Goal: Task Accomplishment & Management: Manage account settings

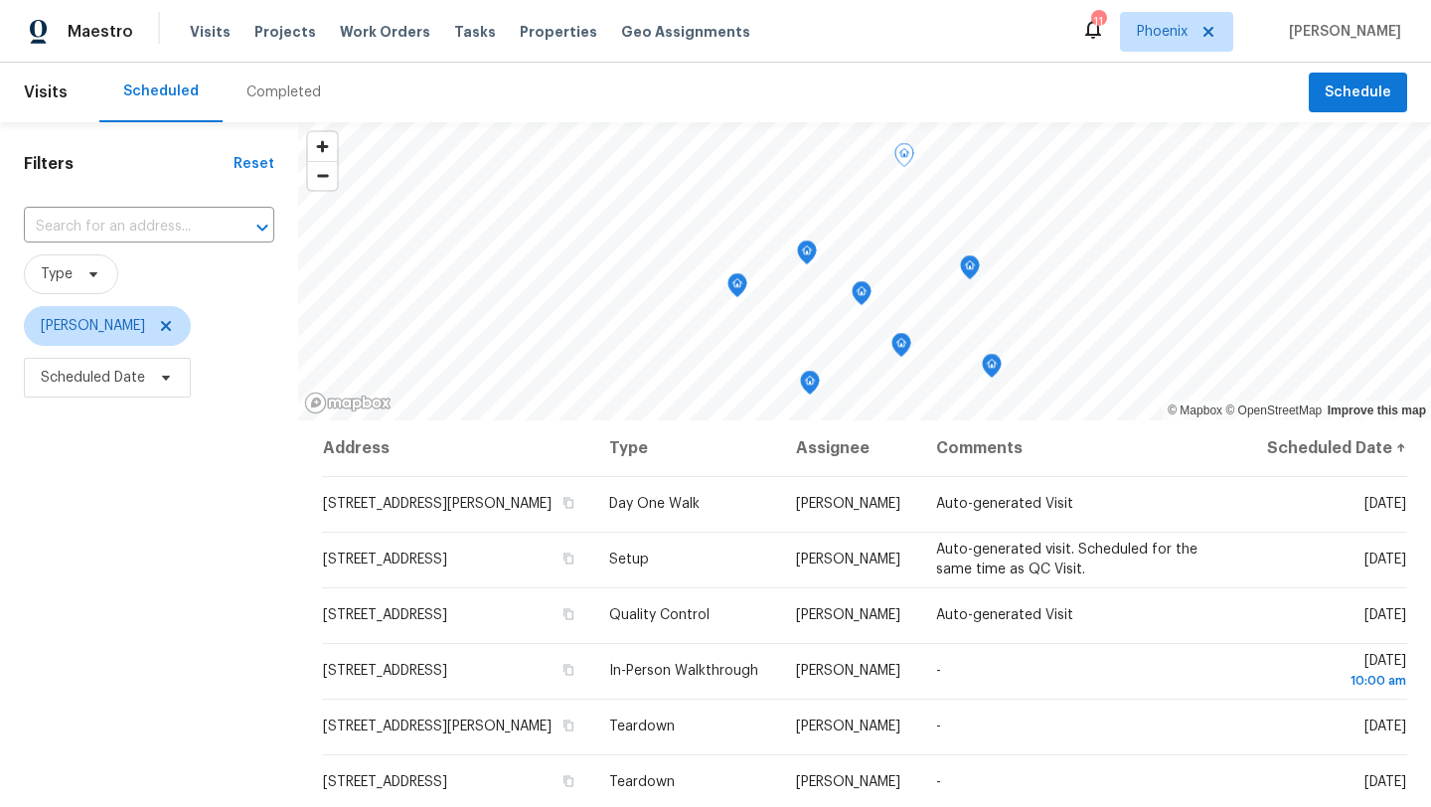
scroll to position [72, 0]
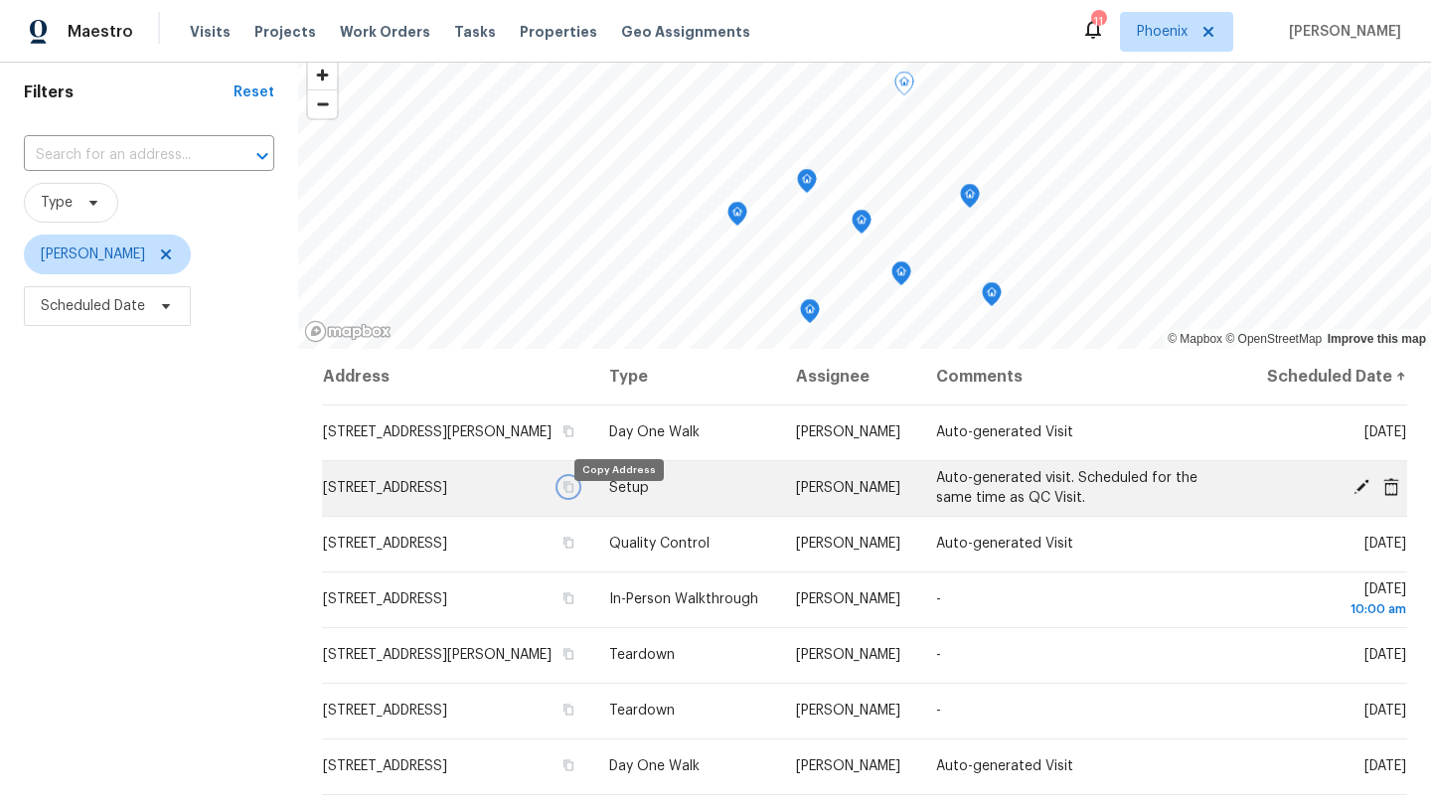
click at [574, 493] on icon "button" at bounding box center [568, 487] width 12 height 12
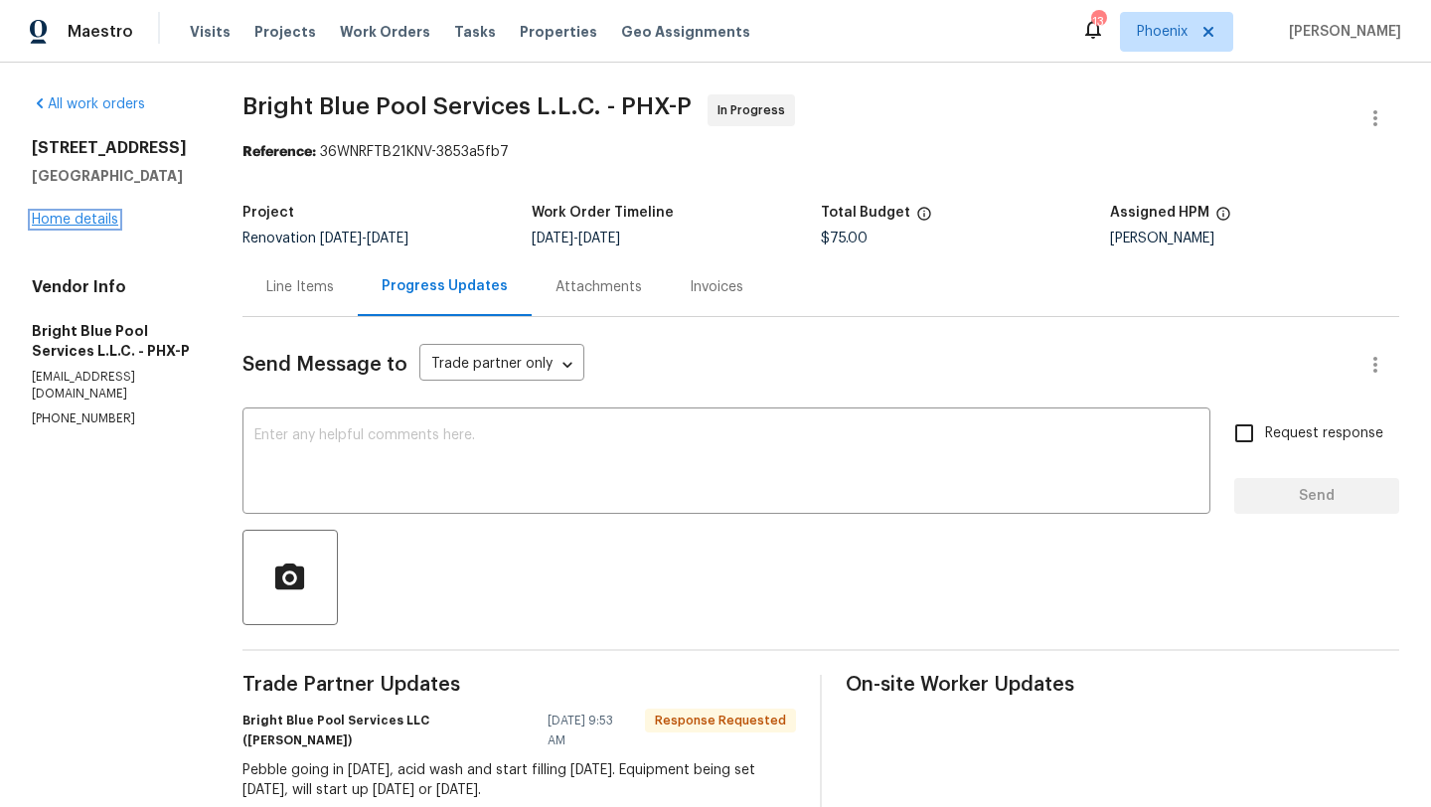
click at [108, 226] on link "Home details" at bounding box center [75, 220] width 86 height 14
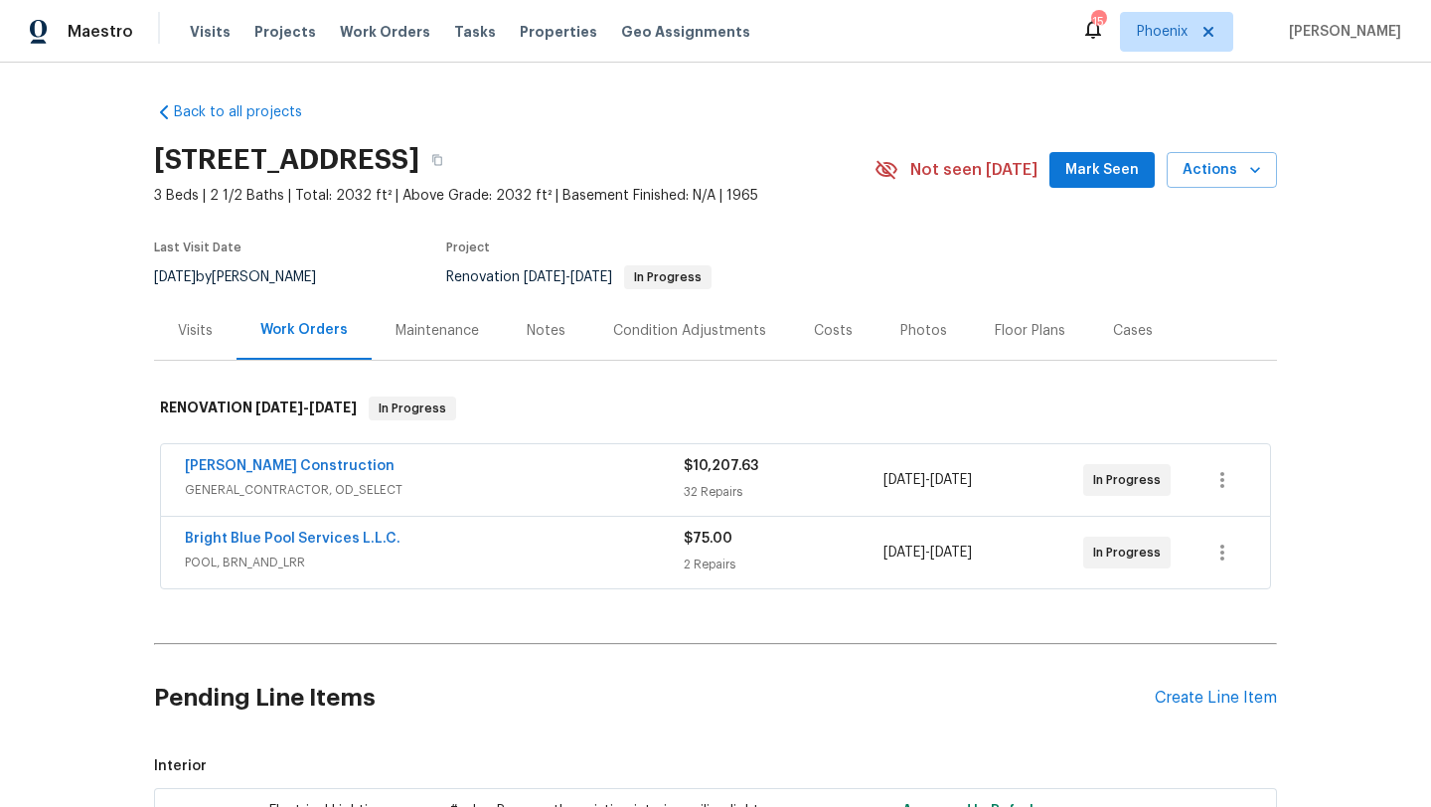
click at [821, 335] on div "Costs" at bounding box center [833, 331] width 39 height 20
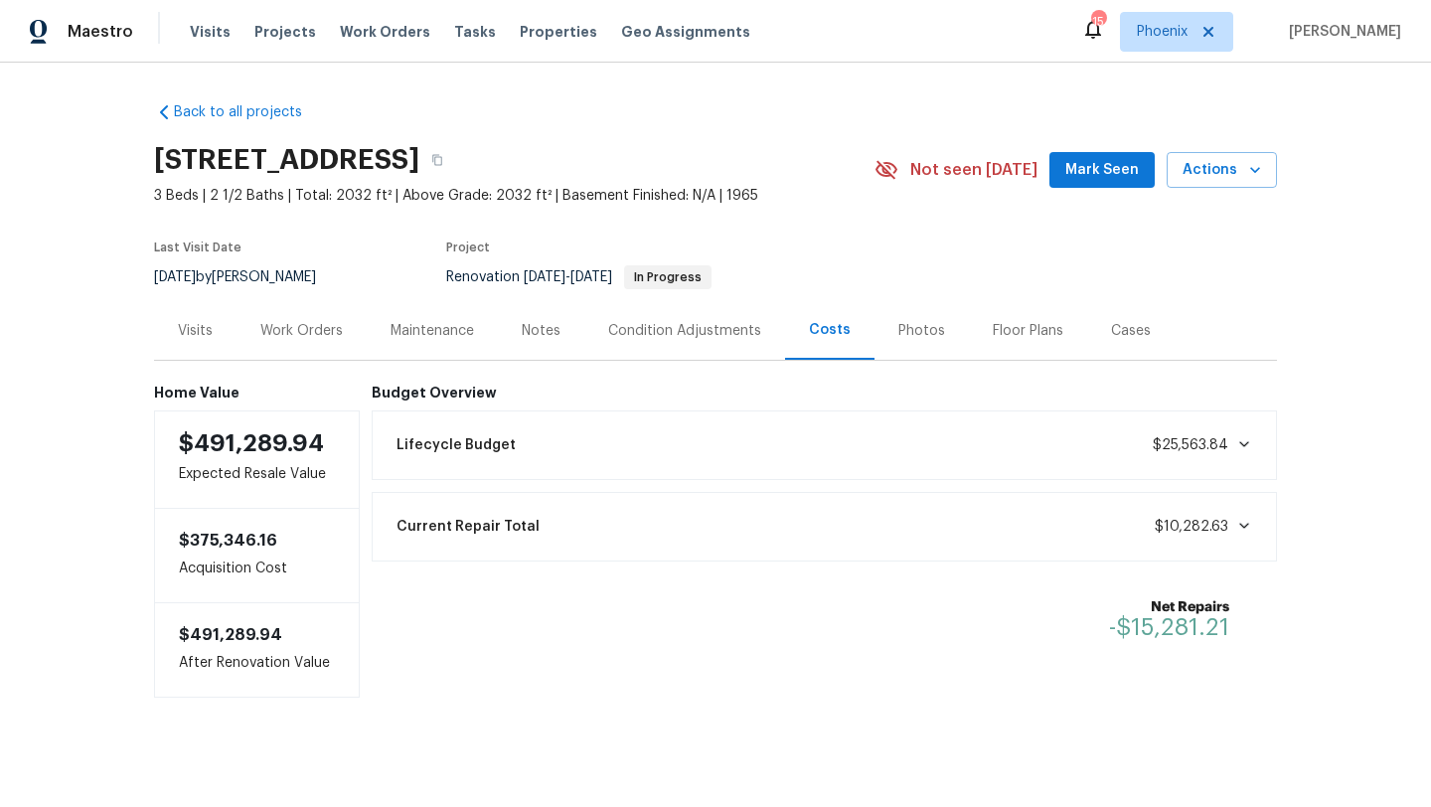
click at [330, 321] on div "Work Orders" at bounding box center [301, 331] width 82 height 20
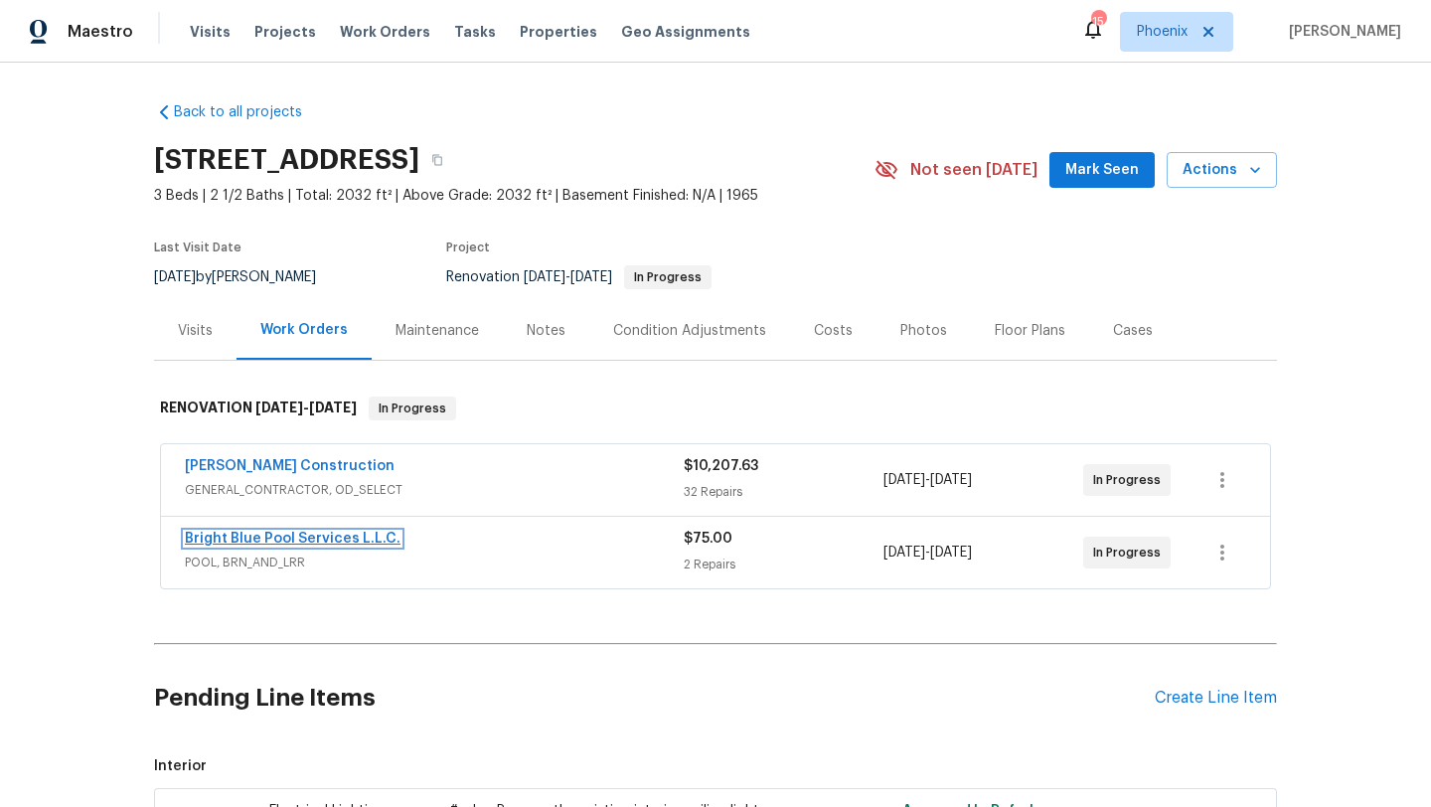
click at [324, 540] on link "Bright Blue Pool Services L.L.C." at bounding box center [293, 539] width 216 height 14
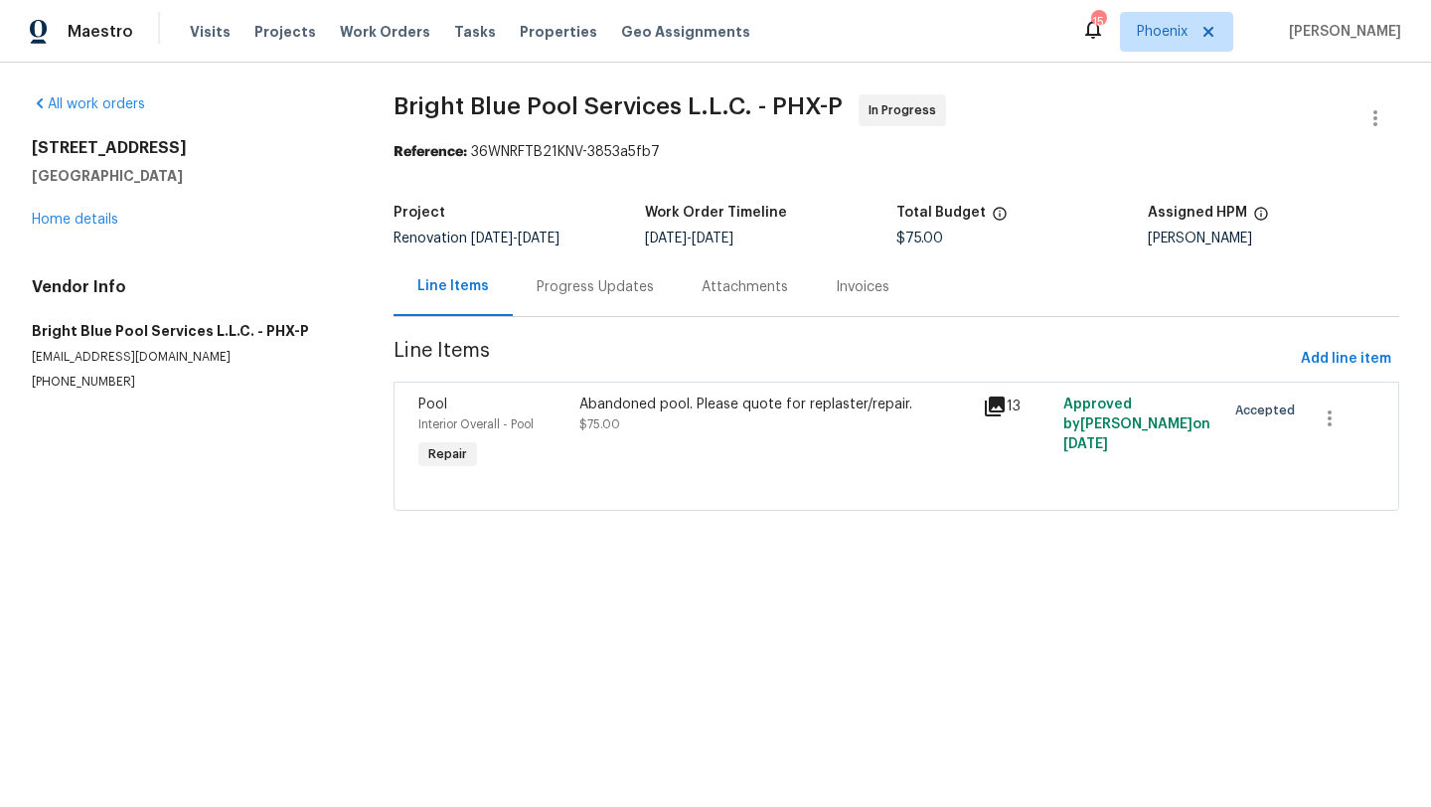
click at [586, 288] on div "Progress Updates" at bounding box center [595, 287] width 117 height 20
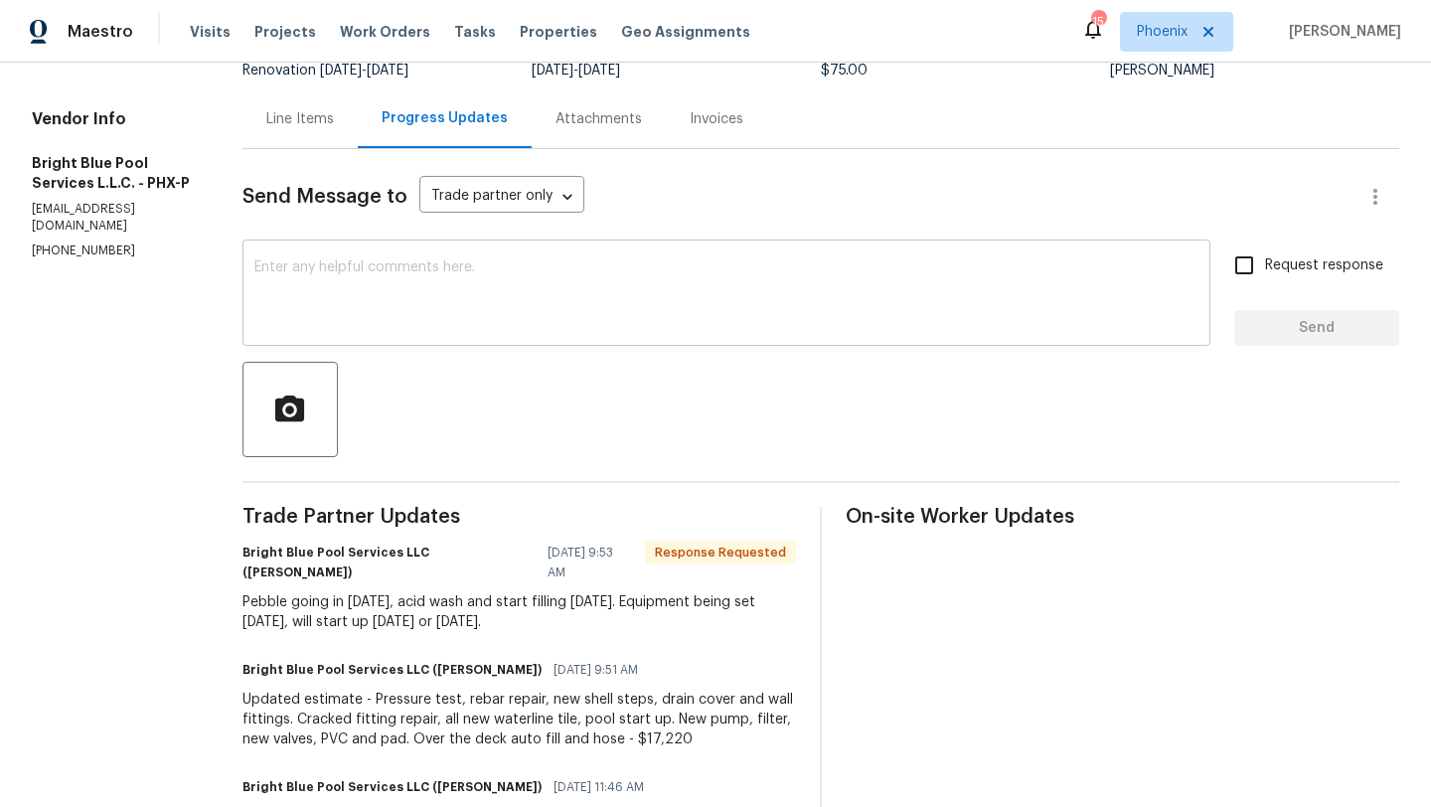
scroll to position [8, 0]
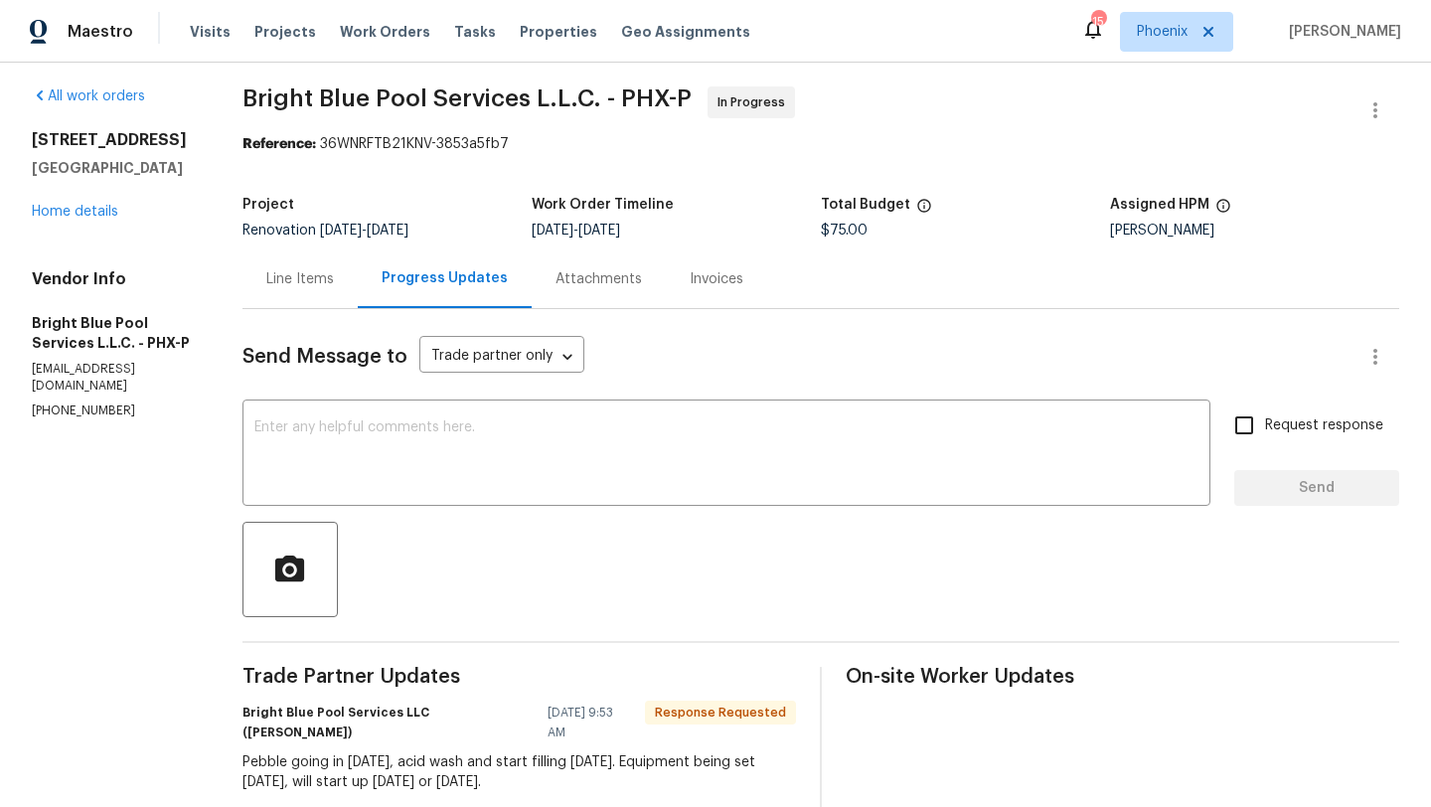
click at [300, 279] on div "Line Items" at bounding box center [300, 279] width 68 height 20
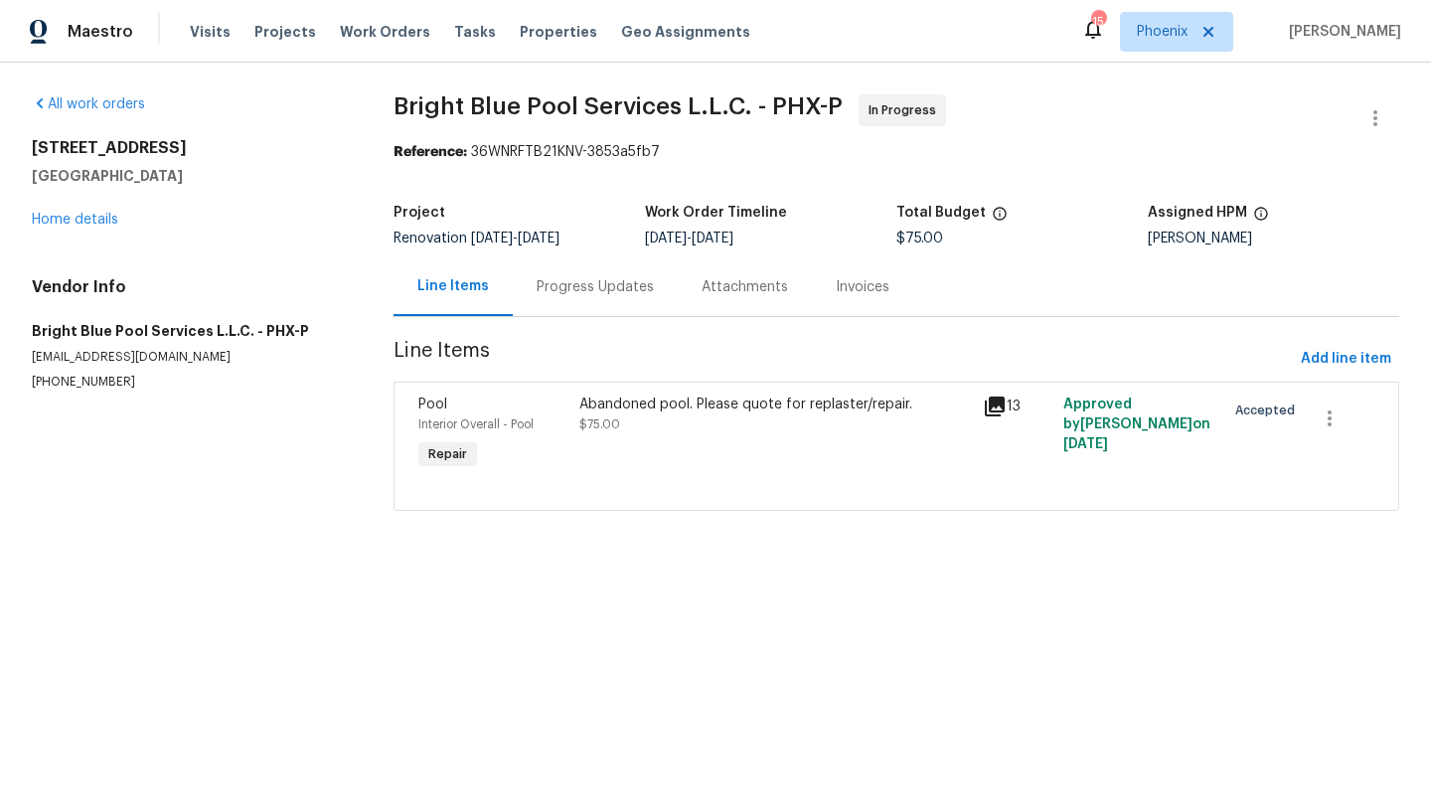
click at [608, 421] on span "$75.00" at bounding box center [599, 424] width 41 height 12
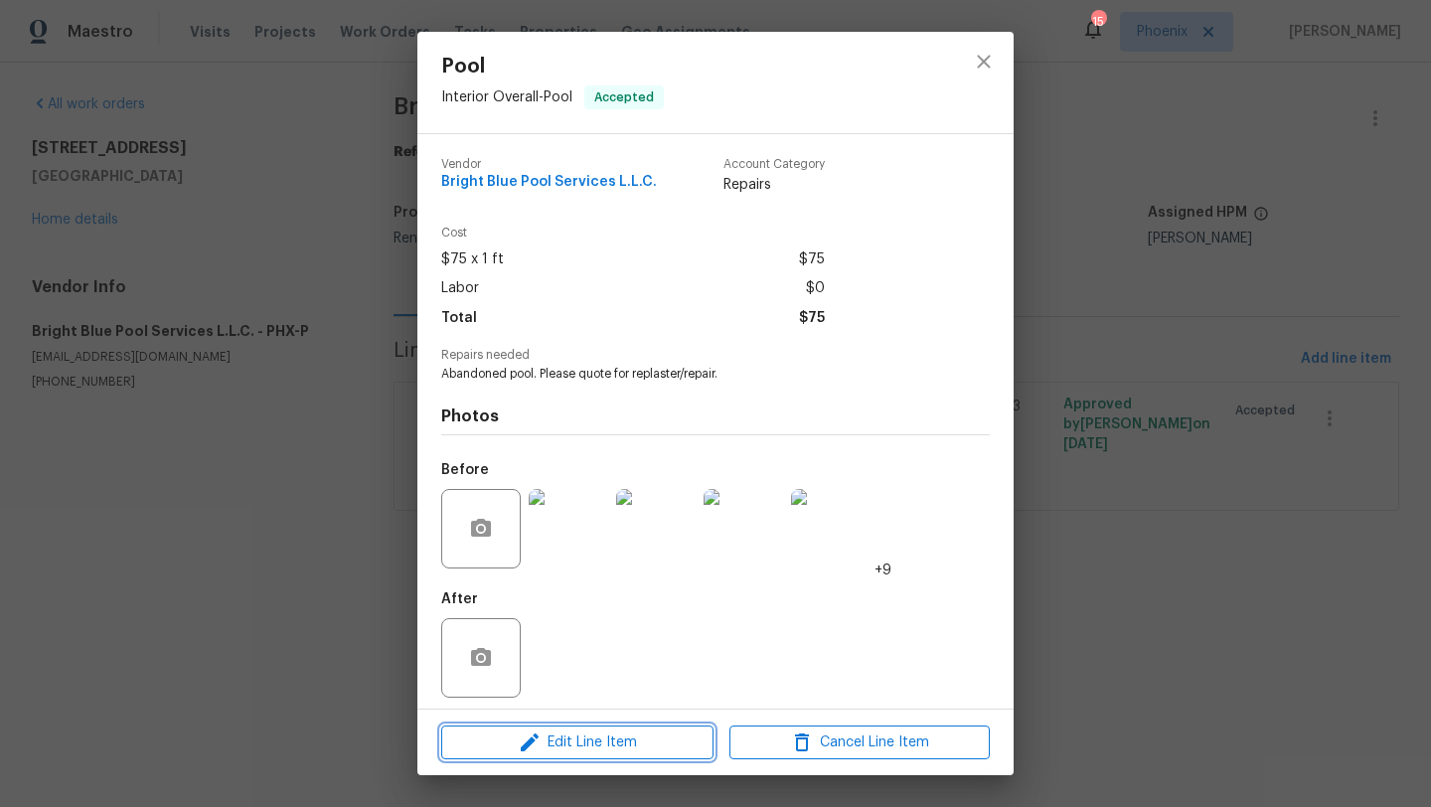
click at [576, 739] on span "Edit Line Item" at bounding box center [577, 742] width 260 height 25
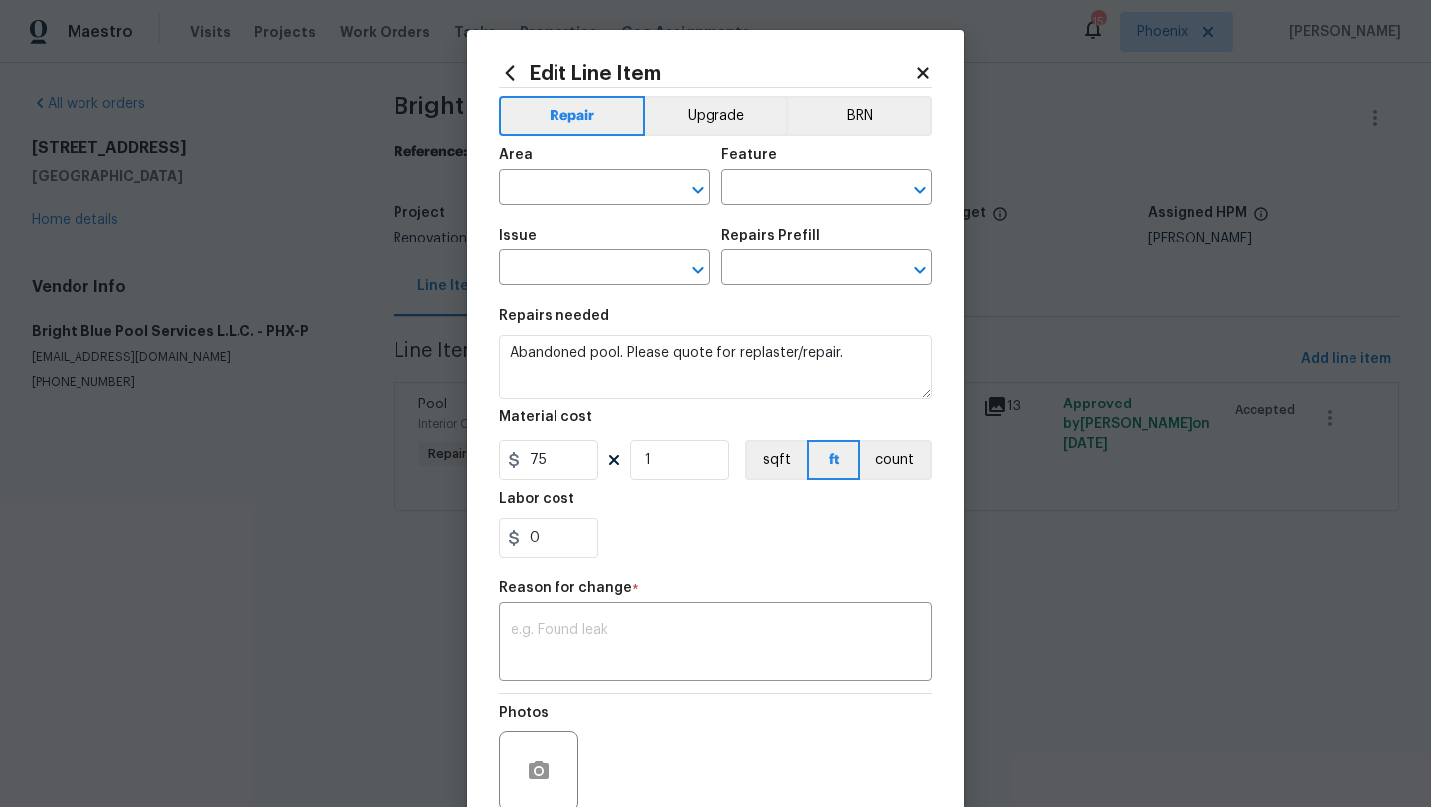
type input "Interior Overall"
type input "Pool"
type input "Pool Replaster $65.00"
click at [559, 463] on input "75" at bounding box center [548, 460] width 99 height 40
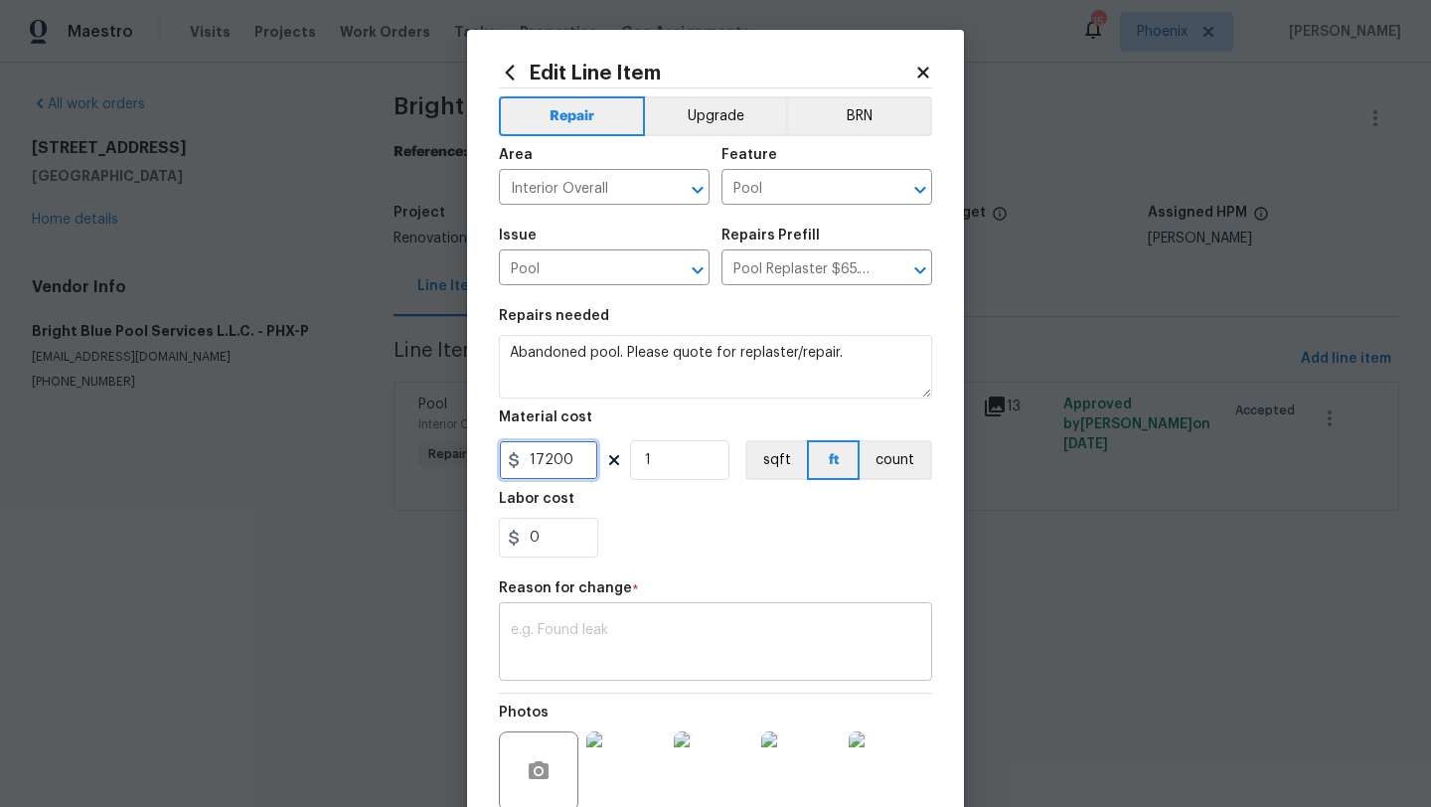
type input "17200"
click at [635, 658] on textarea at bounding box center [715, 644] width 409 height 42
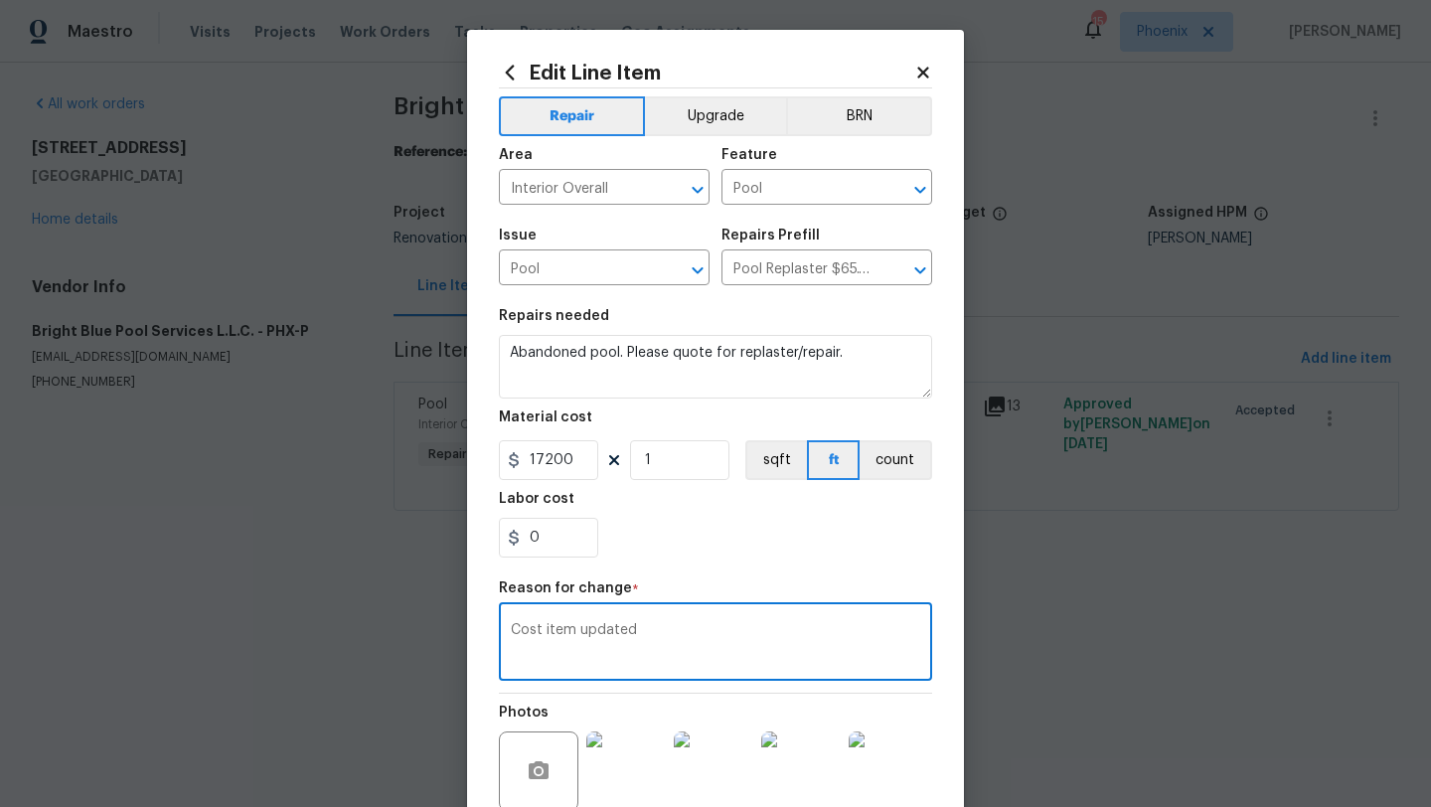
scroll to position [193, 0]
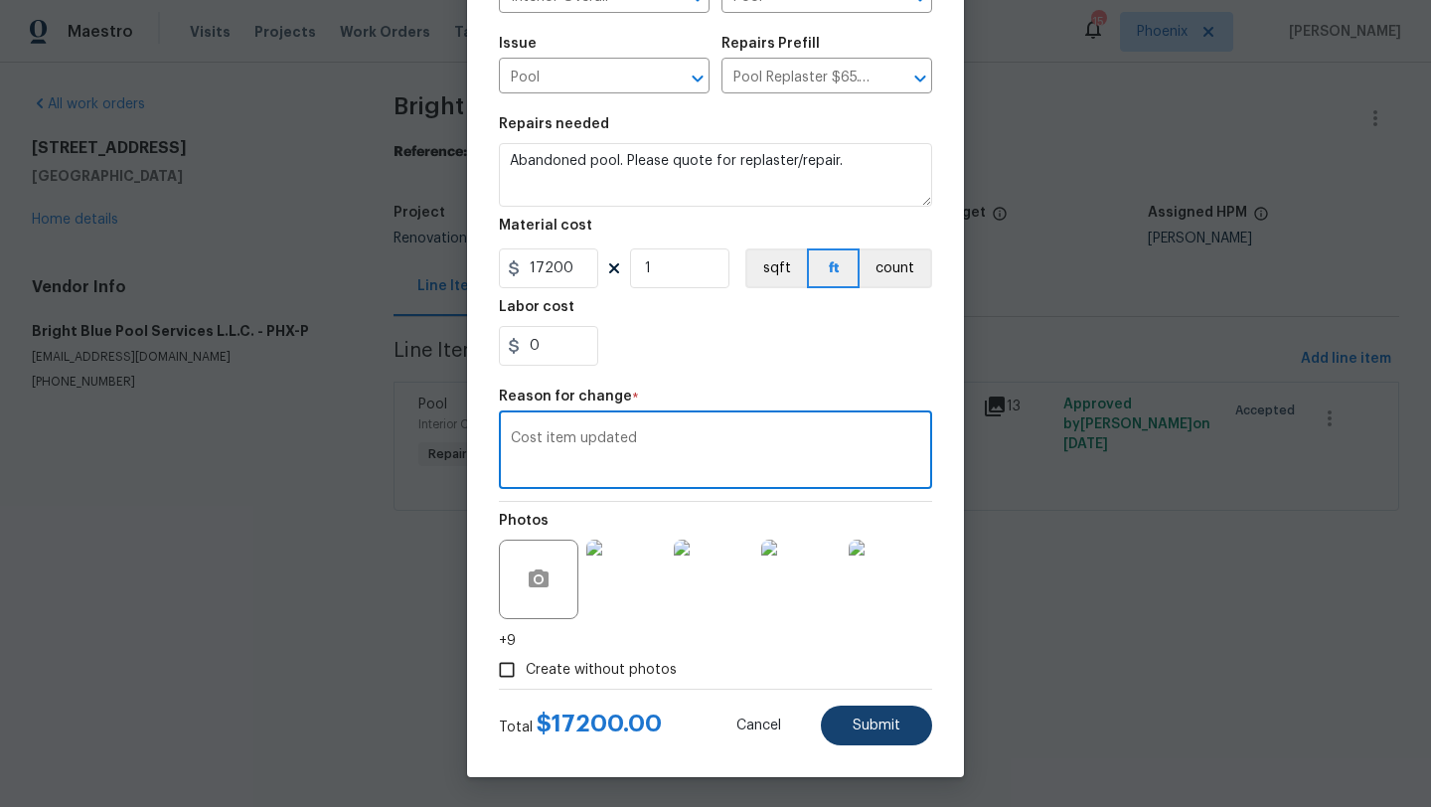
type textarea "Cost item updated"
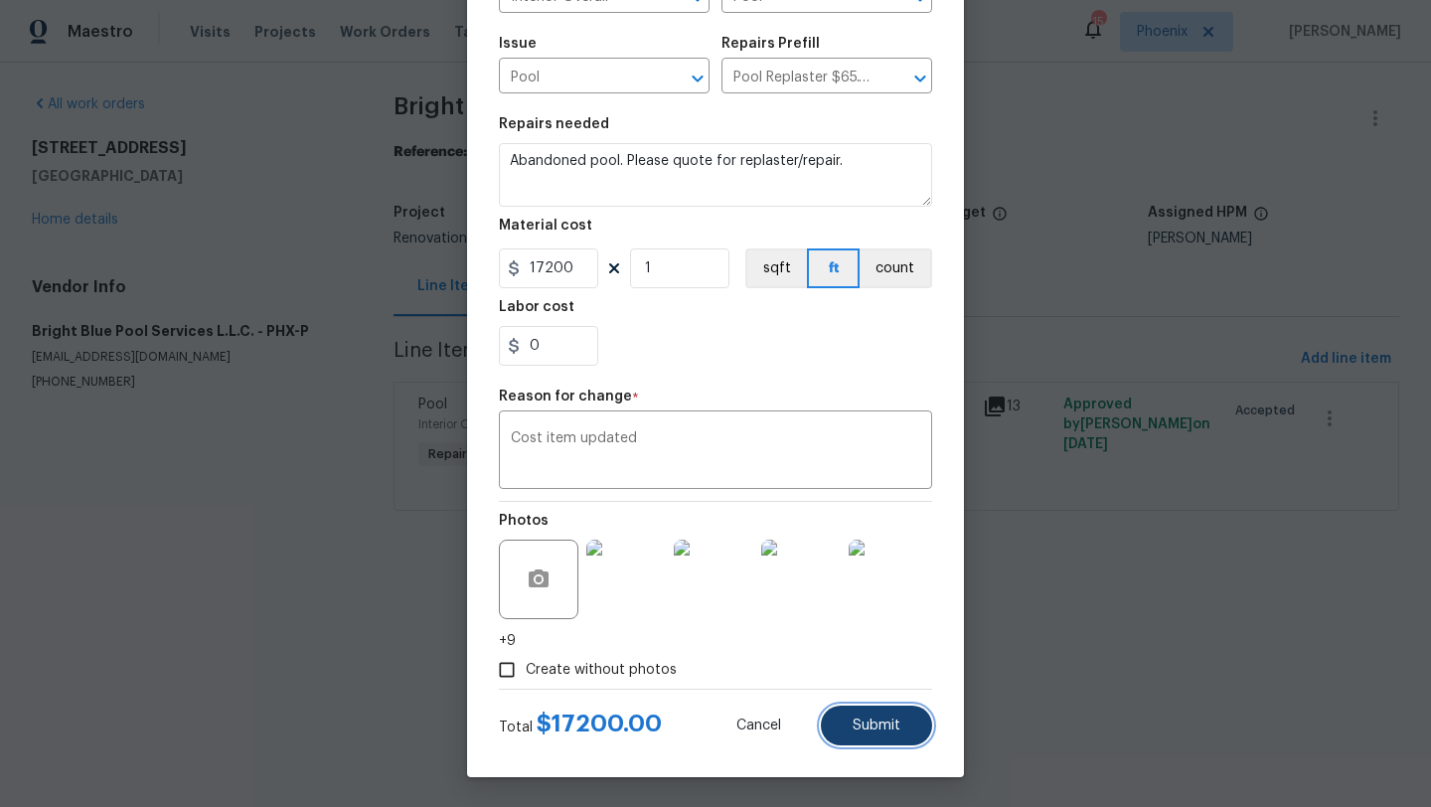
click at [871, 723] on span "Submit" at bounding box center [877, 726] width 48 height 15
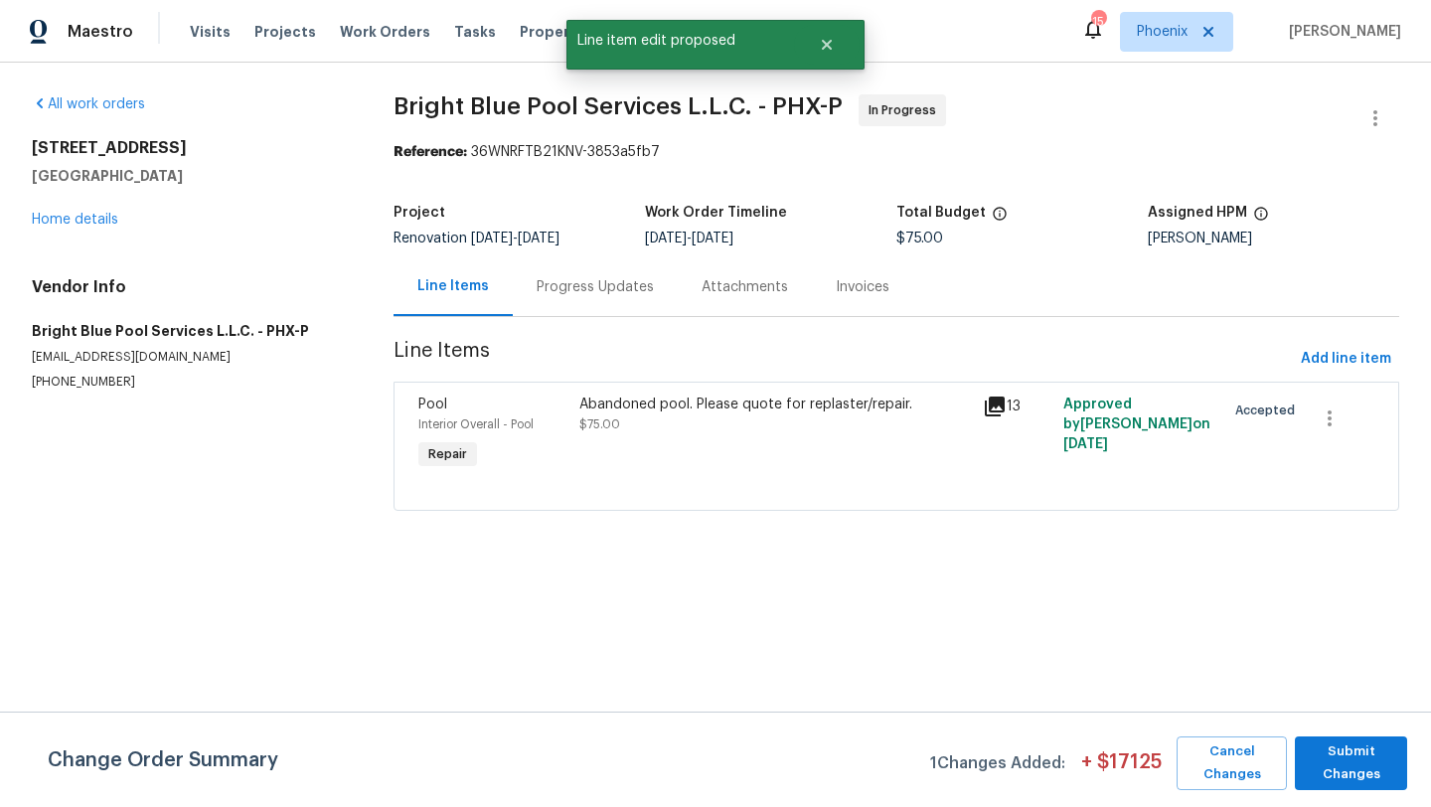
scroll to position [0, 0]
click at [1325, 750] on span "Submit Changes" at bounding box center [1351, 763] width 92 height 46
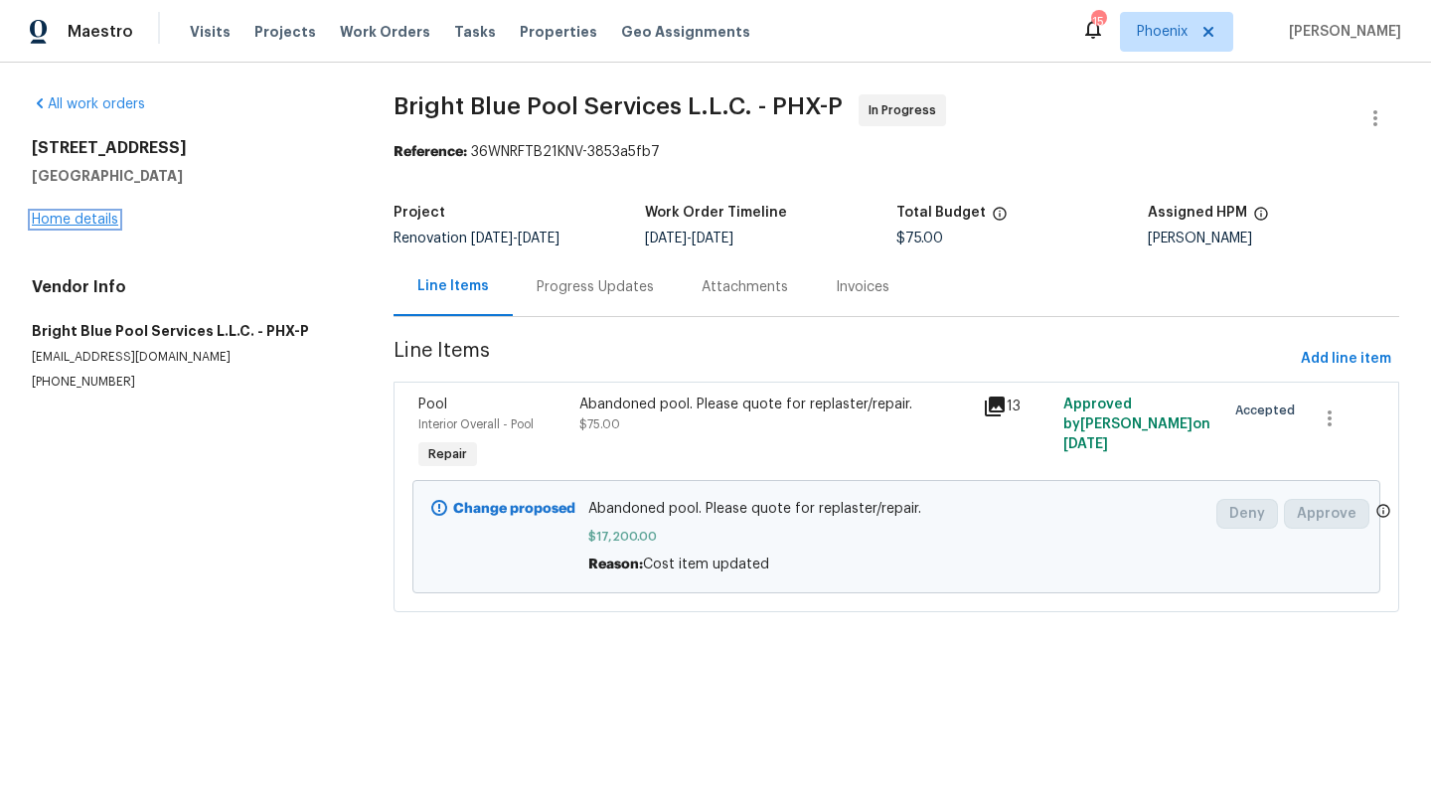
click at [79, 220] on link "Home details" at bounding box center [75, 220] width 86 height 14
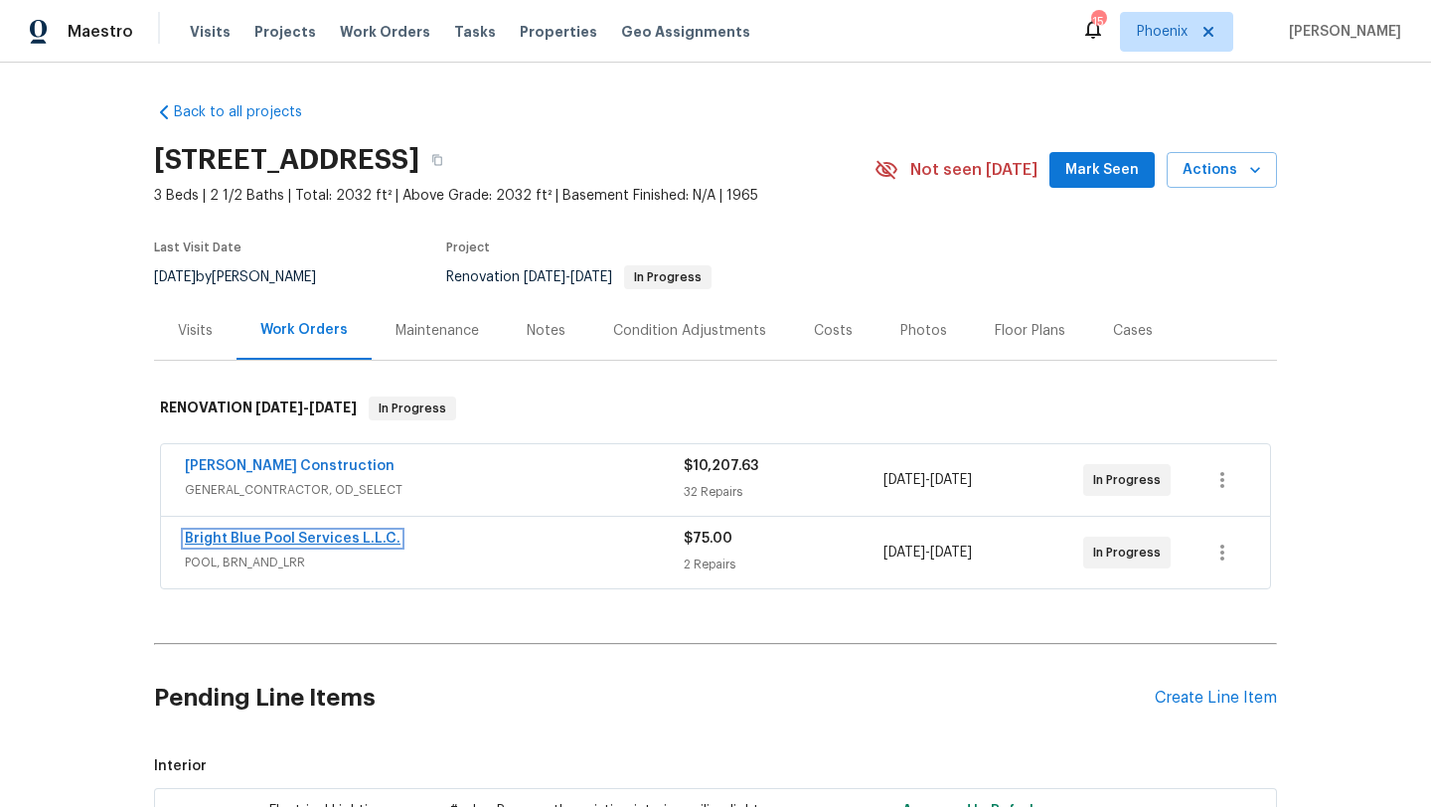
click at [315, 532] on link "Bright Blue Pool Services L.L.C." at bounding box center [293, 539] width 216 height 14
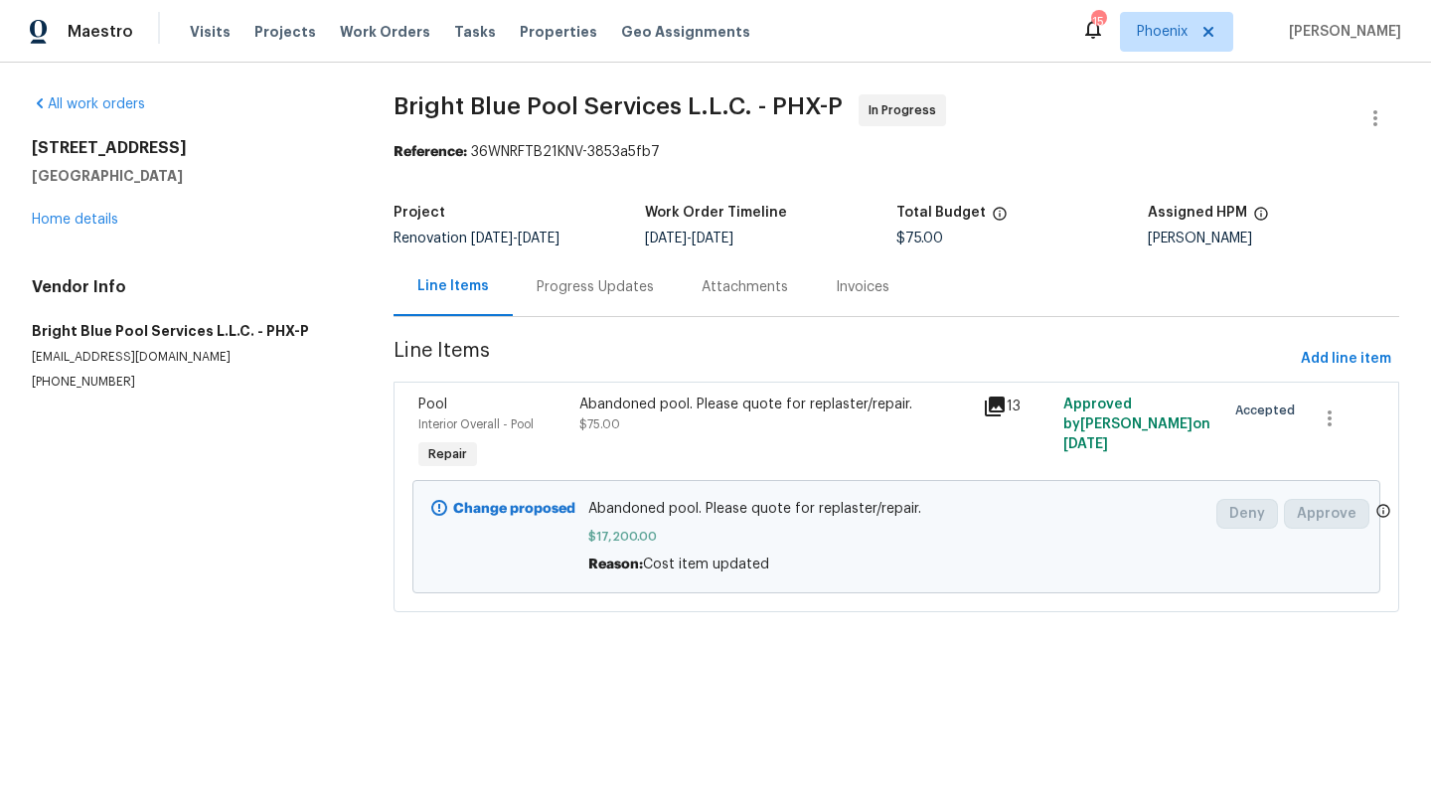
click at [439, 514] on icon at bounding box center [439, 508] width 16 height 16
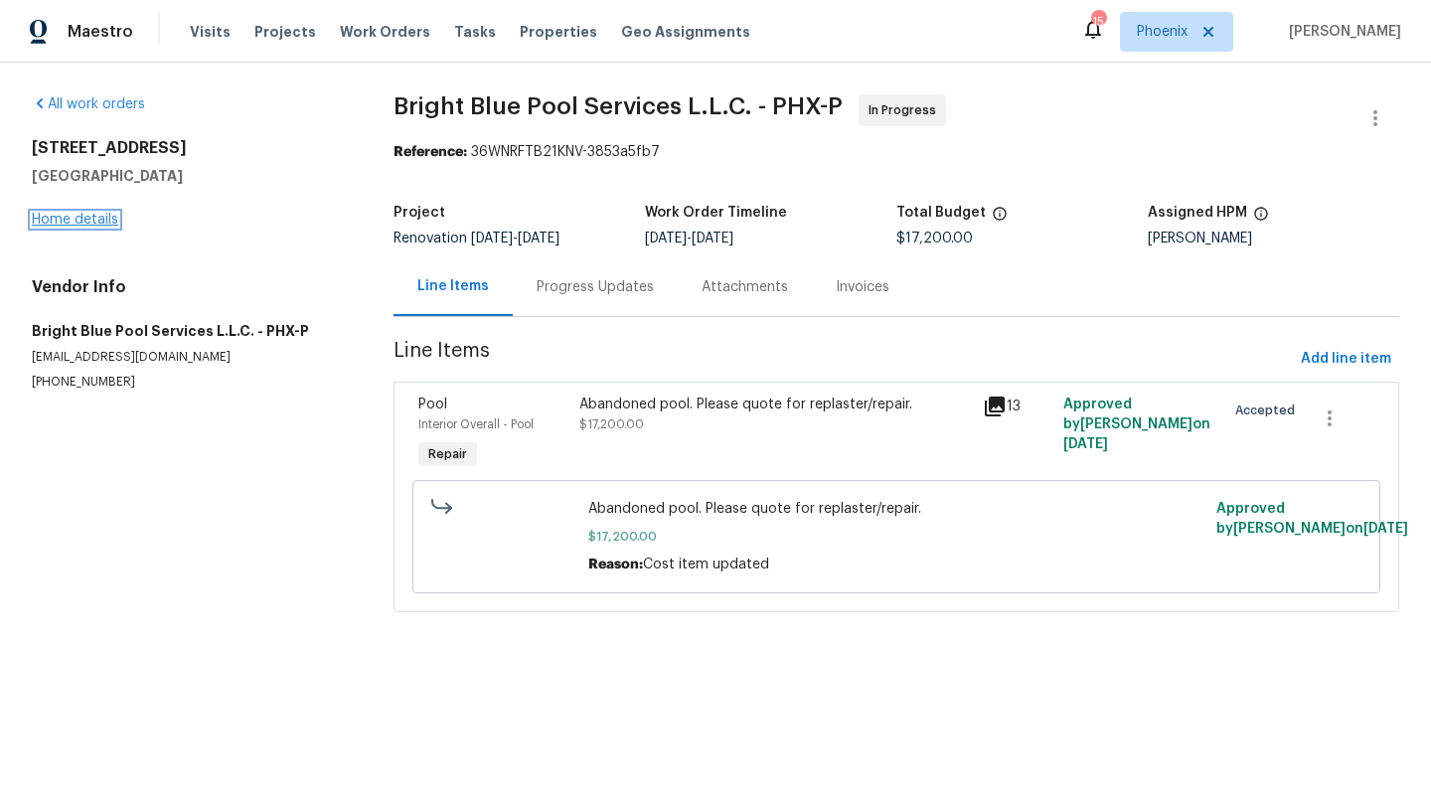
click at [110, 216] on link "Home details" at bounding box center [75, 220] width 86 height 14
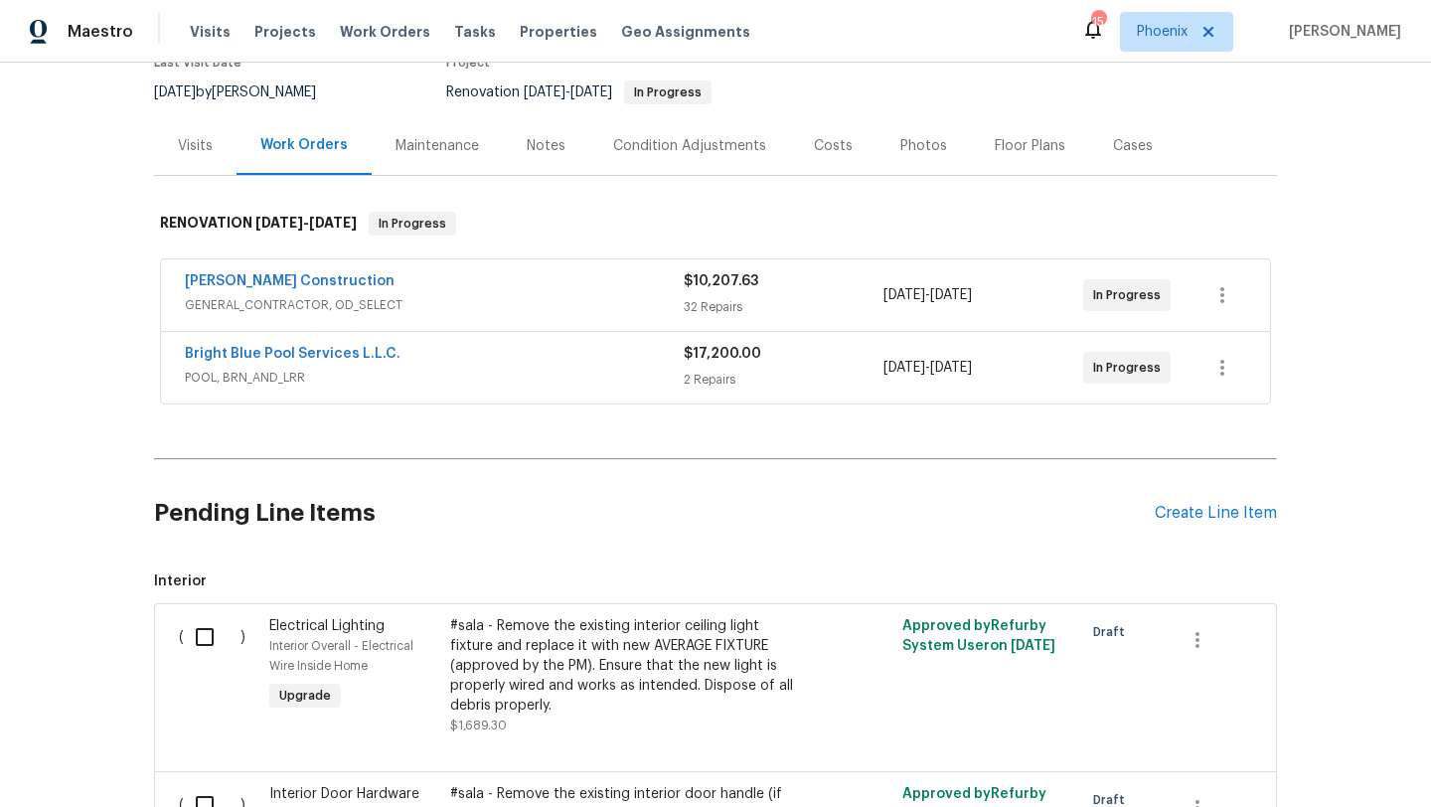
scroll to position [41, 0]
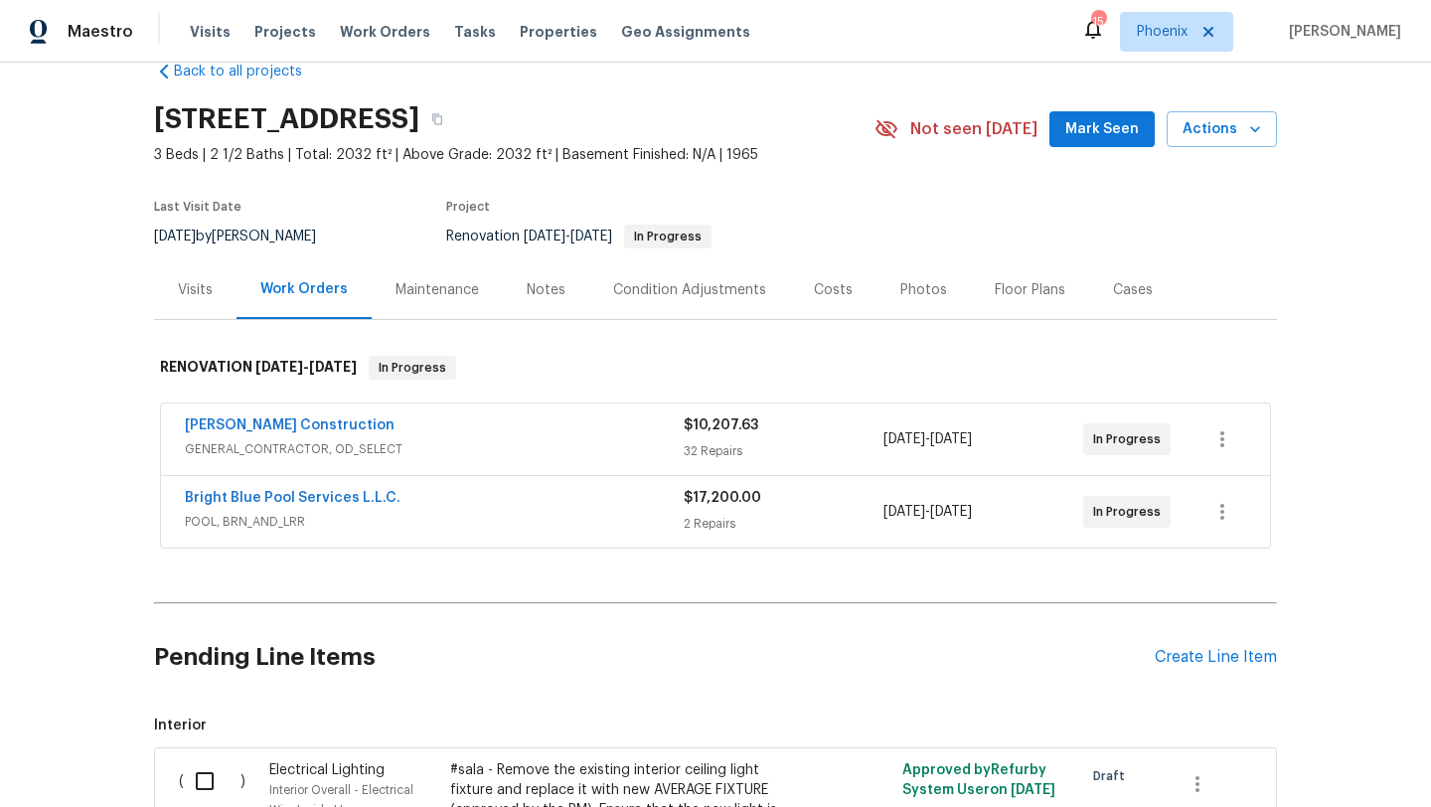
click at [826, 290] on div "Costs" at bounding box center [833, 290] width 39 height 20
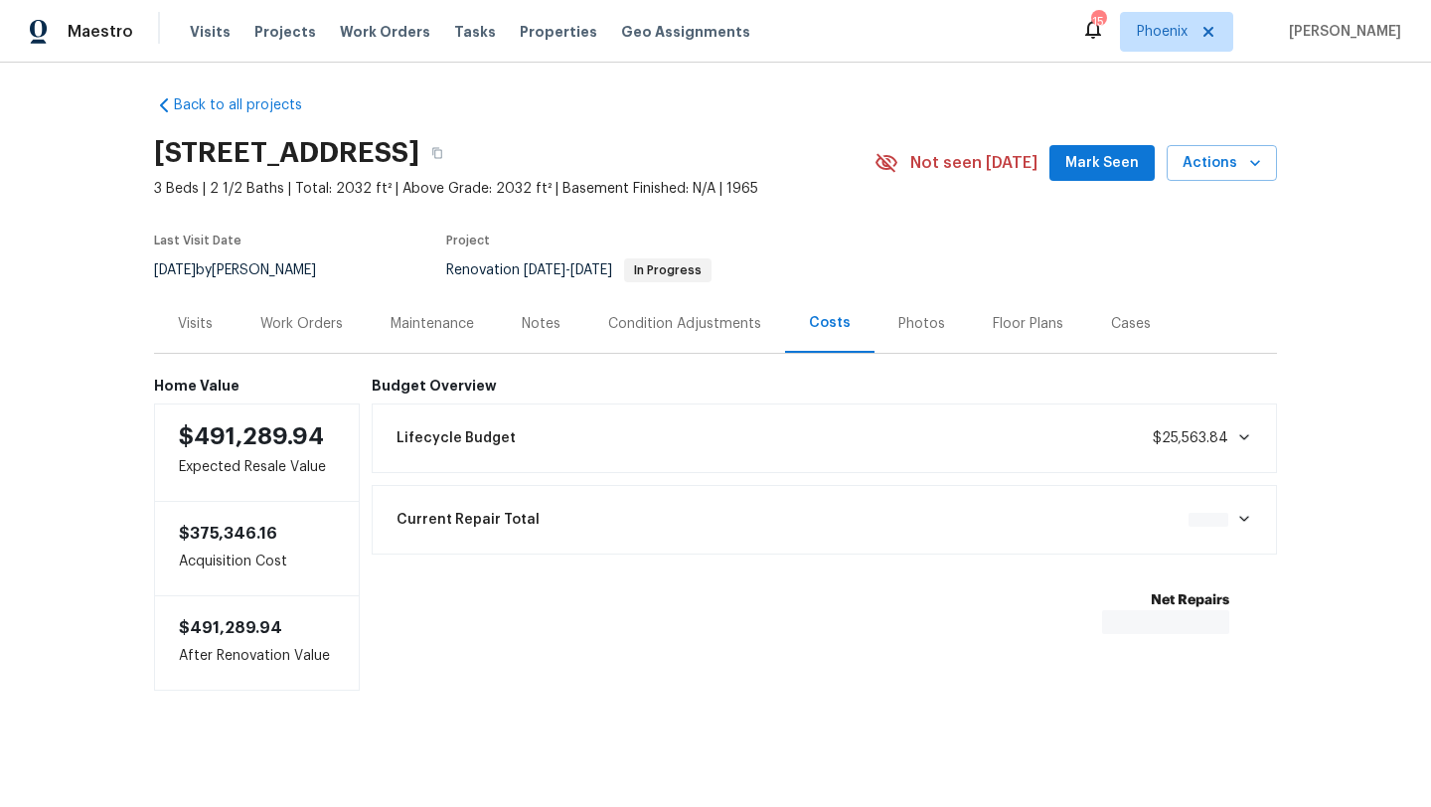
scroll to position [11, 0]
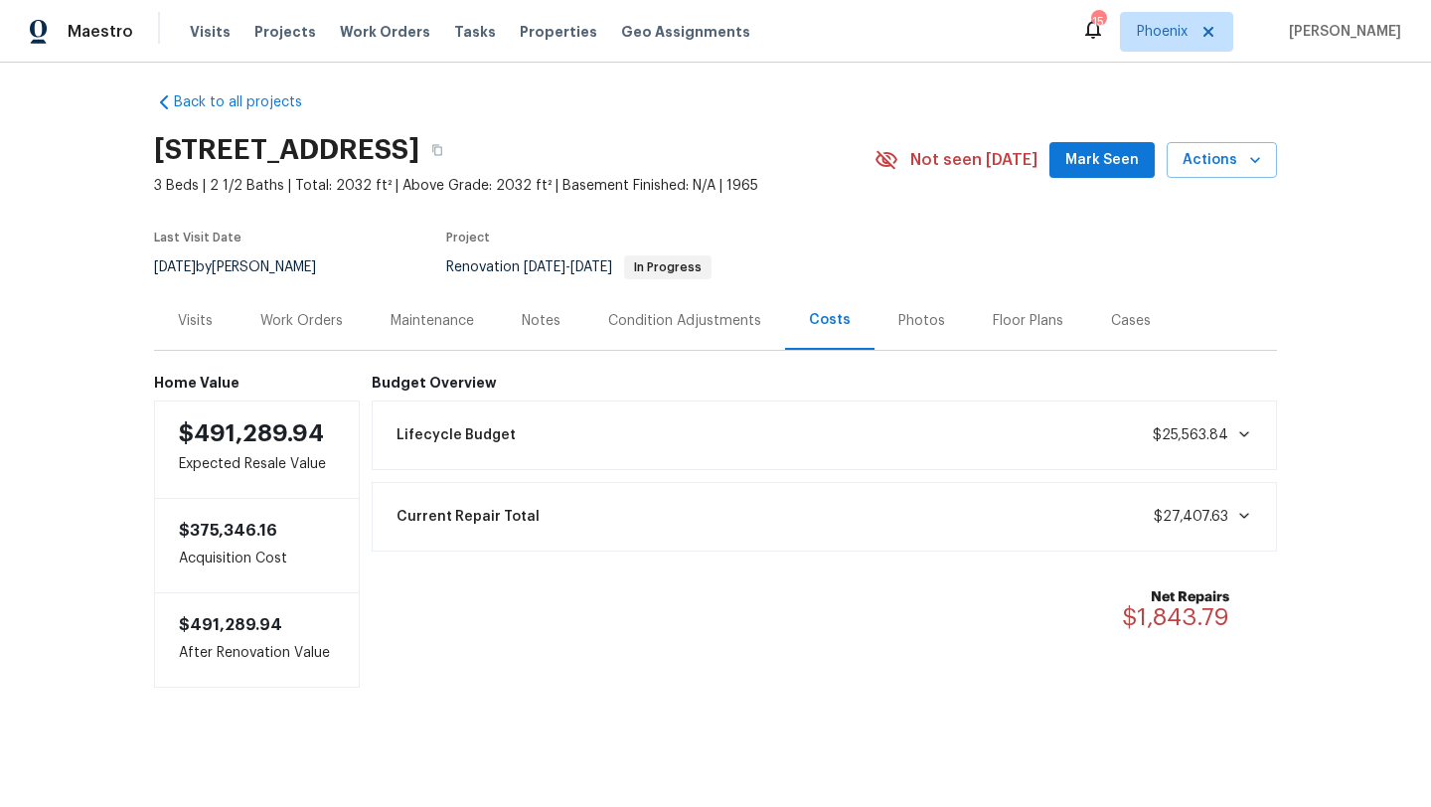
click at [288, 322] on div "Work Orders" at bounding box center [301, 321] width 82 height 20
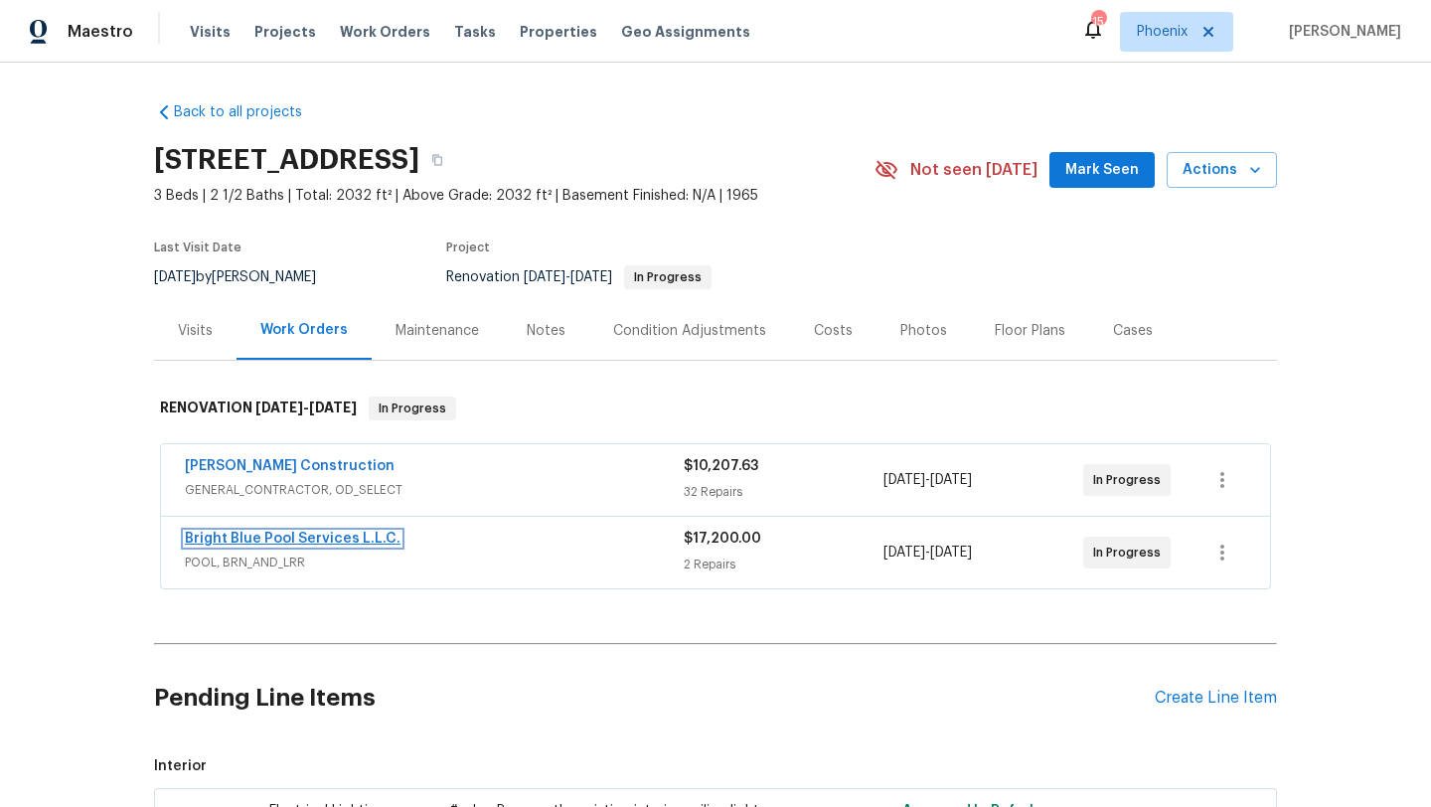
click at [283, 538] on link "Bright Blue Pool Services L.L.C." at bounding box center [293, 539] width 216 height 14
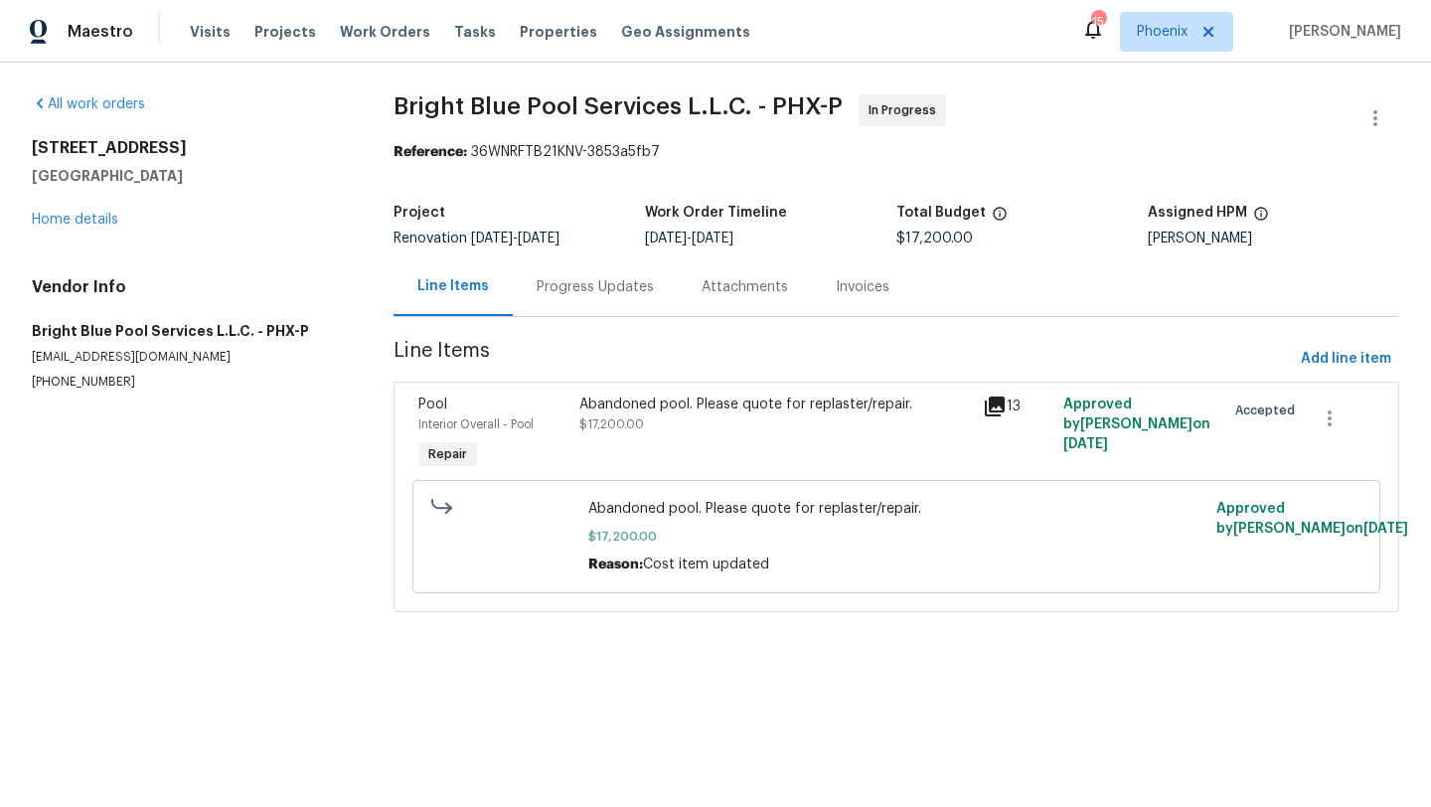
click at [607, 285] on div "Progress Updates" at bounding box center [595, 287] width 117 height 20
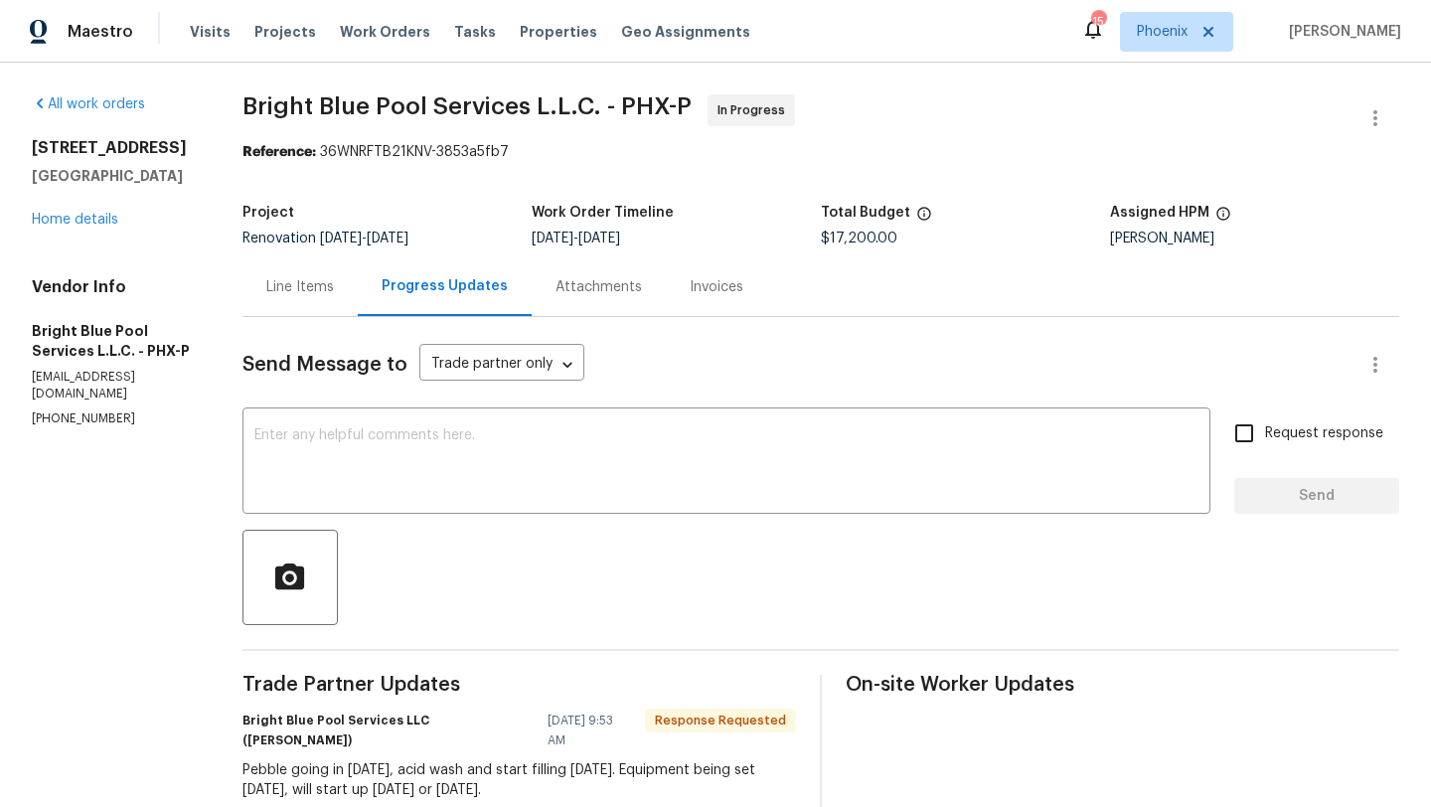
click at [304, 287] on div "Line Items" at bounding box center [300, 287] width 68 height 20
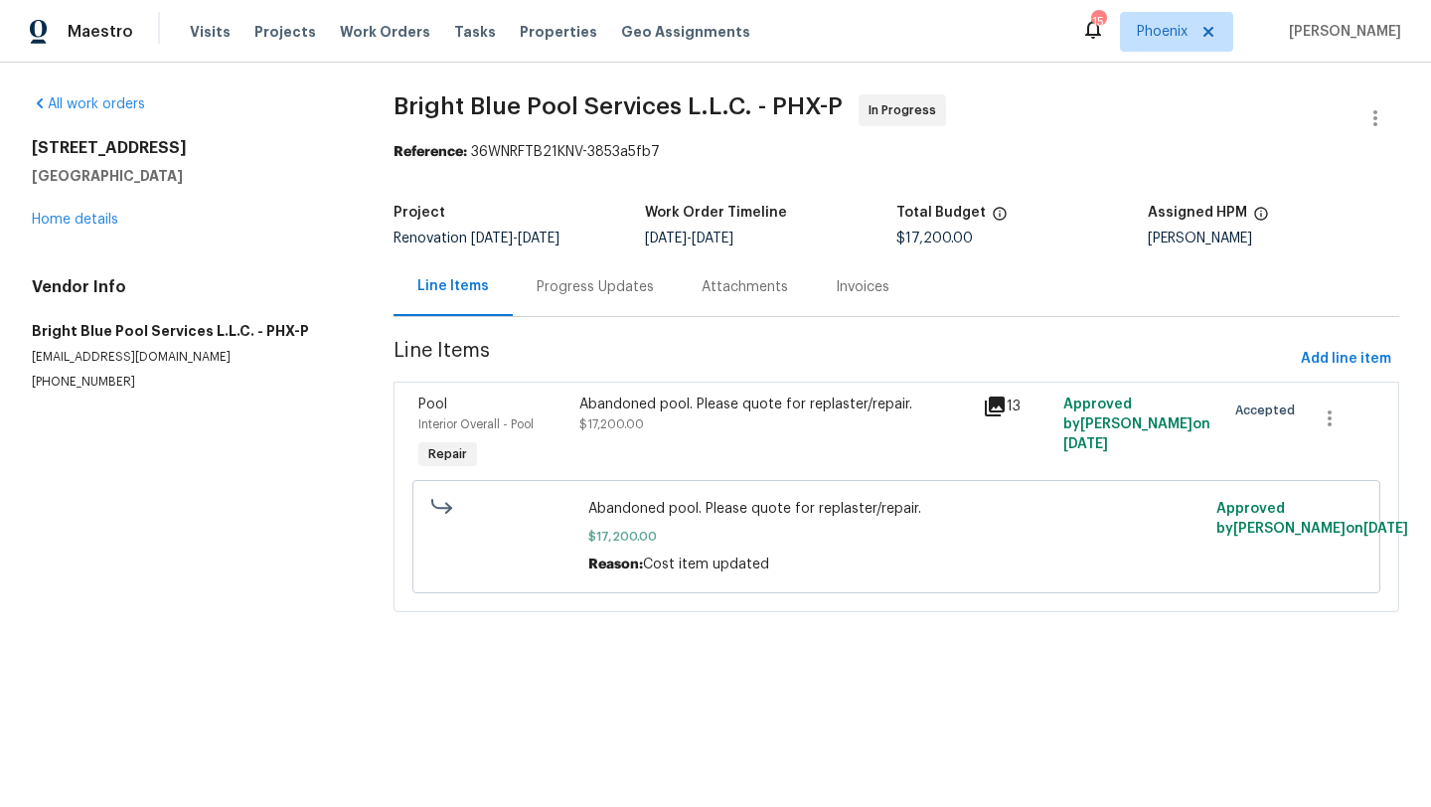
click at [616, 288] on div "Progress Updates" at bounding box center [595, 287] width 117 height 20
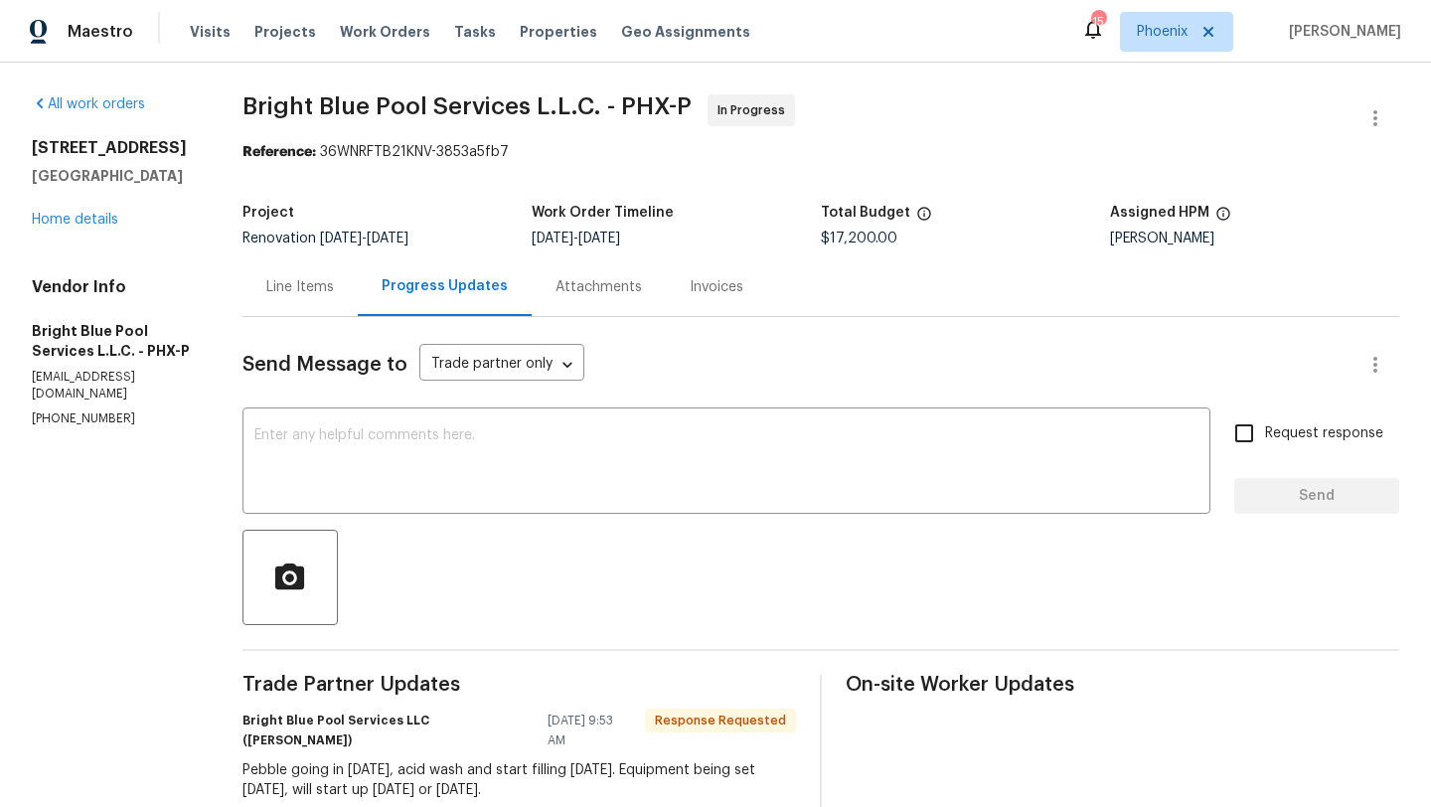
click at [299, 292] on div "Line Items" at bounding box center [300, 287] width 68 height 20
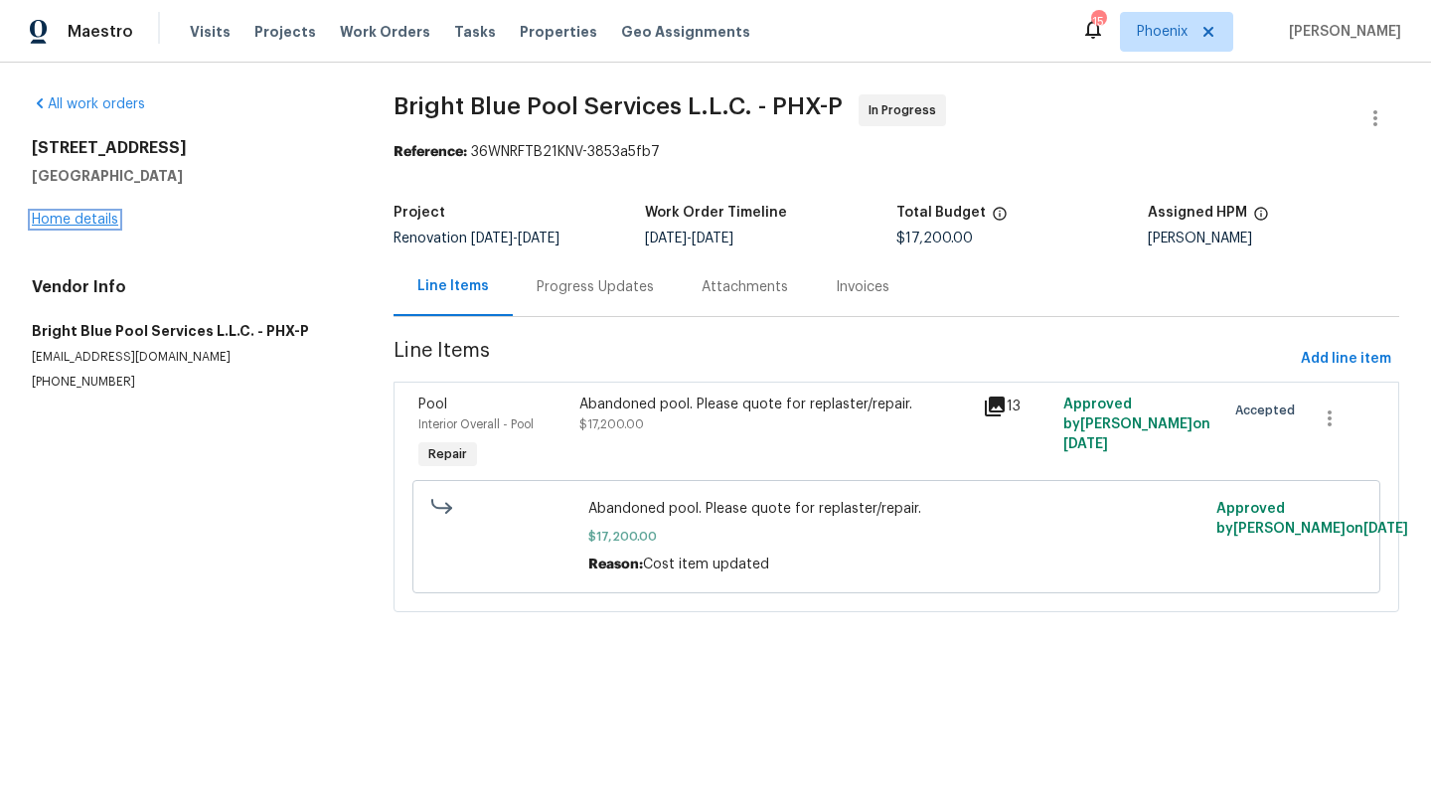
click at [104, 216] on link "Home details" at bounding box center [75, 220] width 86 height 14
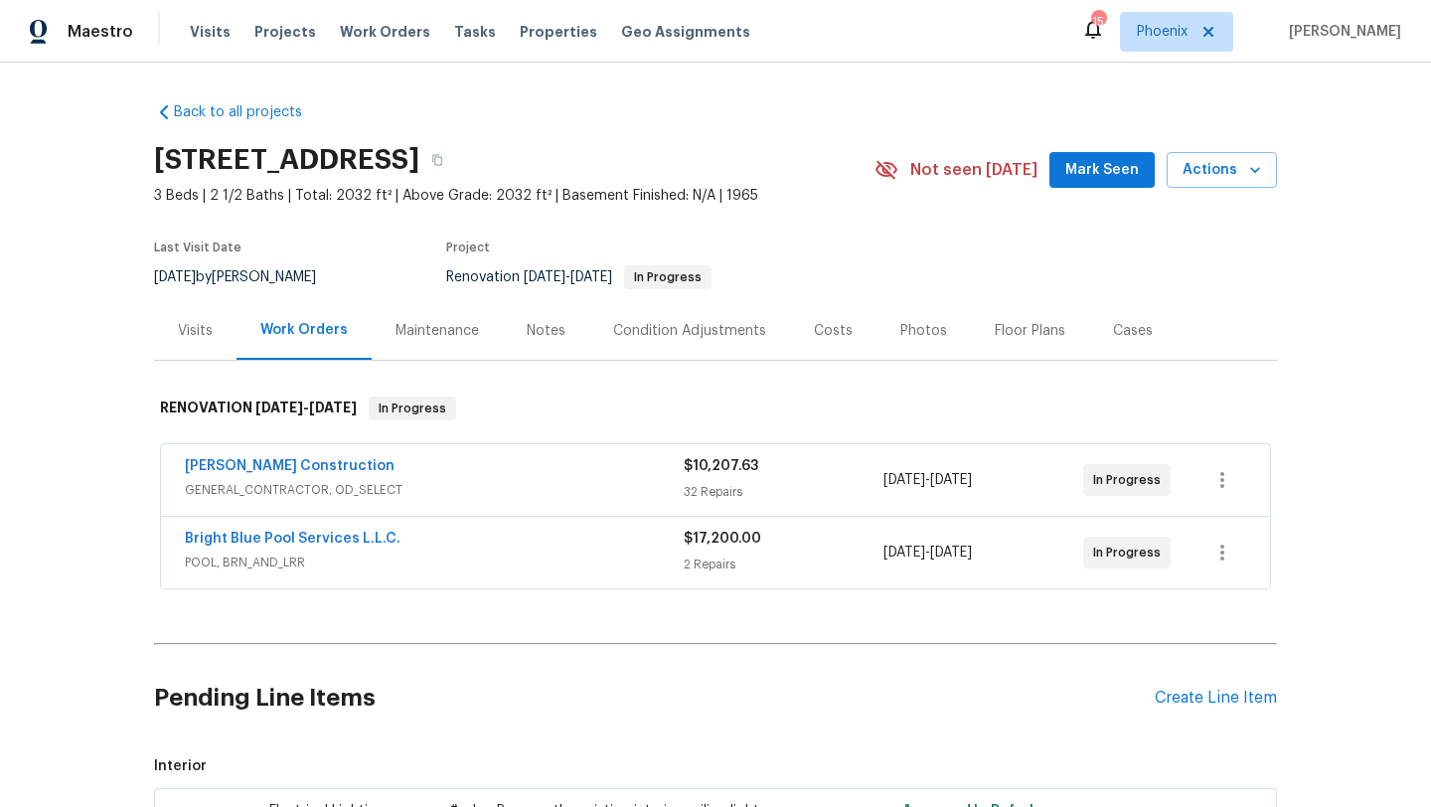
click at [837, 326] on div "Costs" at bounding box center [833, 331] width 39 height 20
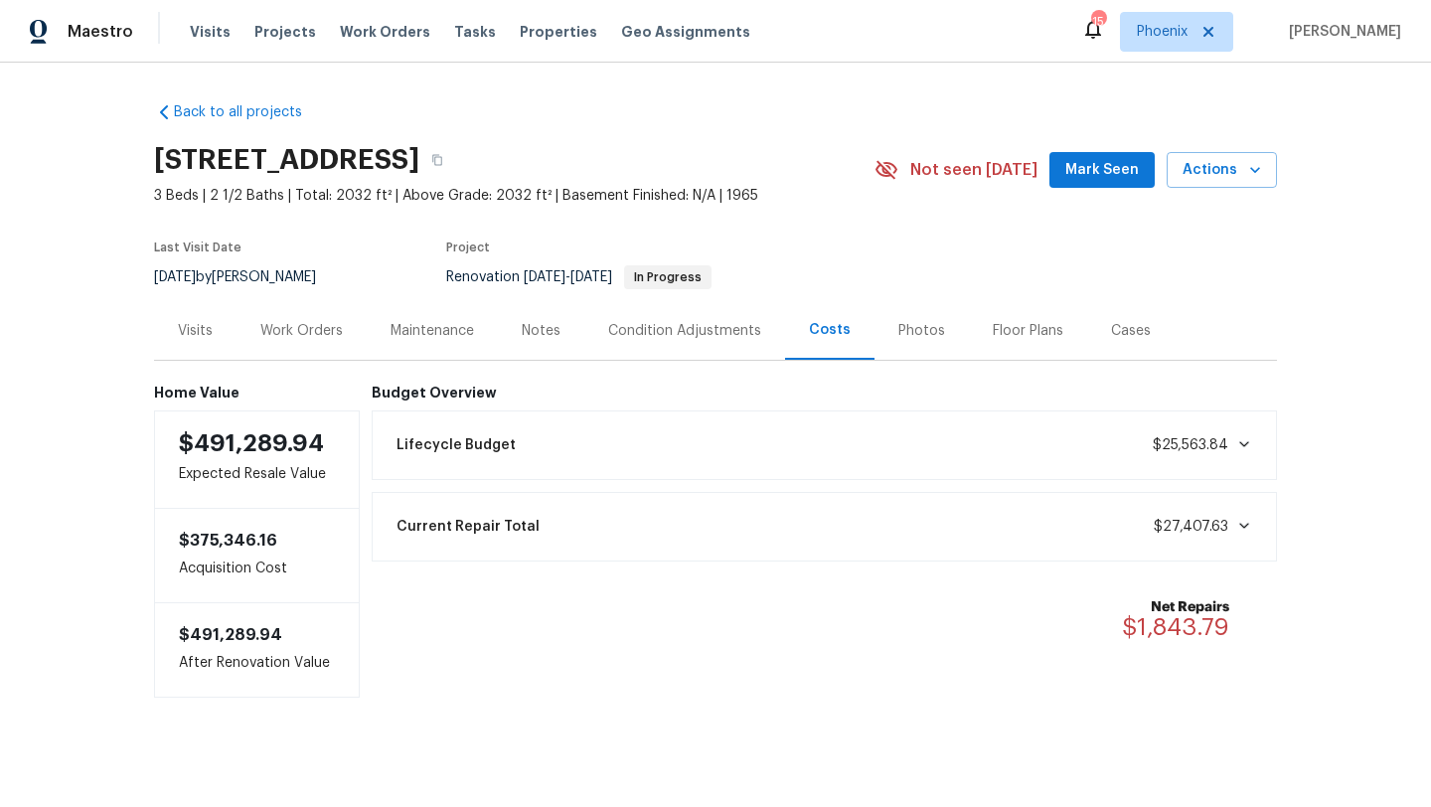
click at [326, 322] on div "Work Orders" at bounding box center [301, 331] width 82 height 20
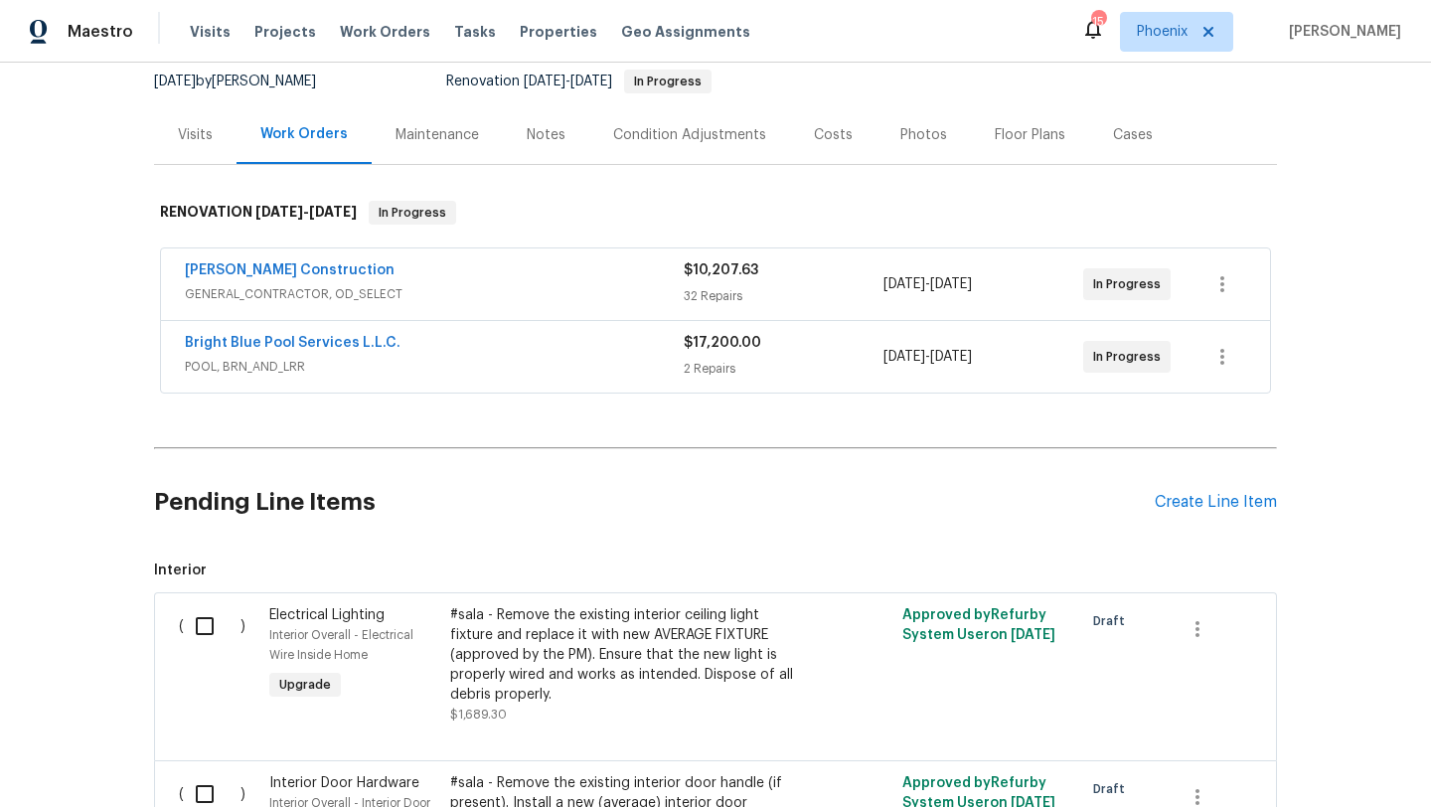
scroll to position [454, 0]
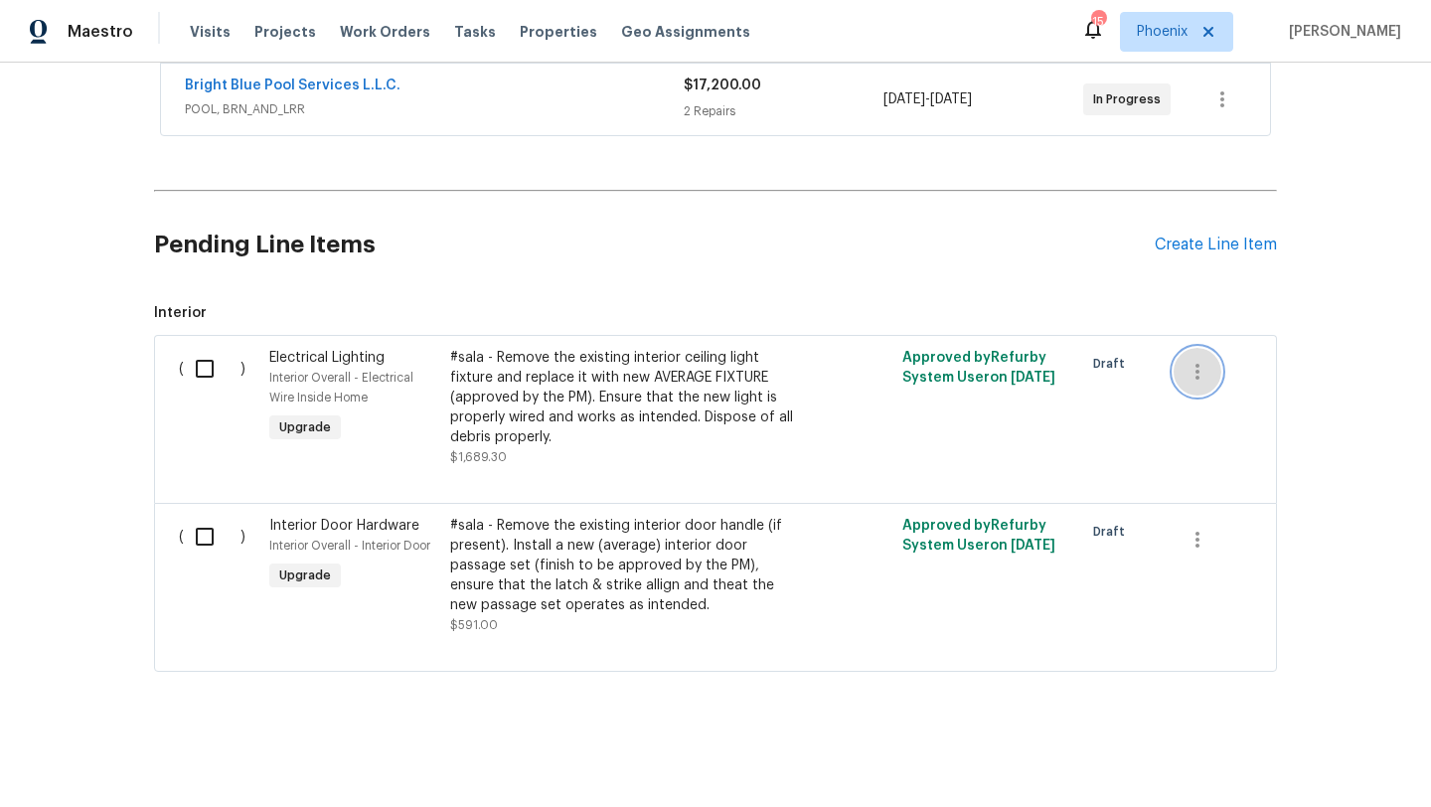
click at [1193, 366] on icon "button" at bounding box center [1198, 372] width 24 height 24
click at [1002, 244] on div at bounding box center [715, 403] width 1431 height 807
click at [1199, 366] on icon "button" at bounding box center [1198, 372] width 24 height 24
click at [1213, 372] on li "Cancel" at bounding box center [1212, 370] width 77 height 33
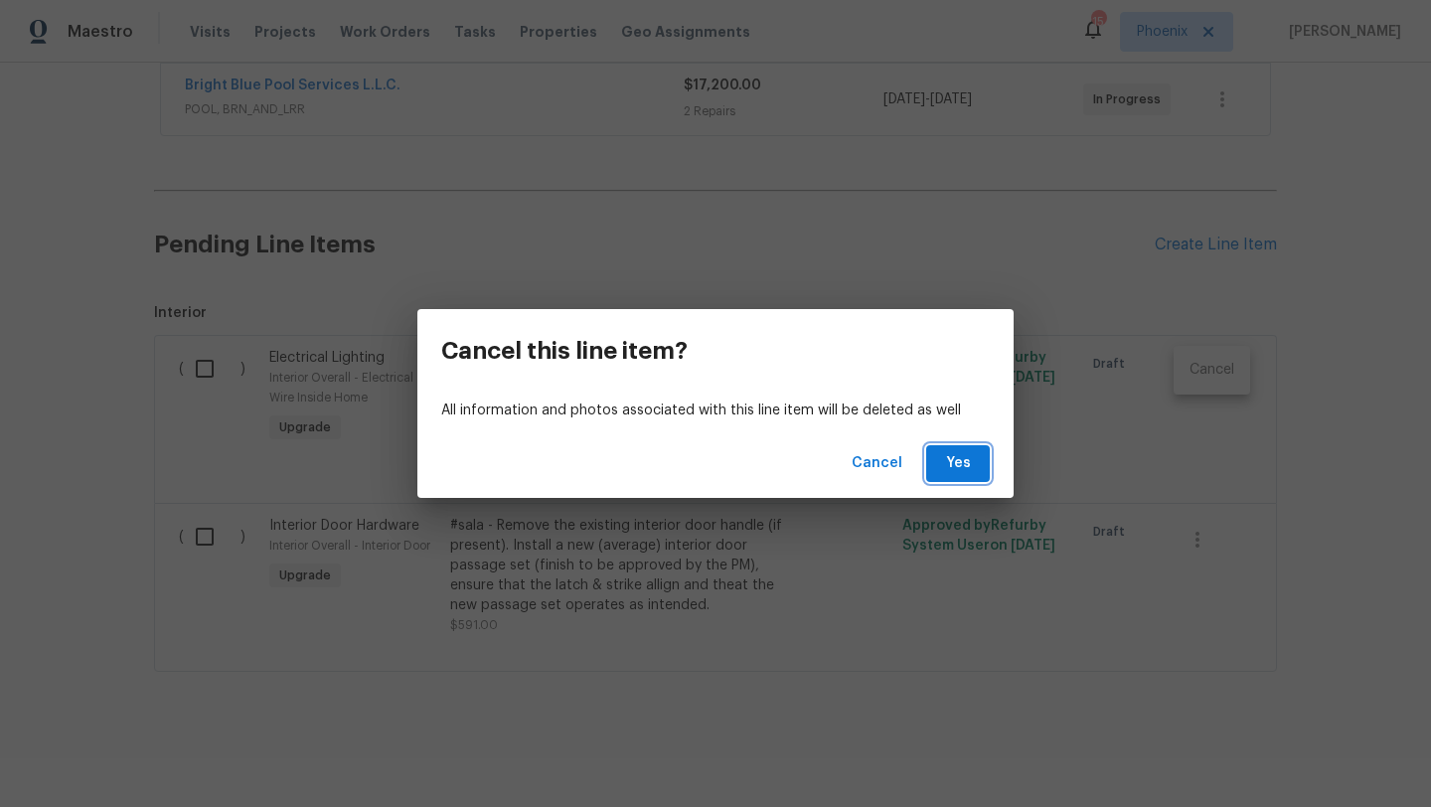
click at [960, 464] on span "Yes" at bounding box center [958, 463] width 32 height 25
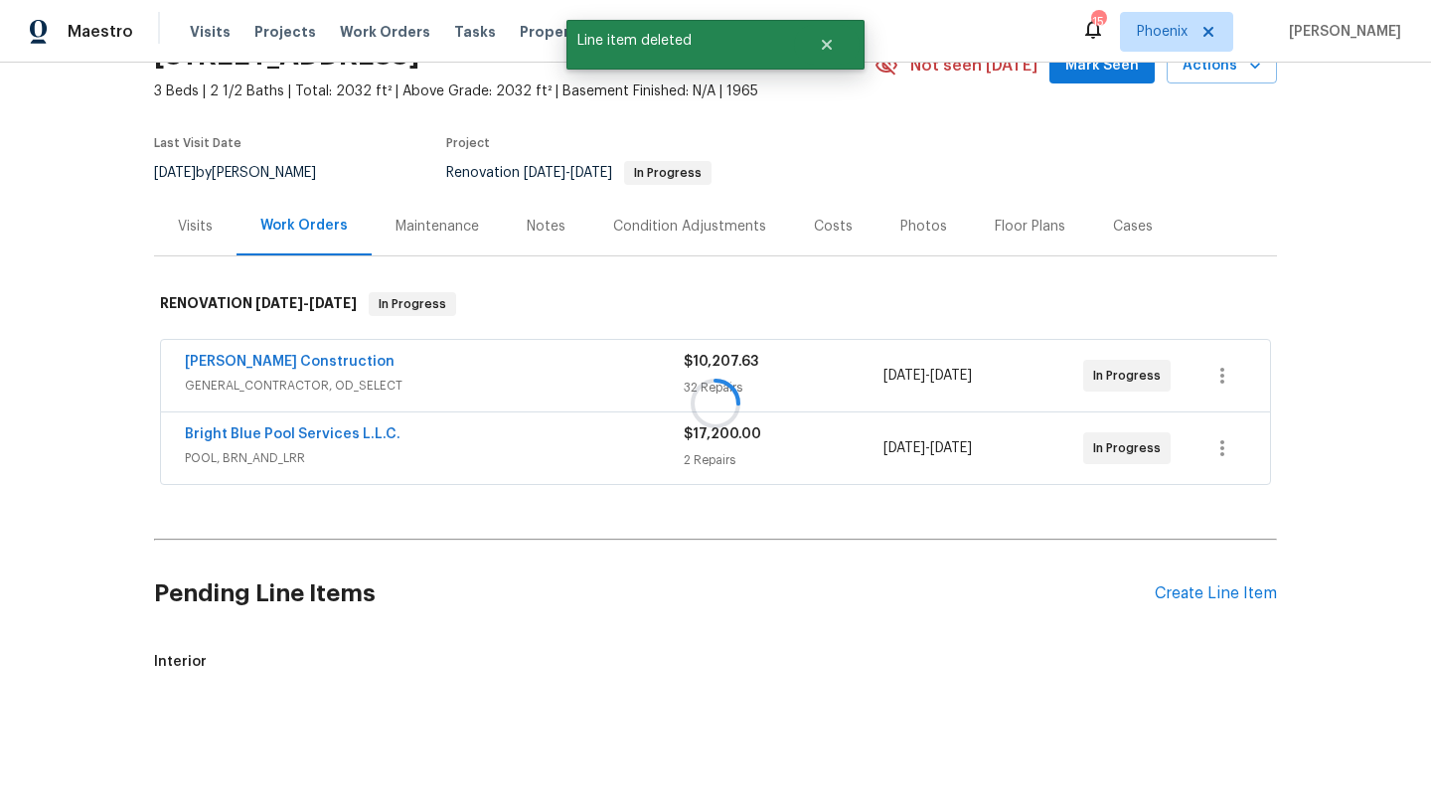
scroll to position [285, 0]
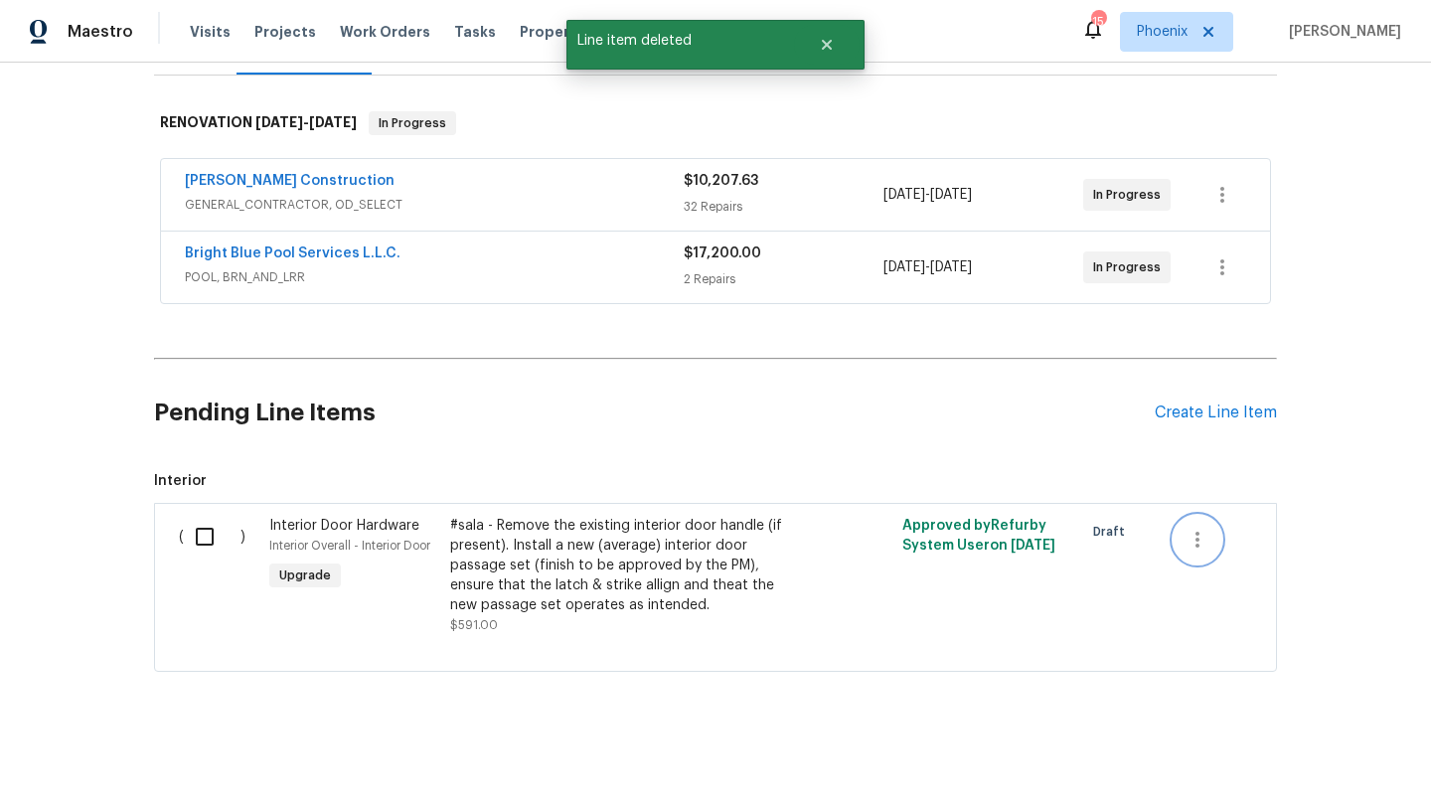
click at [1200, 540] on icon "button" at bounding box center [1198, 540] width 24 height 24
click at [1202, 543] on li "Cancel" at bounding box center [1212, 539] width 77 height 33
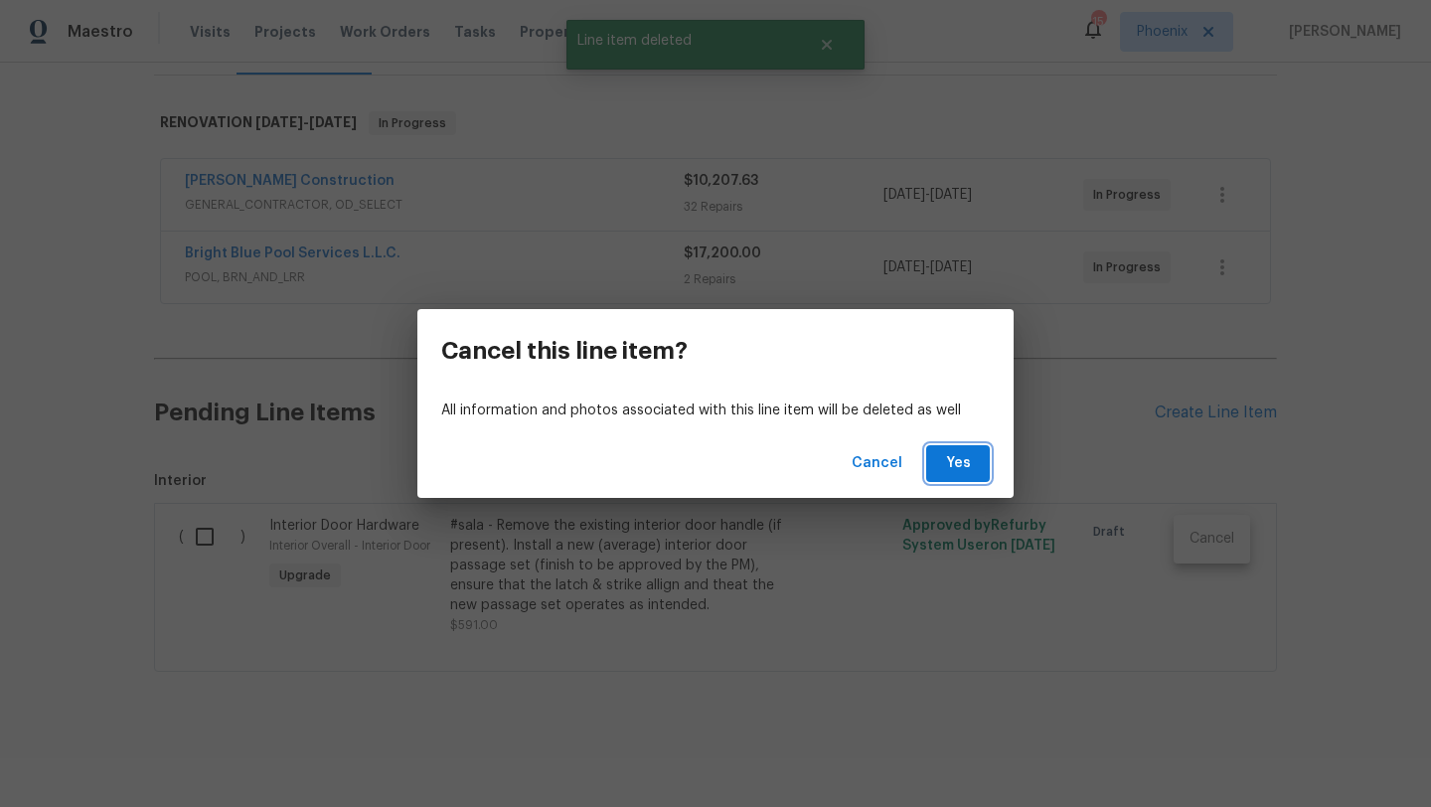
click at [957, 478] on button "Yes" at bounding box center [958, 463] width 64 height 37
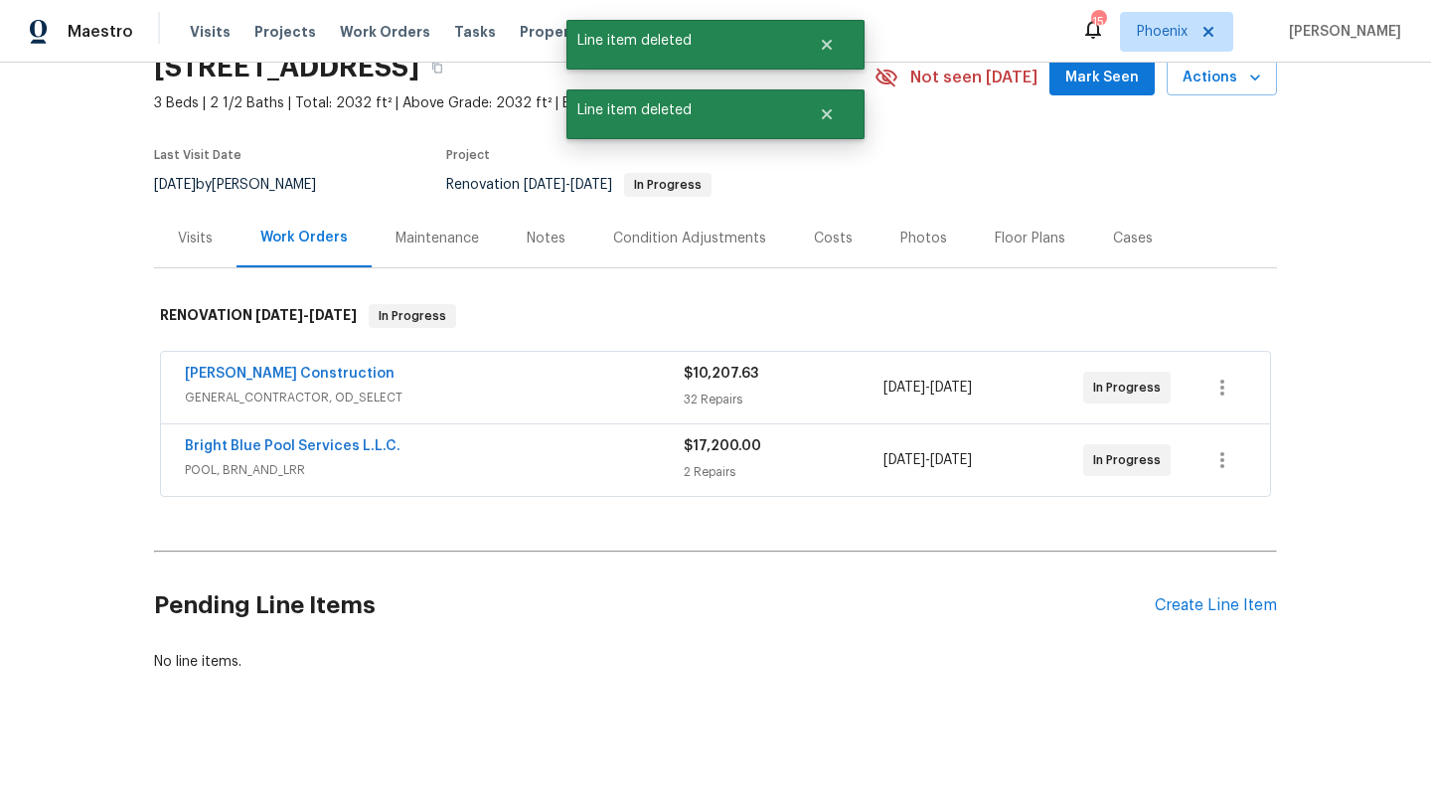
scroll to position [92, 0]
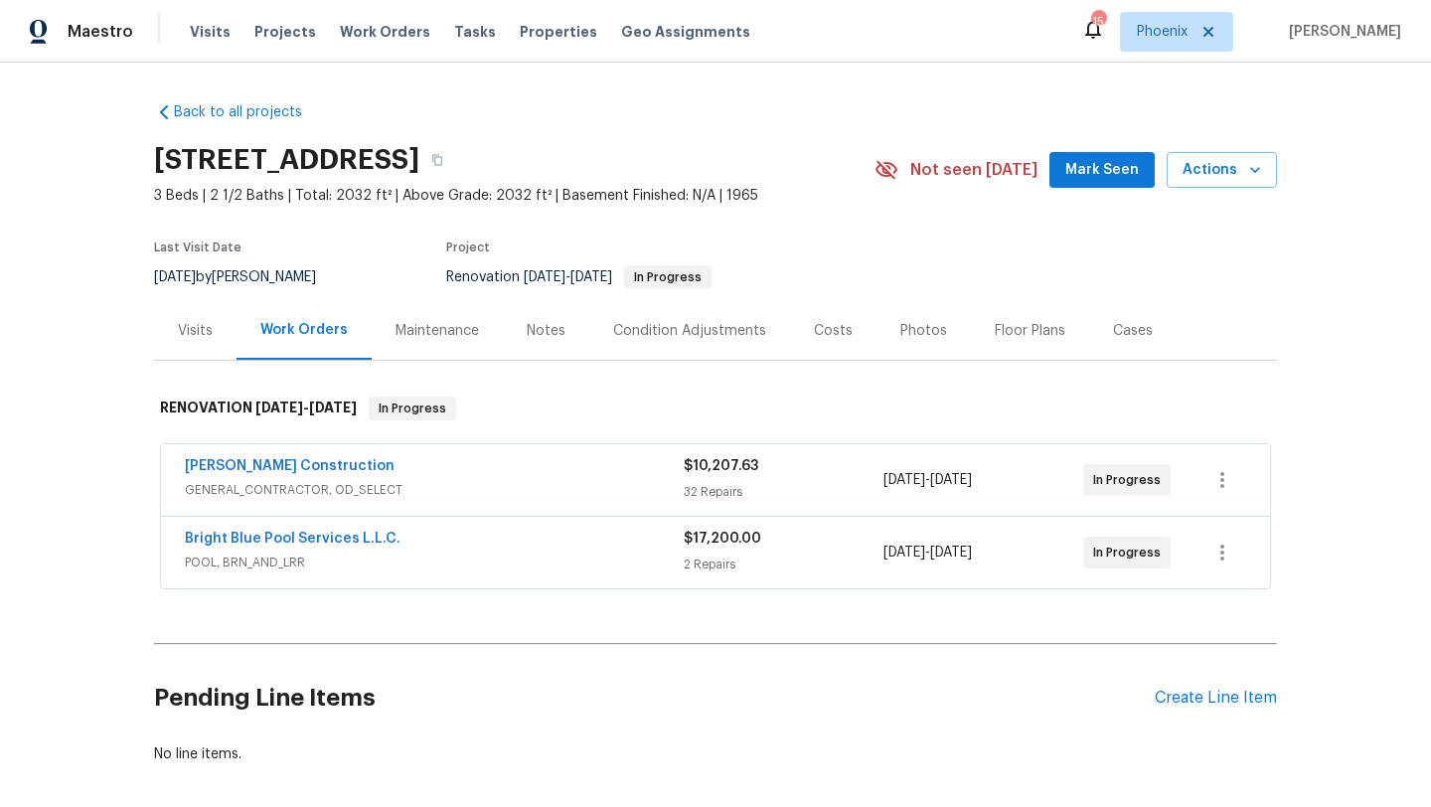
click at [829, 321] on div "Costs" at bounding box center [833, 331] width 39 height 20
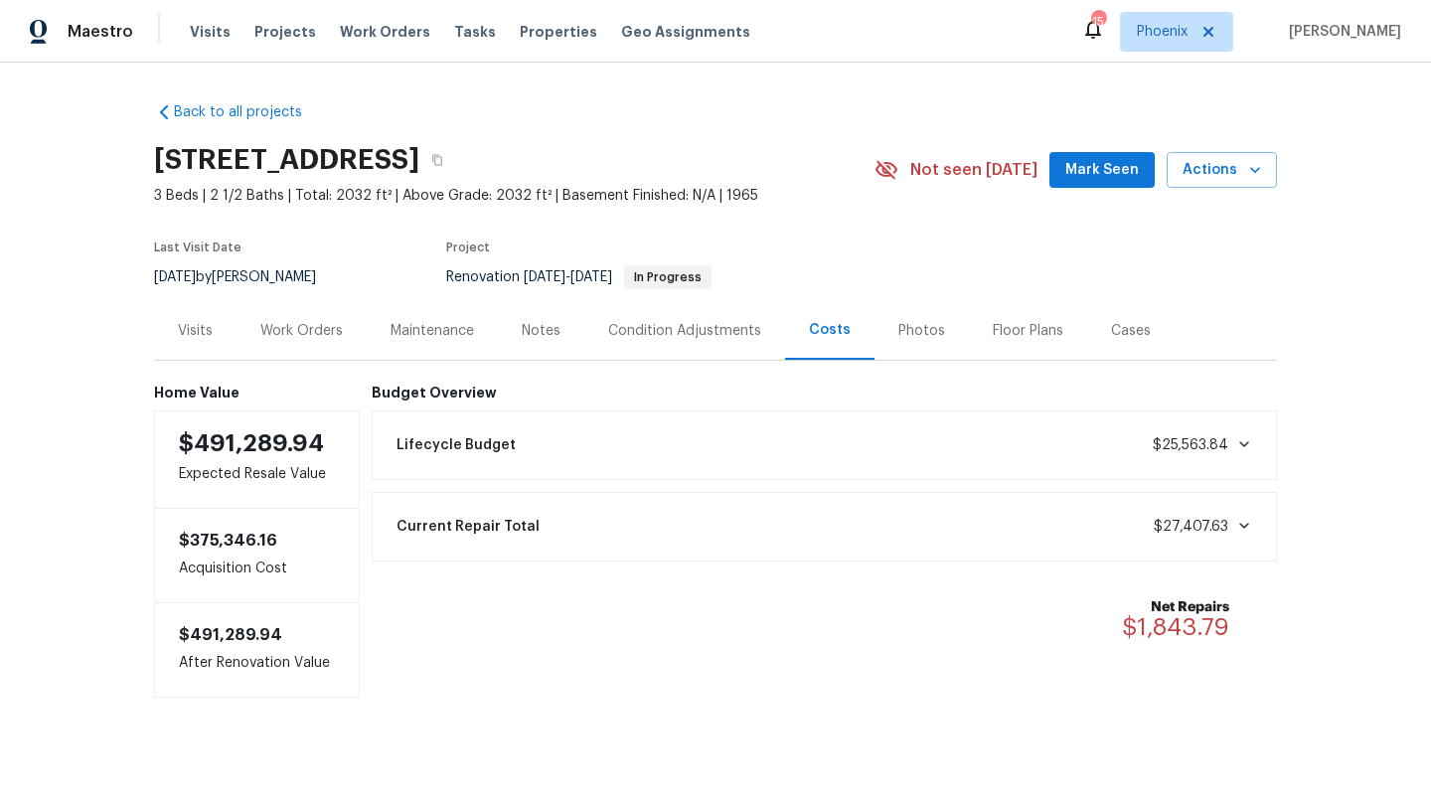
click at [810, 240] on div "Last Visit Date [DATE] by [PERSON_NAME] Project Renovation [DATE] - [DATE] In P…" at bounding box center [491, 266] width 674 height 72
click at [302, 333] on div "Work Orders" at bounding box center [301, 331] width 82 height 20
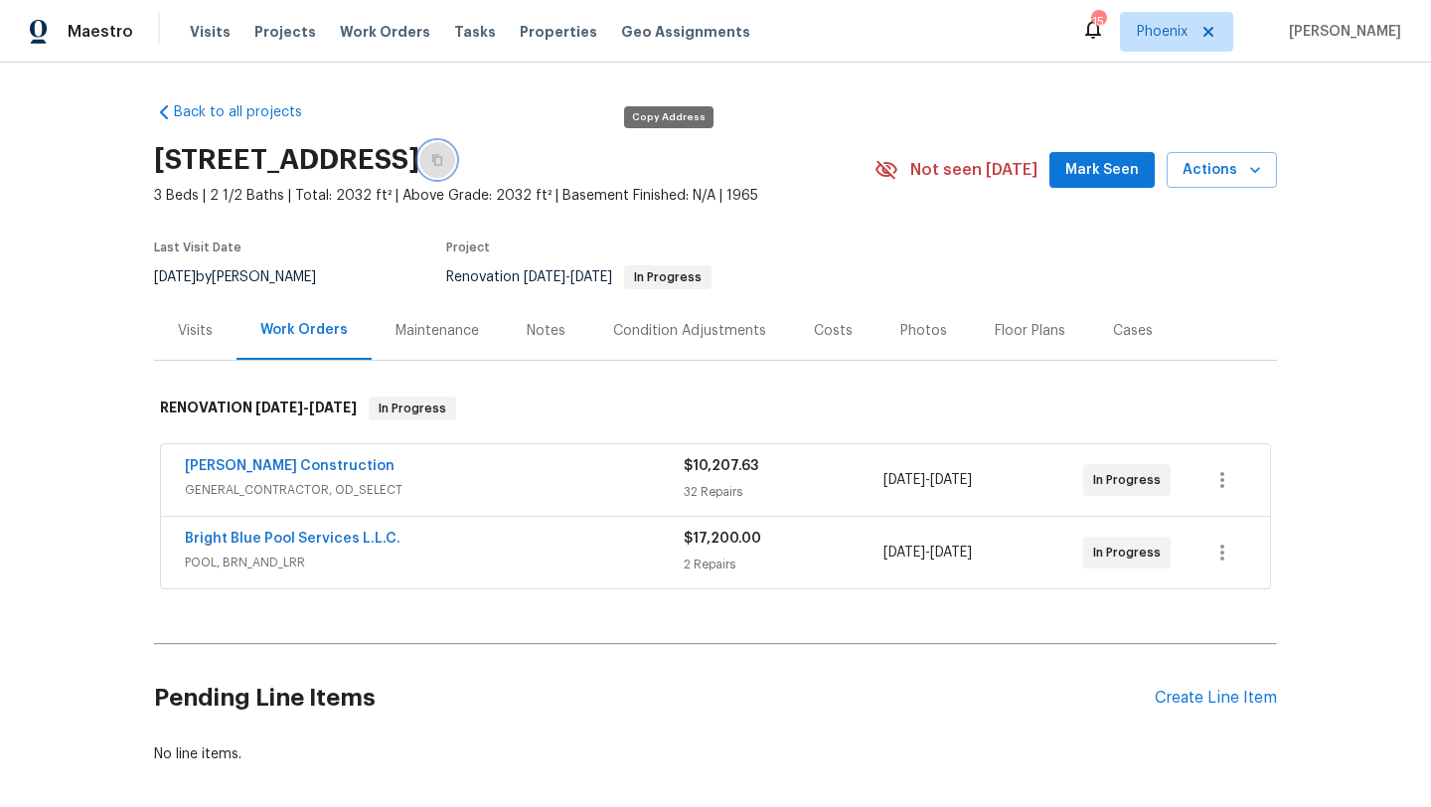
click at [443, 163] on icon "button" at bounding box center [437, 160] width 12 height 12
click at [831, 335] on div "Costs" at bounding box center [833, 331] width 39 height 20
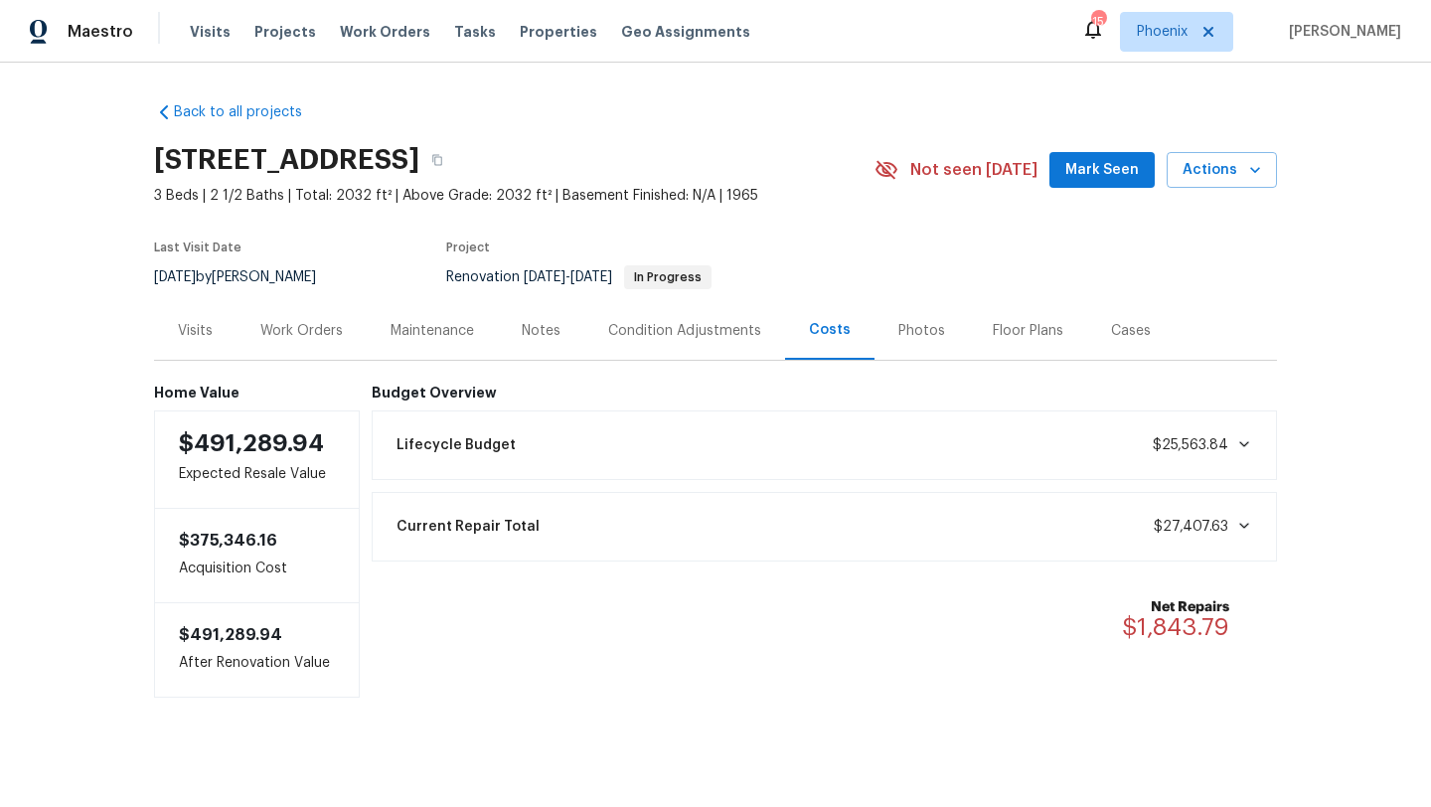
scroll to position [11, 0]
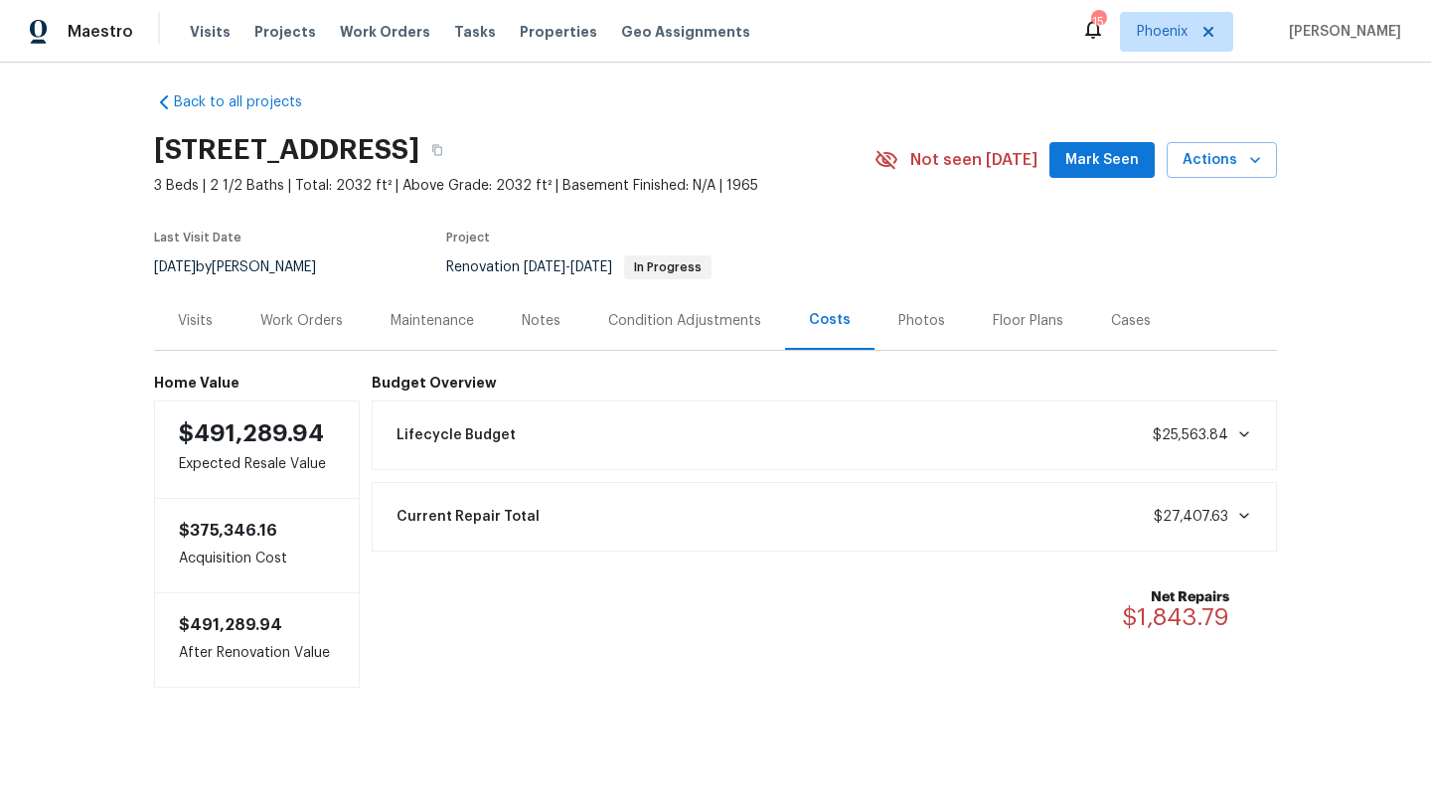
click at [335, 319] on div "Work Orders" at bounding box center [301, 321] width 82 height 20
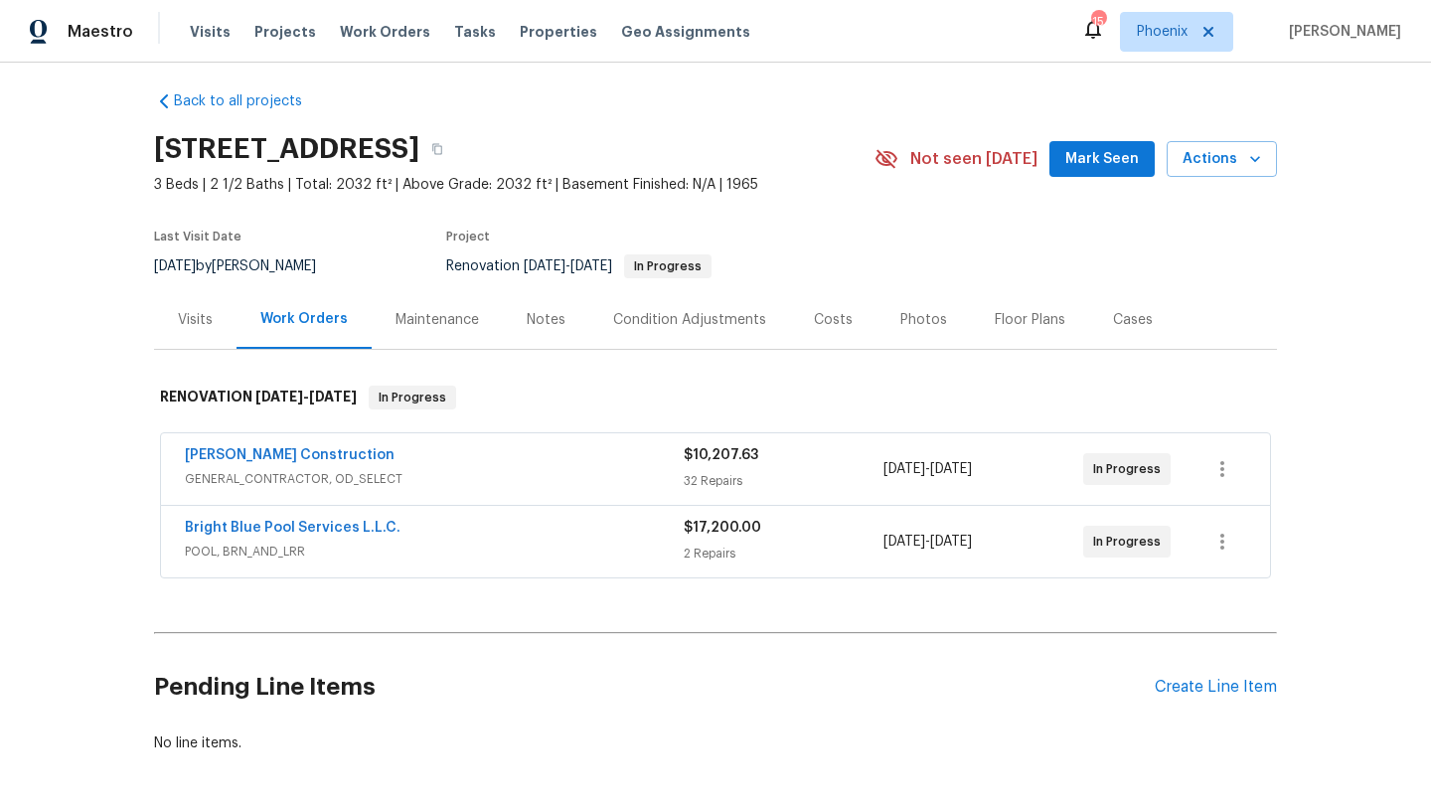
click at [837, 320] on div "Costs" at bounding box center [833, 320] width 39 height 20
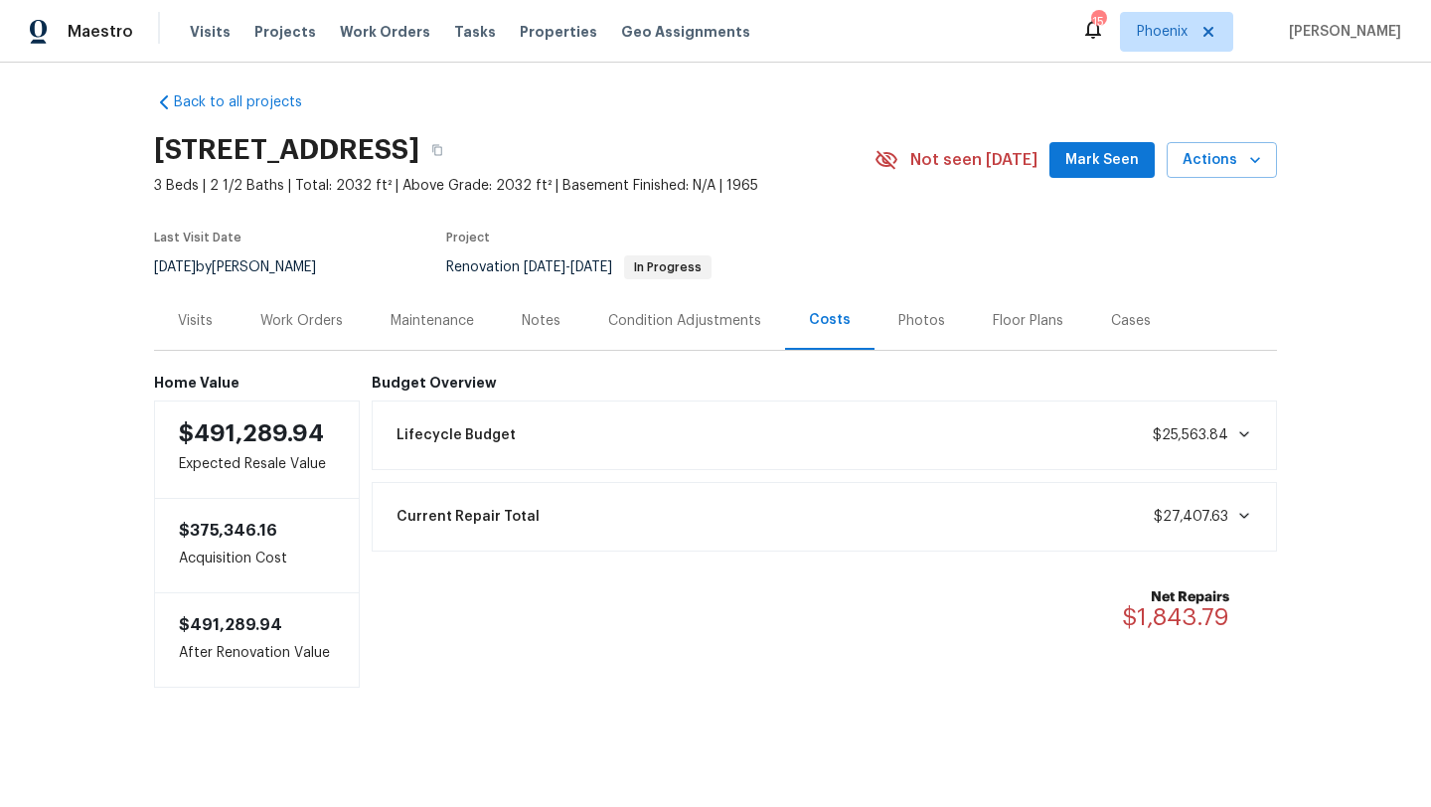
click at [920, 317] on div "Photos" at bounding box center [921, 321] width 47 height 20
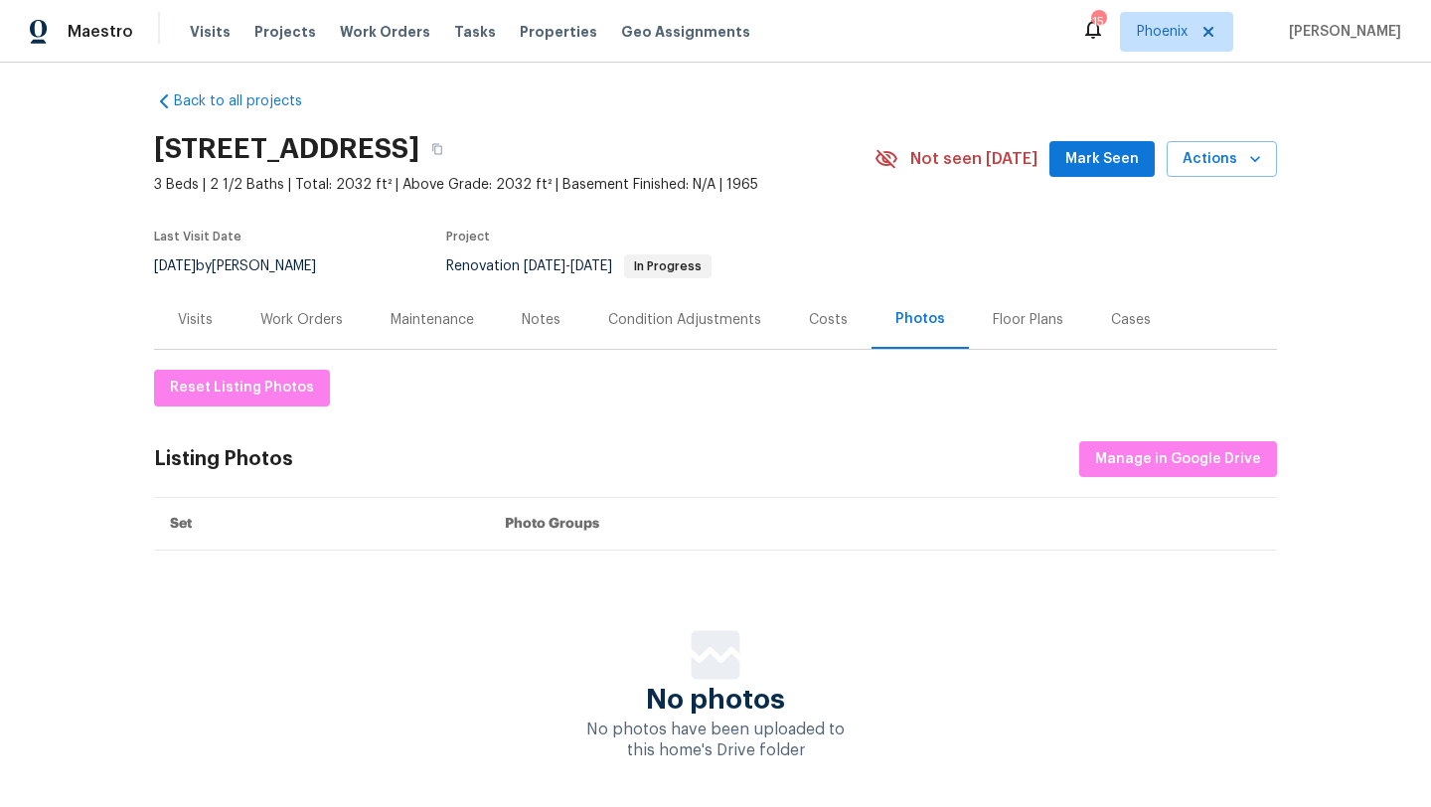
click at [854, 258] on section "3646 E Arcadia Ave, Mesa, AZ 85206 3 Beds | 2 1/2 Baths | Total: 2032 ft² | Abo…" at bounding box center [715, 206] width 1123 height 167
click at [205, 311] on div "Visits" at bounding box center [195, 320] width 35 height 20
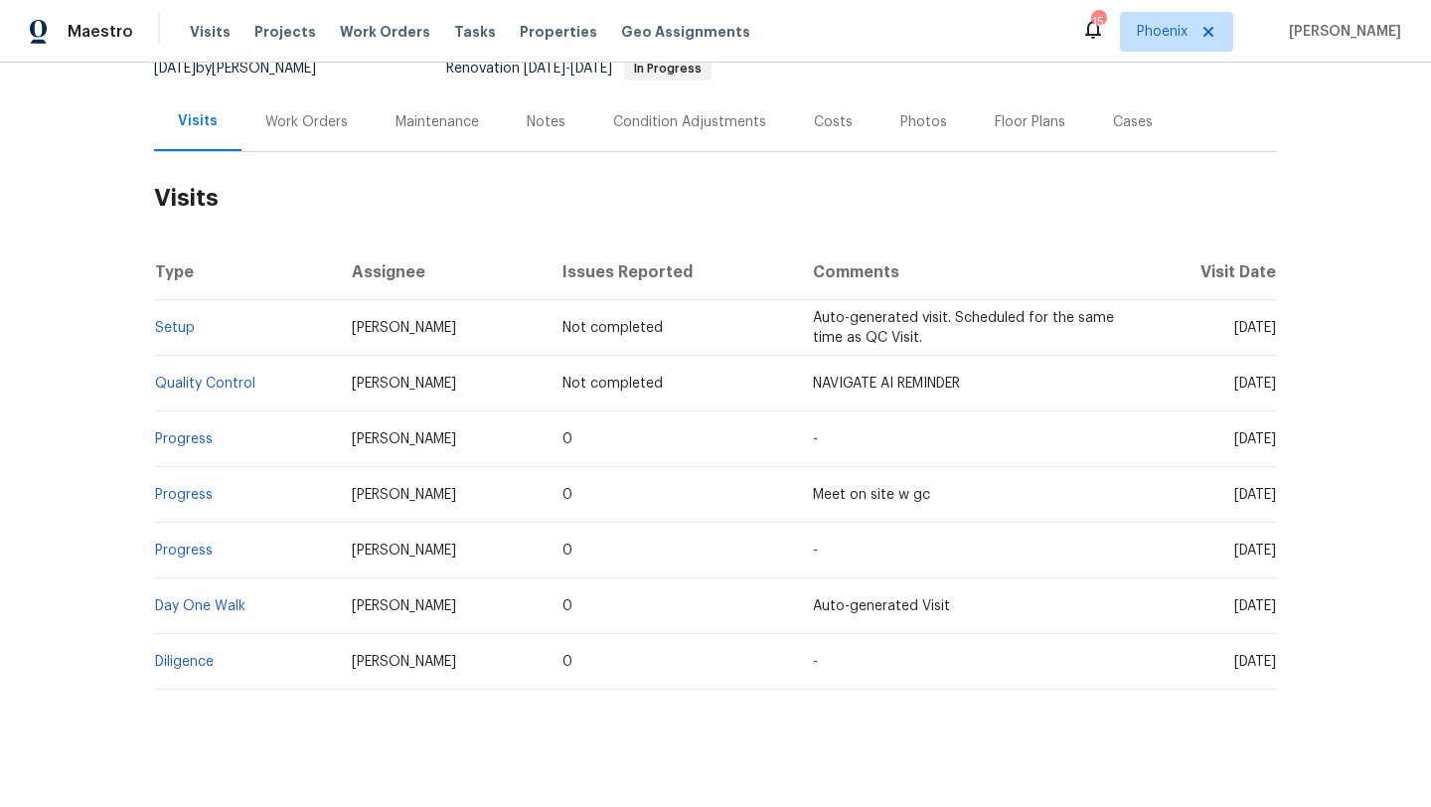
scroll to position [227, 0]
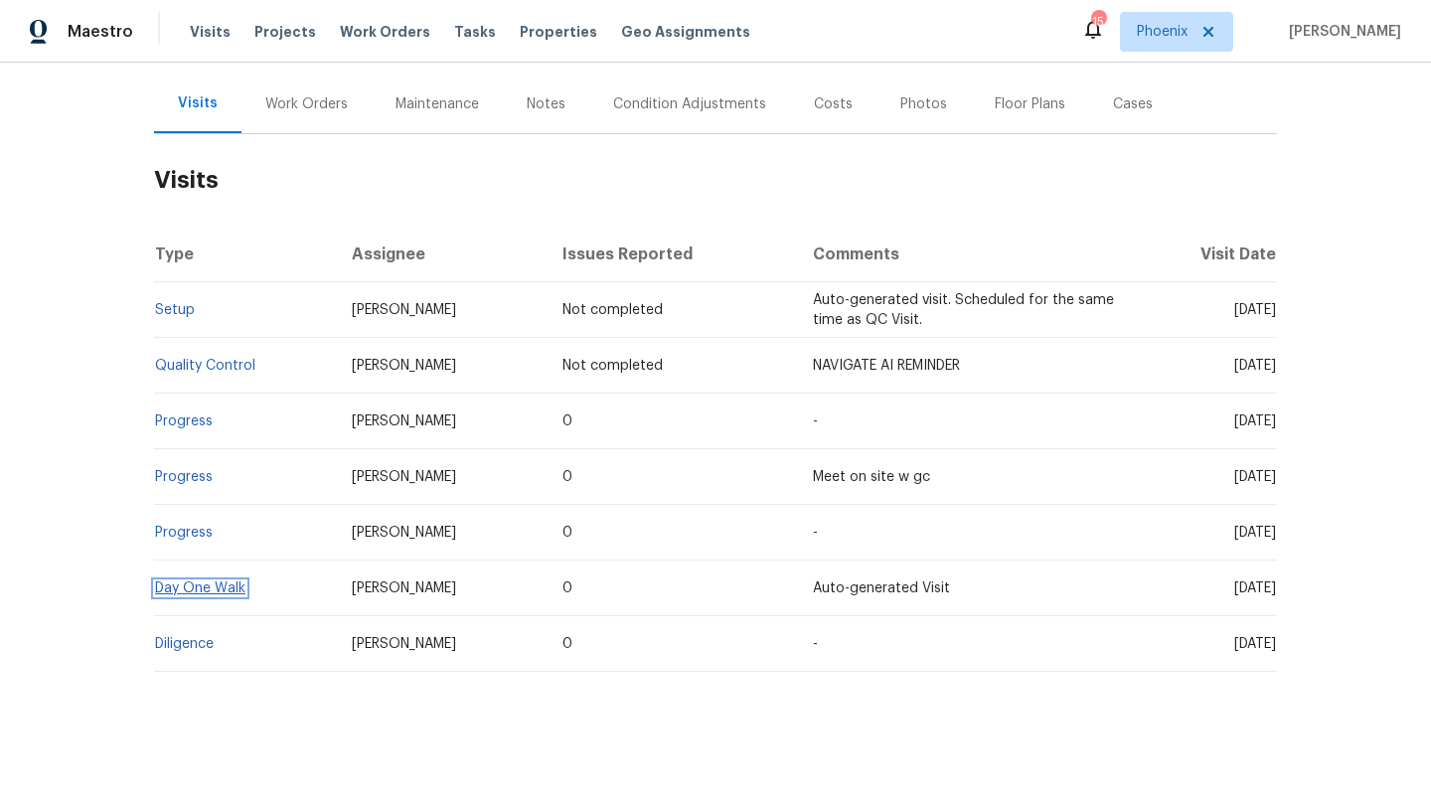
click at [196, 590] on link "Day One Walk" at bounding box center [200, 588] width 90 height 14
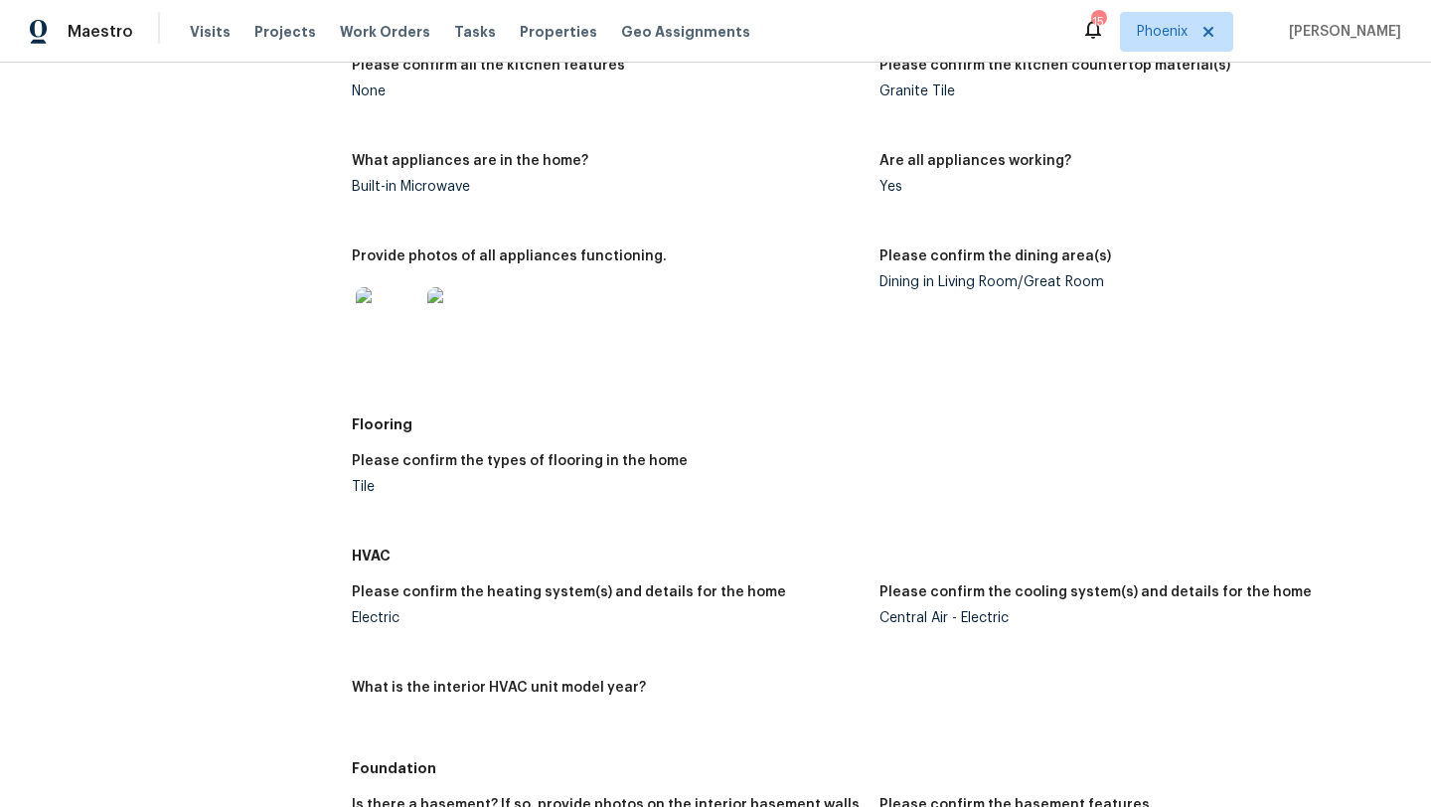
scroll to position [1183, 0]
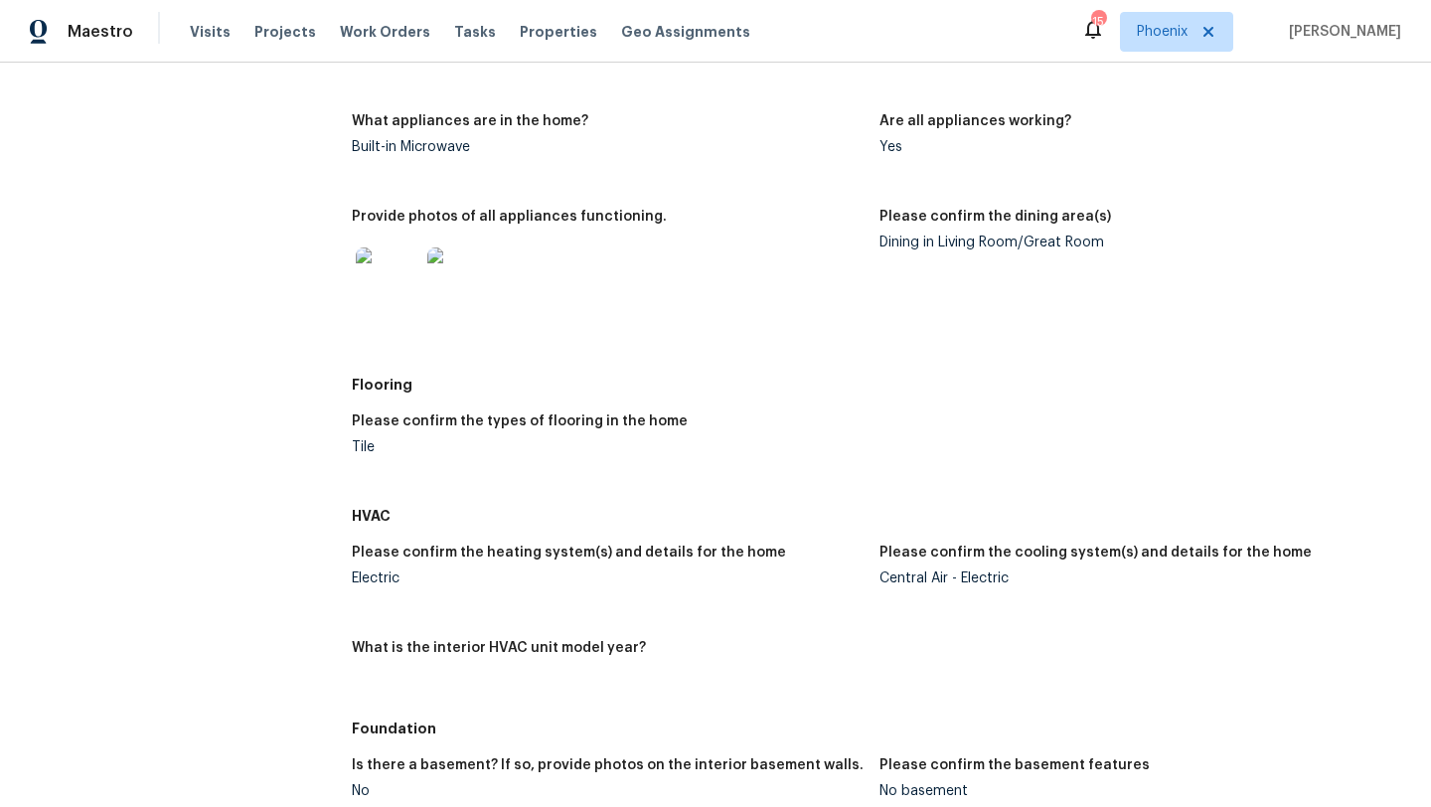
click at [406, 284] on img at bounding box center [388, 279] width 64 height 64
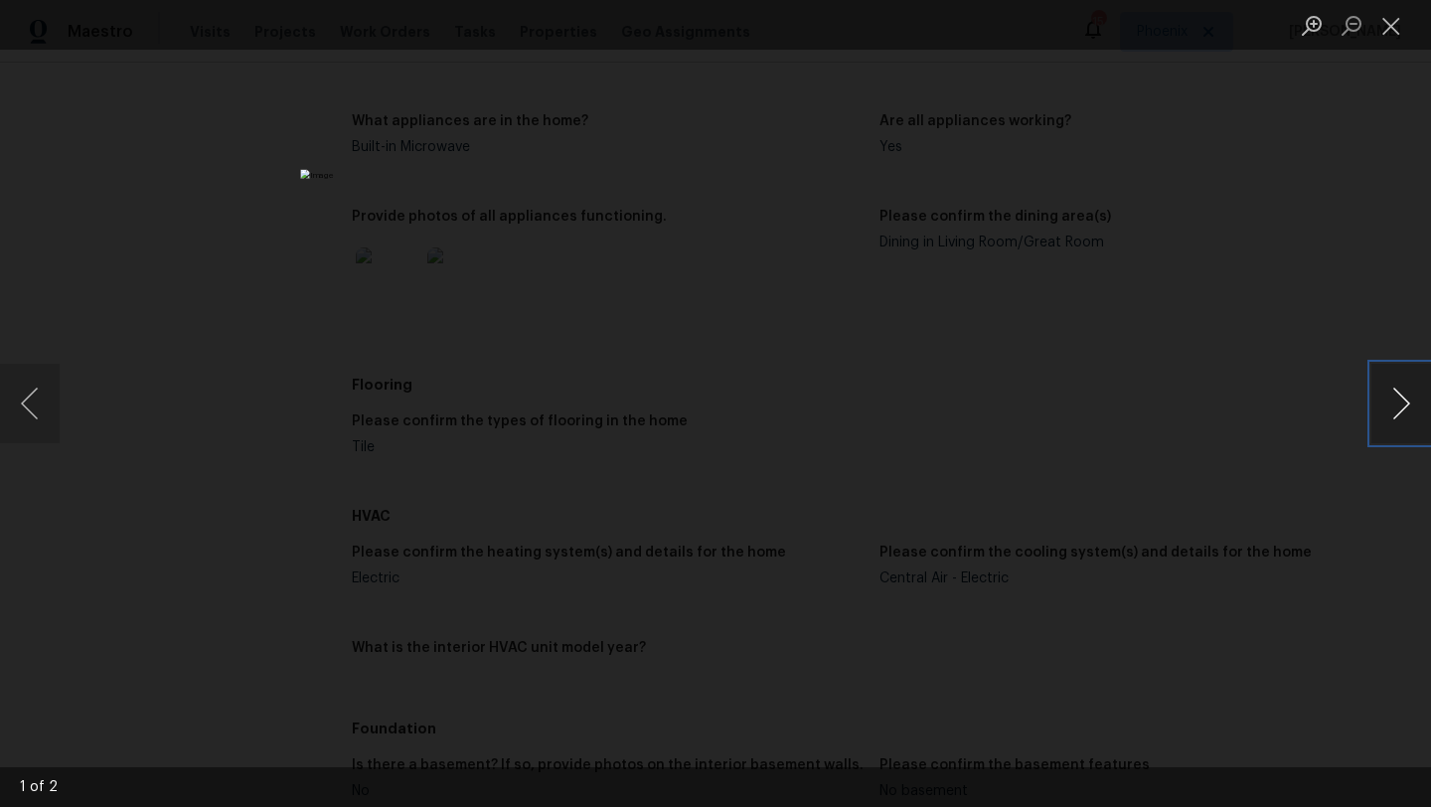
click at [1401, 402] on button "Next image" at bounding box center [1401, 404] width 60 height 80
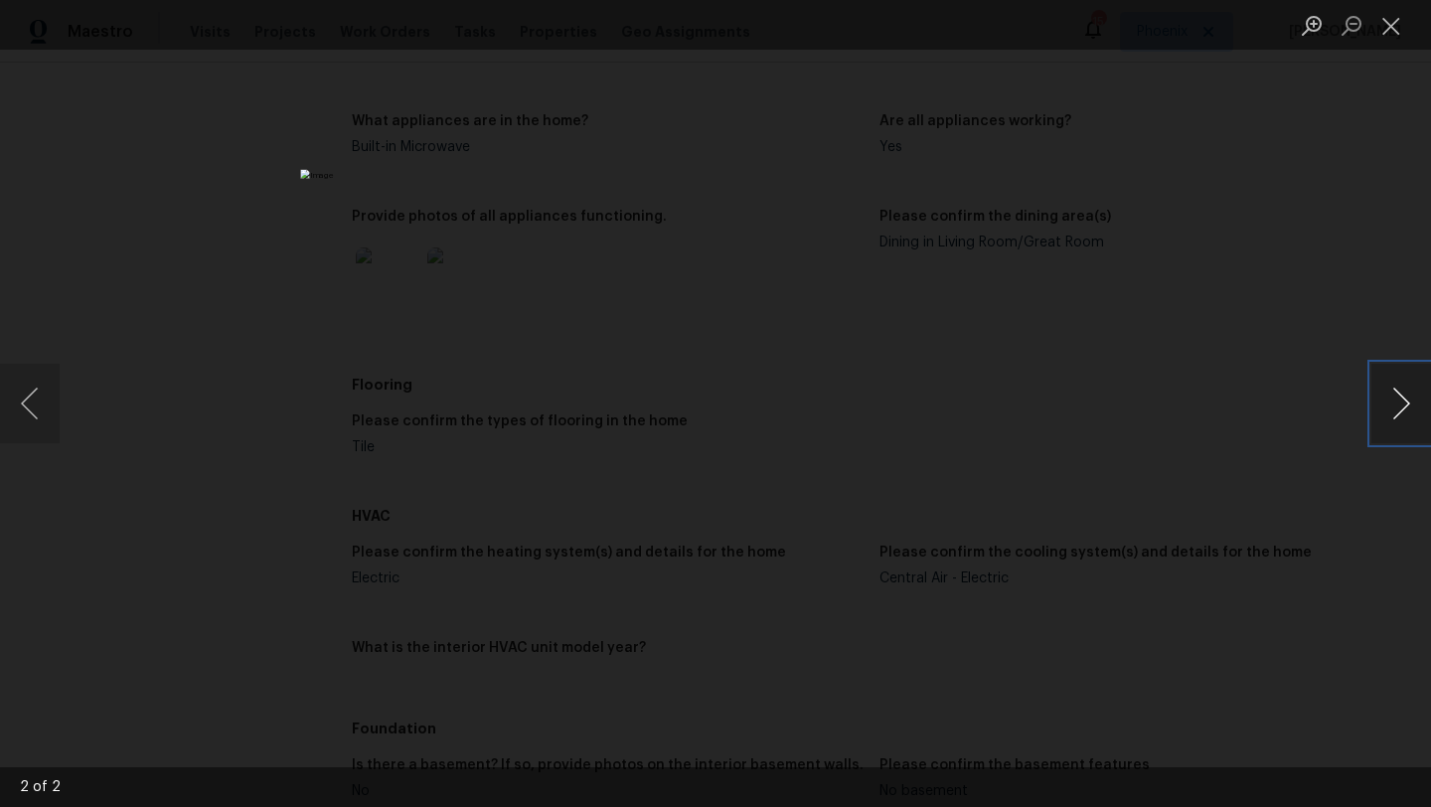
click at [1401, 402] on button "Next image" at bounding box center [1401, 404] width 60 height 80
click at [1400, 31] on button "Close lightbox" at bounding box center [1391, 25] width 40 height 35
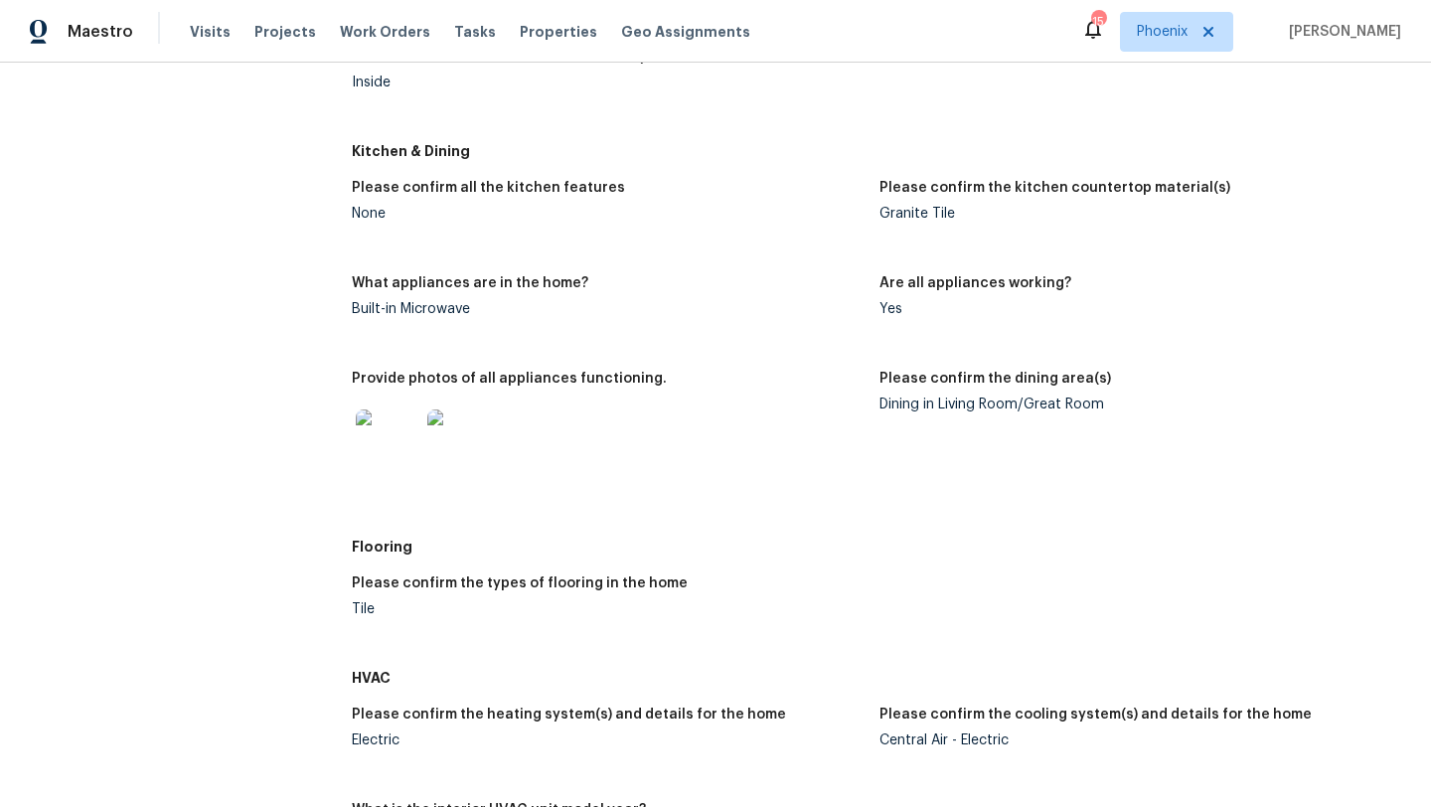
scroll to position [0, 0]
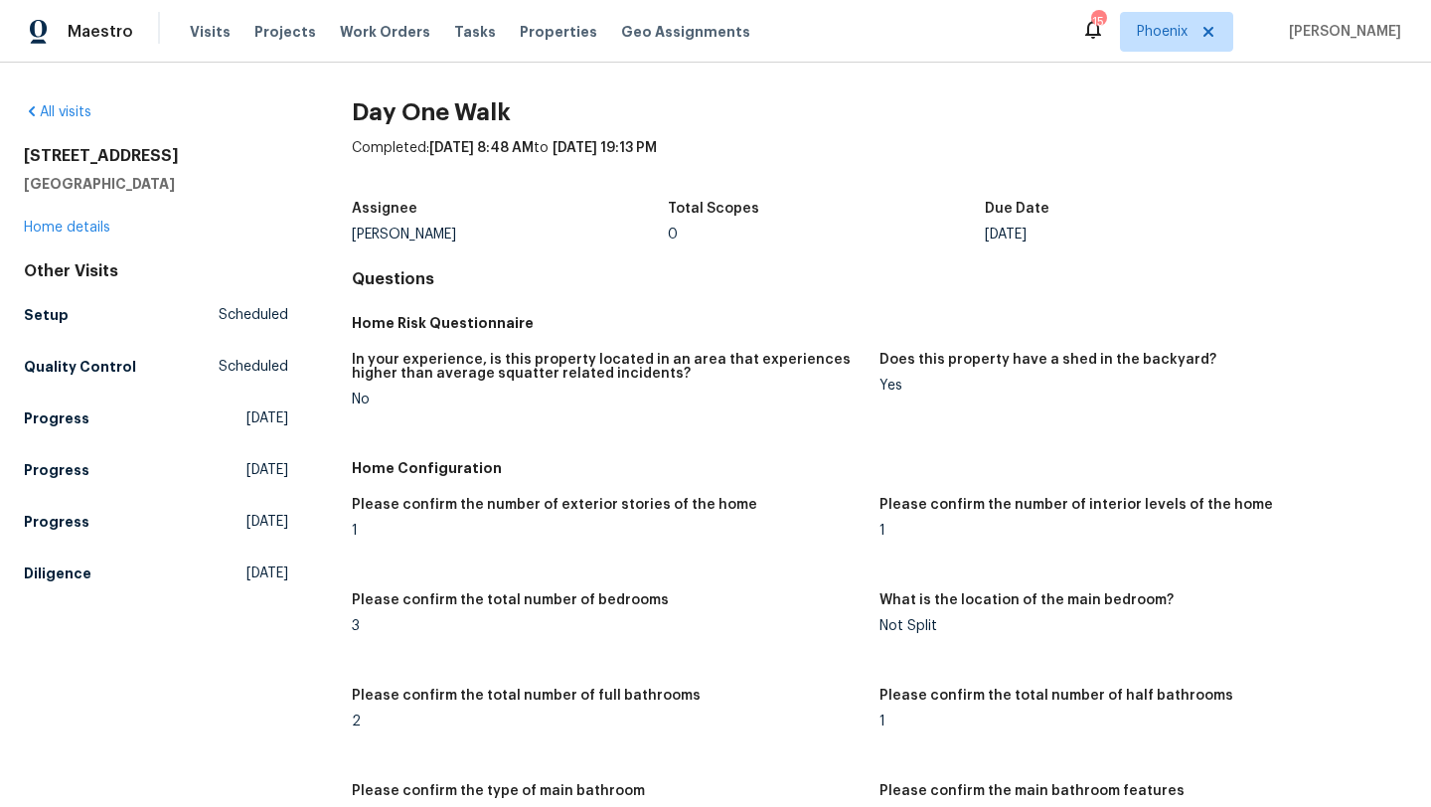
click at [86, 219] on div "3646 E Arcadia Ave Mesa, AZ 85206 Home details" at bounding box center [156, 191] width 264 height 91
click at [92, 230] on link "Home details" at bounding box center [67, 228] width 86 height 14
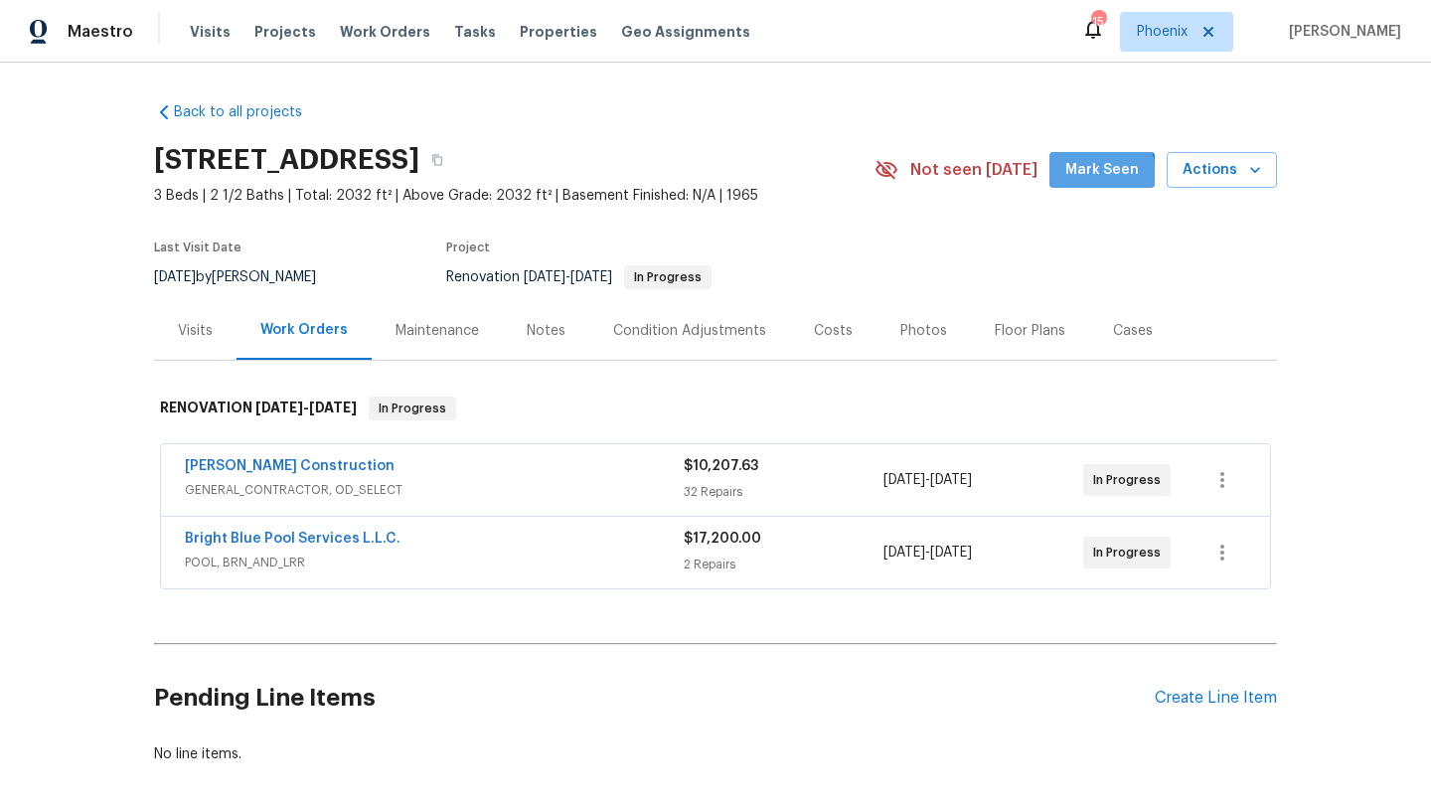
click at [1102, 174] on span "Mark Seen" at bounding box center [1102, 170] width 74 height 25
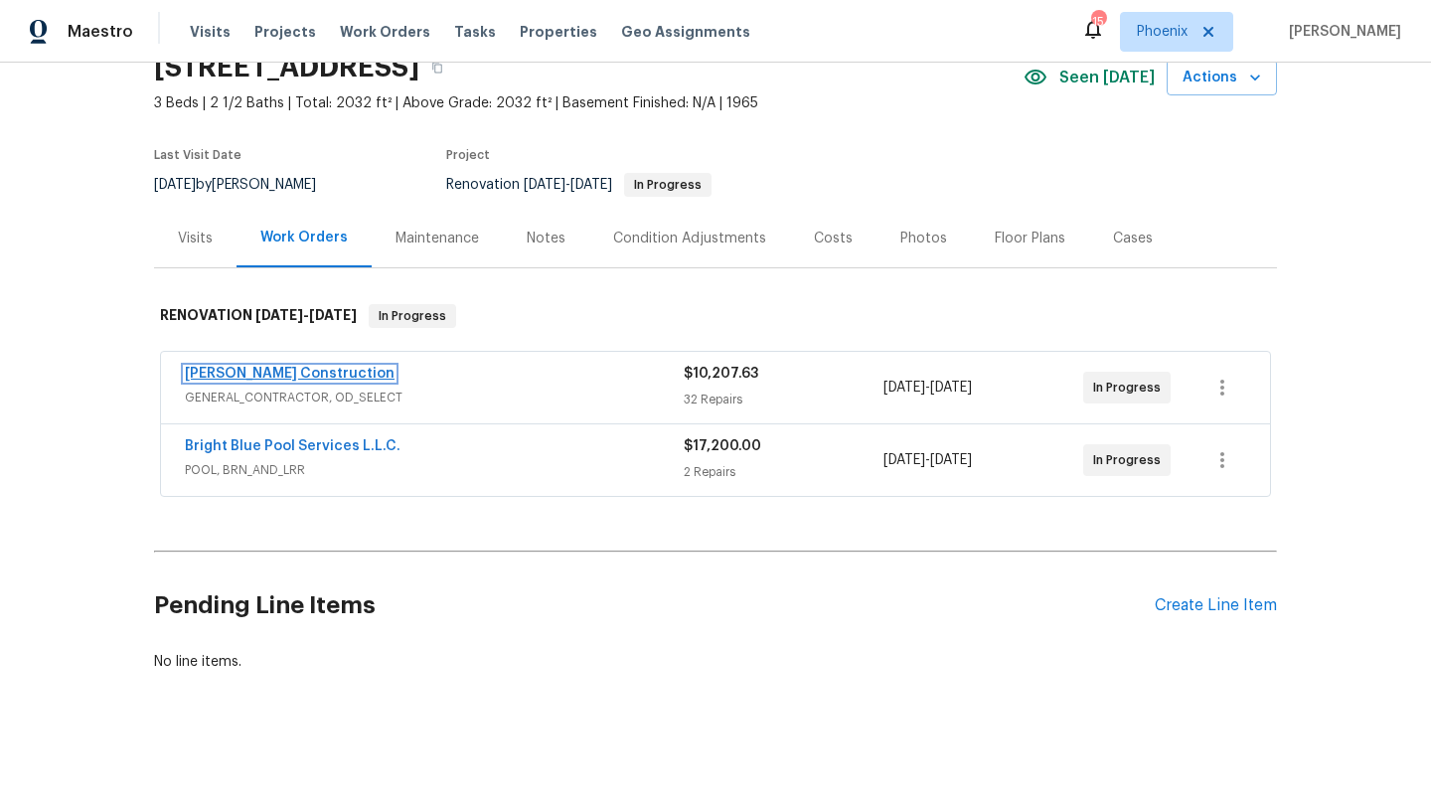
click at [273, 372] on link "[PERSON_NAME] Construction" at bounding box center [290, 374] width 210 height 14
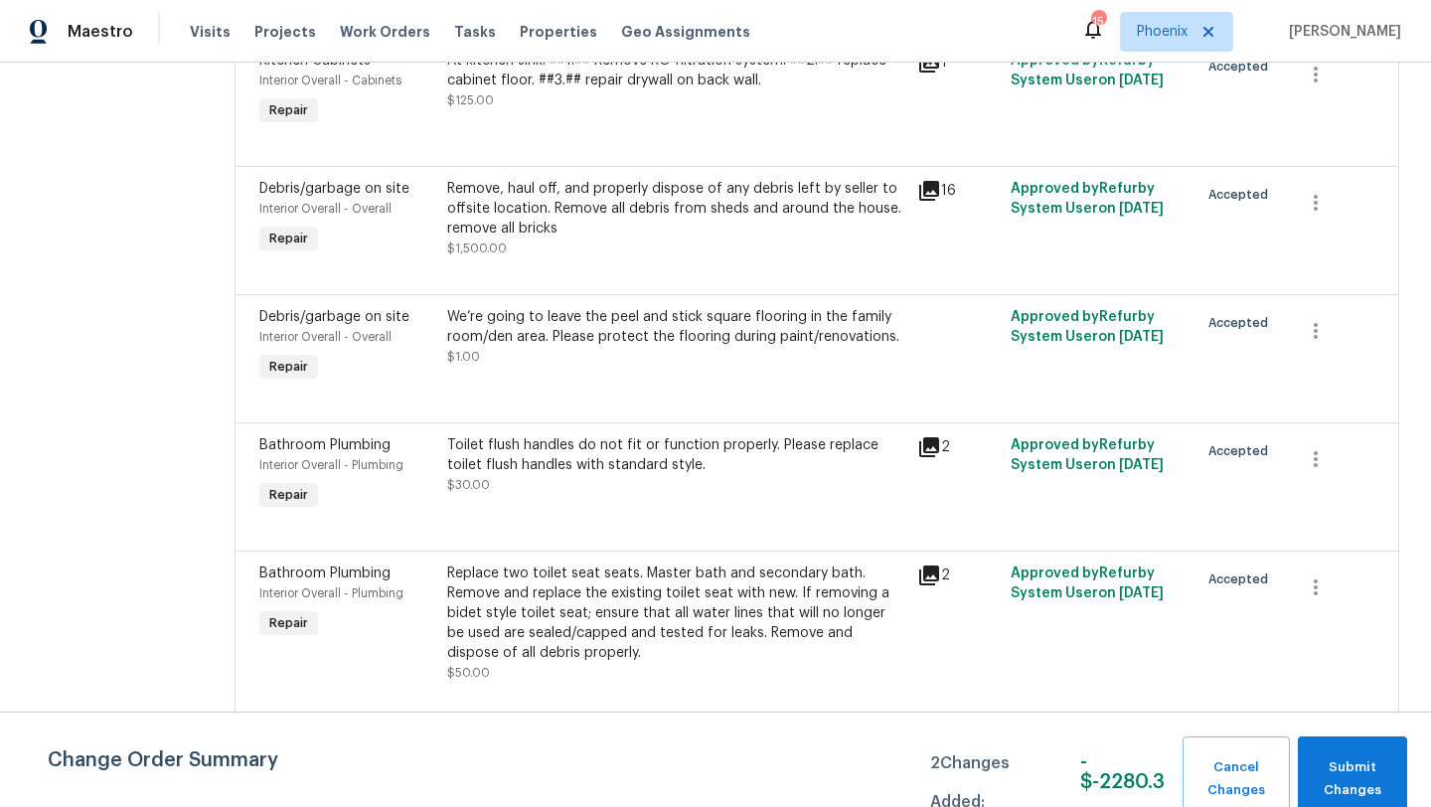
scroll to position [1466, 0]
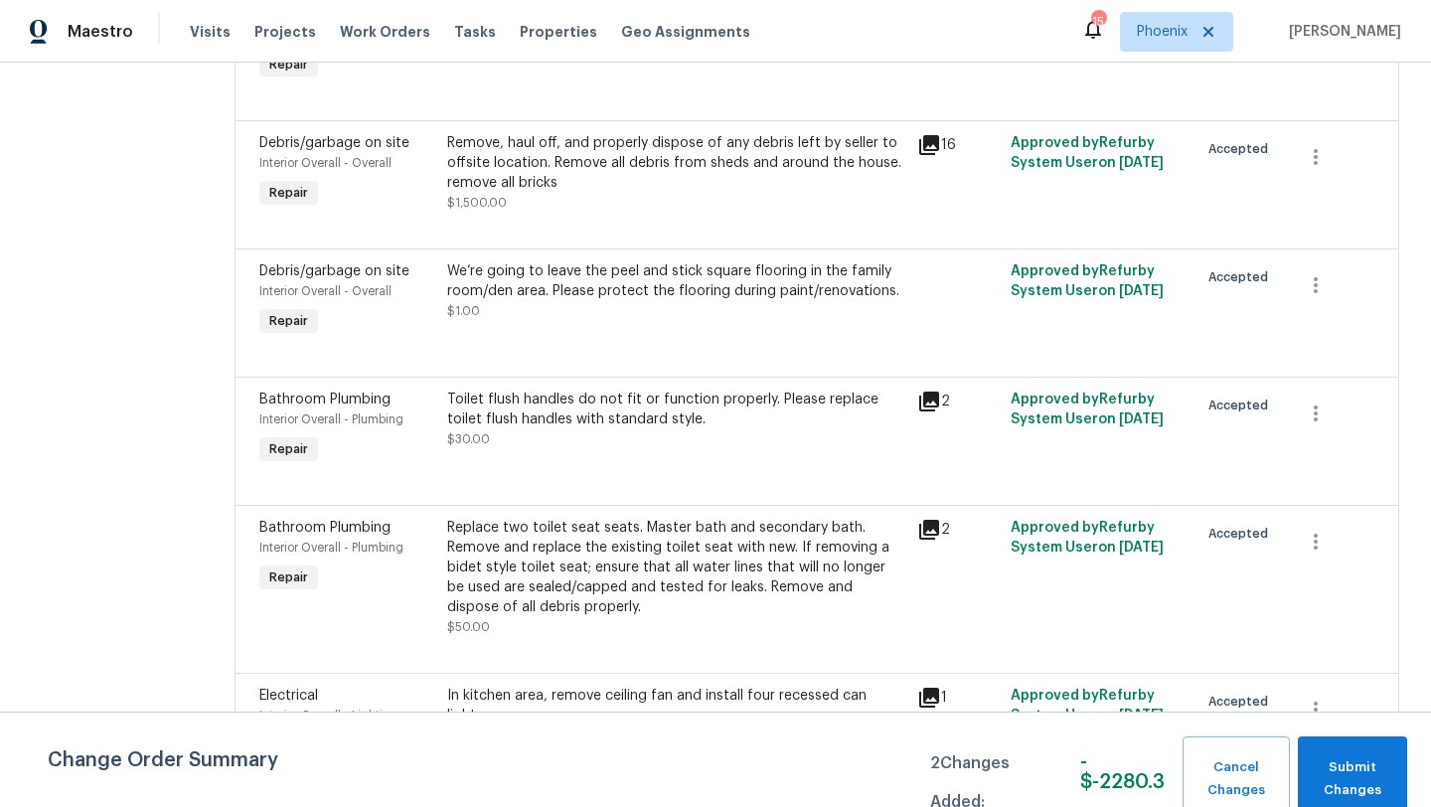
click at [631, 290] on div "We’re going to leave the peel and stick square flooring in the family room/den …" at bounding box center [676, 281] width 458 height 40
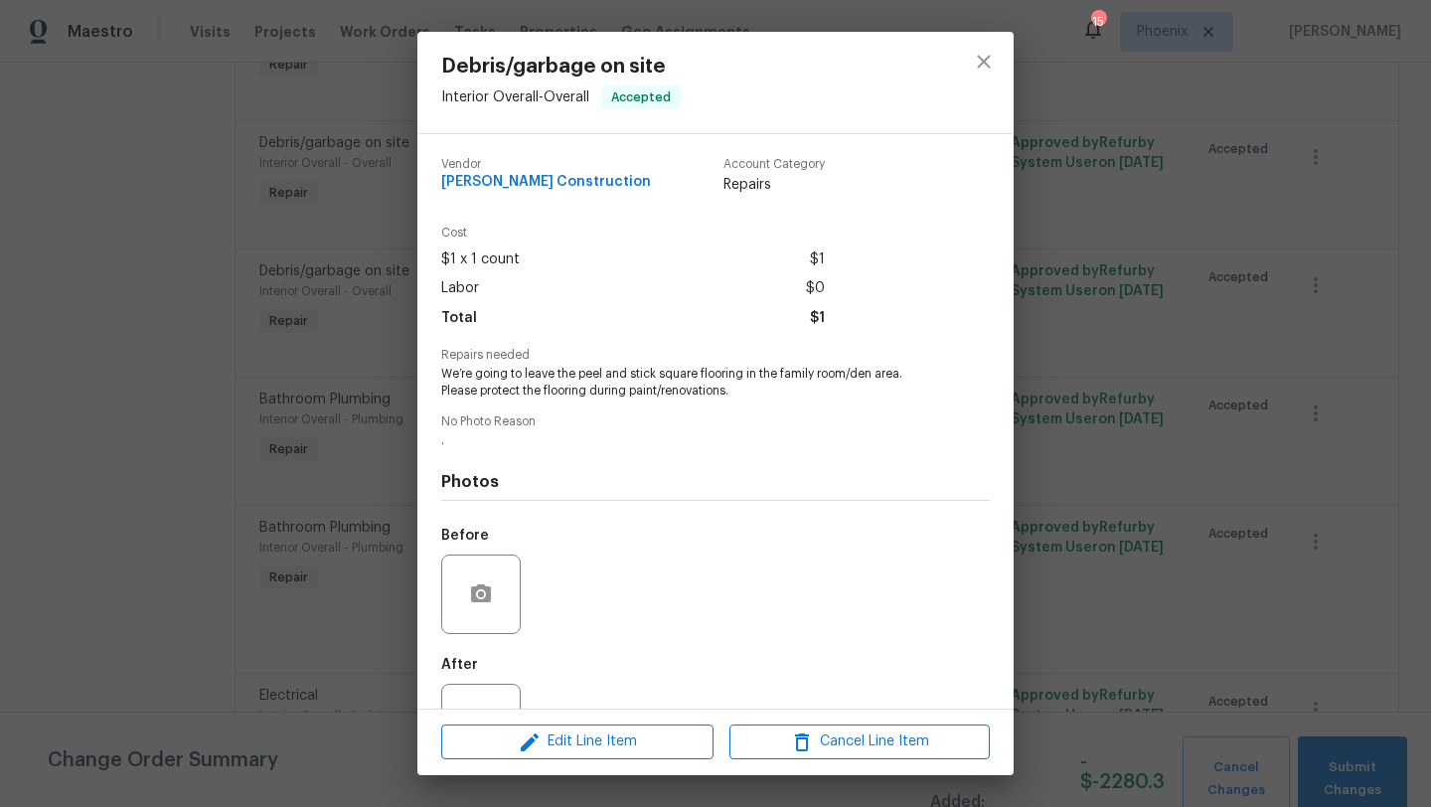
scroll to position [76, 0]
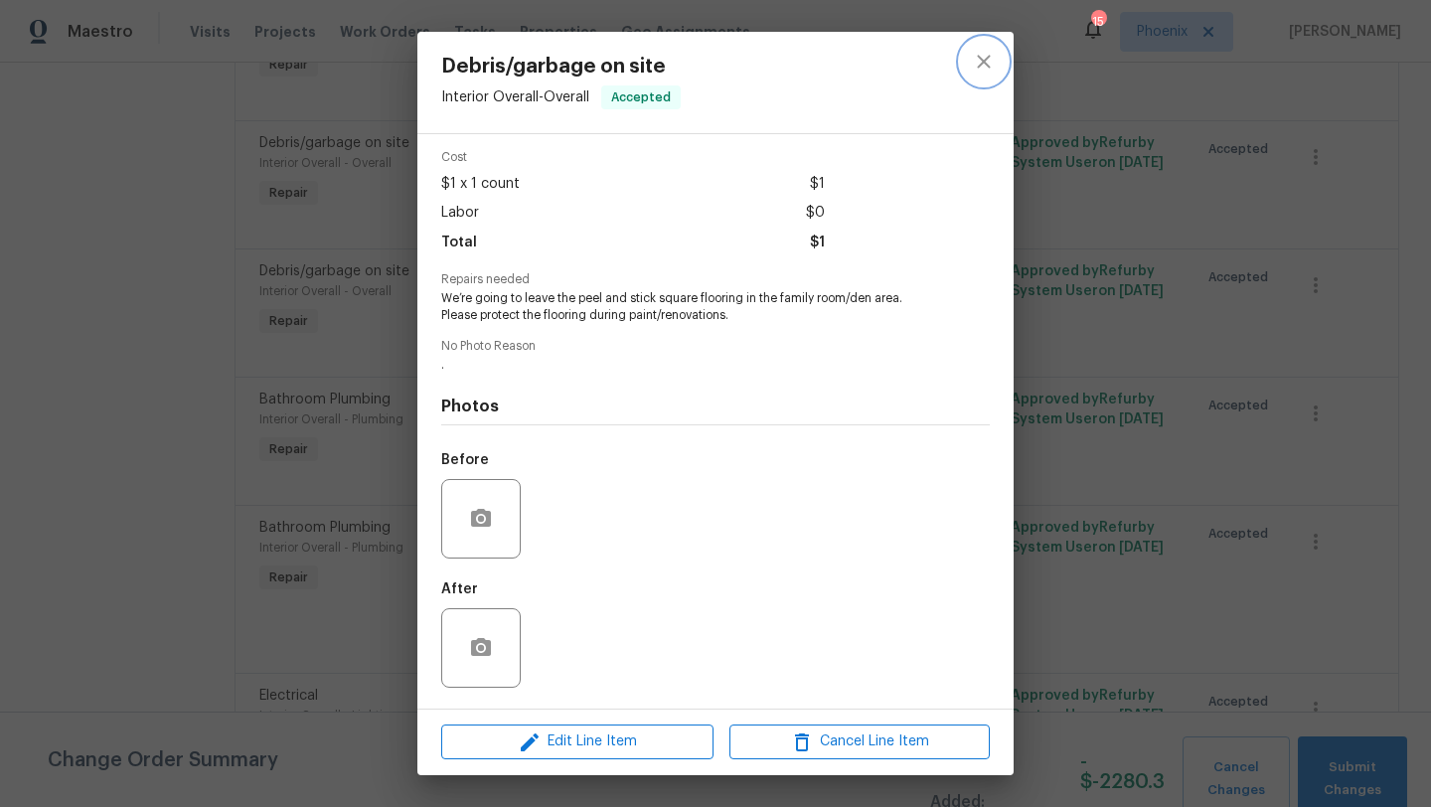
click at [982, 60] on icon "close" at bounding box center [983, 61] width 13 height 13
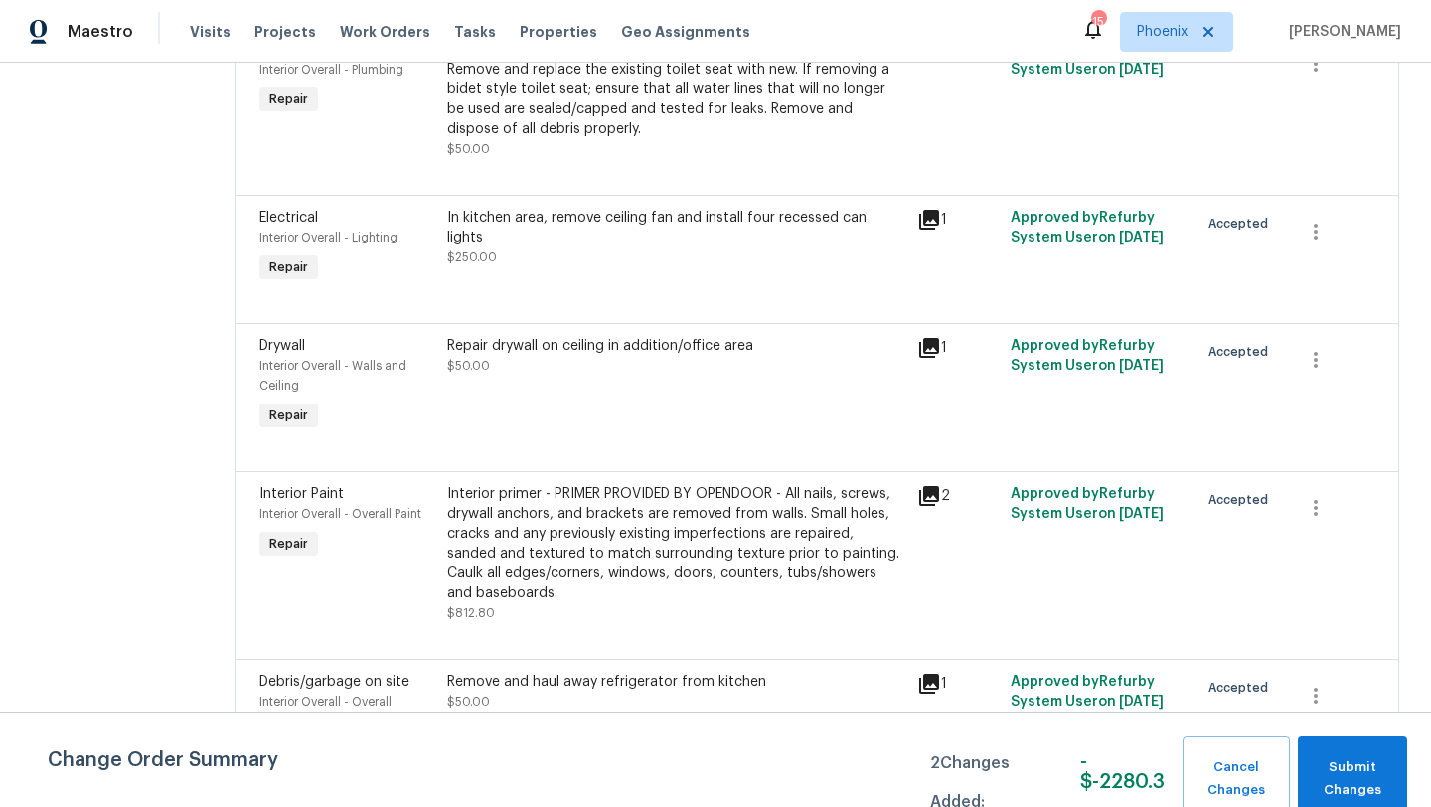
scroll to position [1945, 0]
click at [669, 225] on div "In kitchen area, remove ceiling fan and install four recessed can lights" at bounding box center [676, 227] width 458 height 40
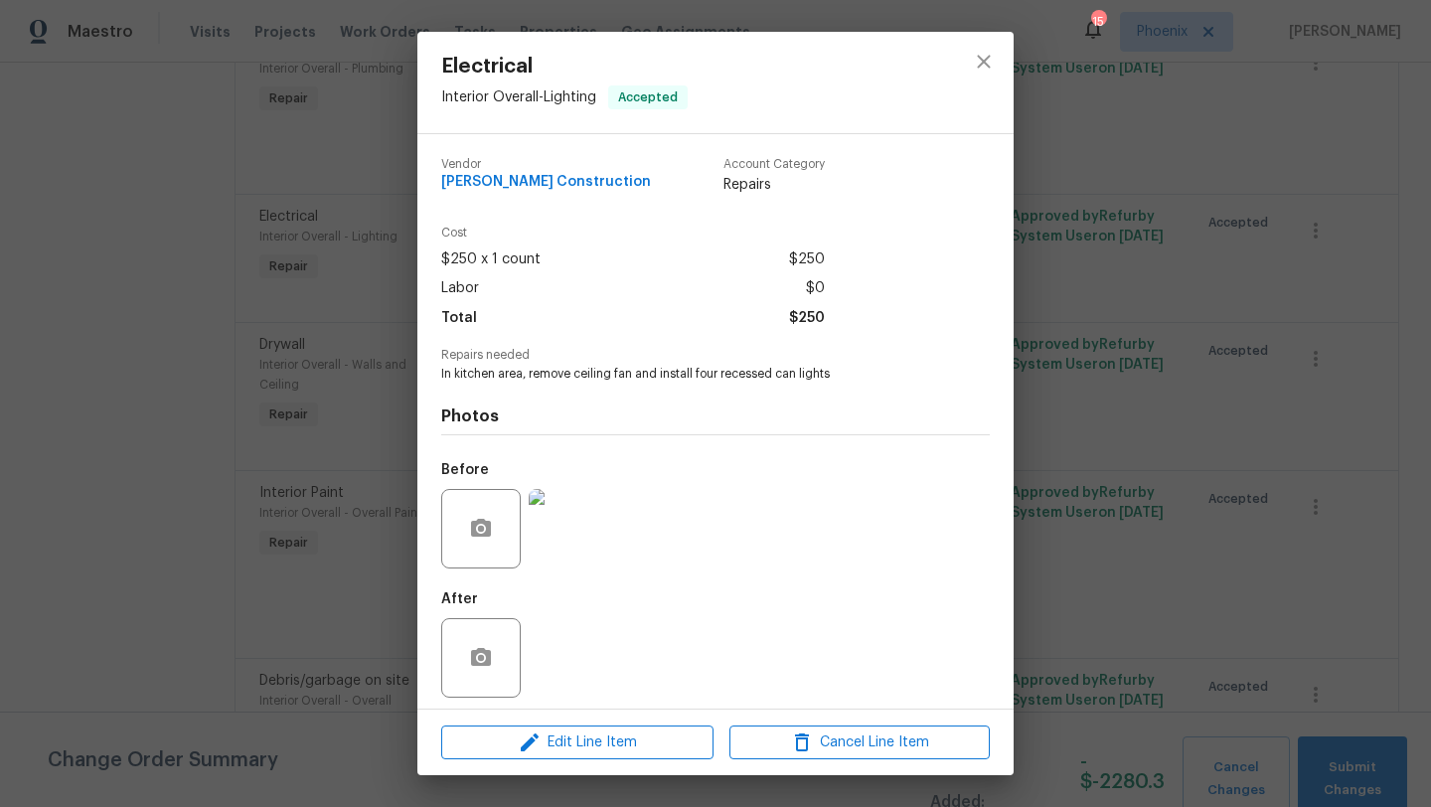
scroll to position [9, 0]
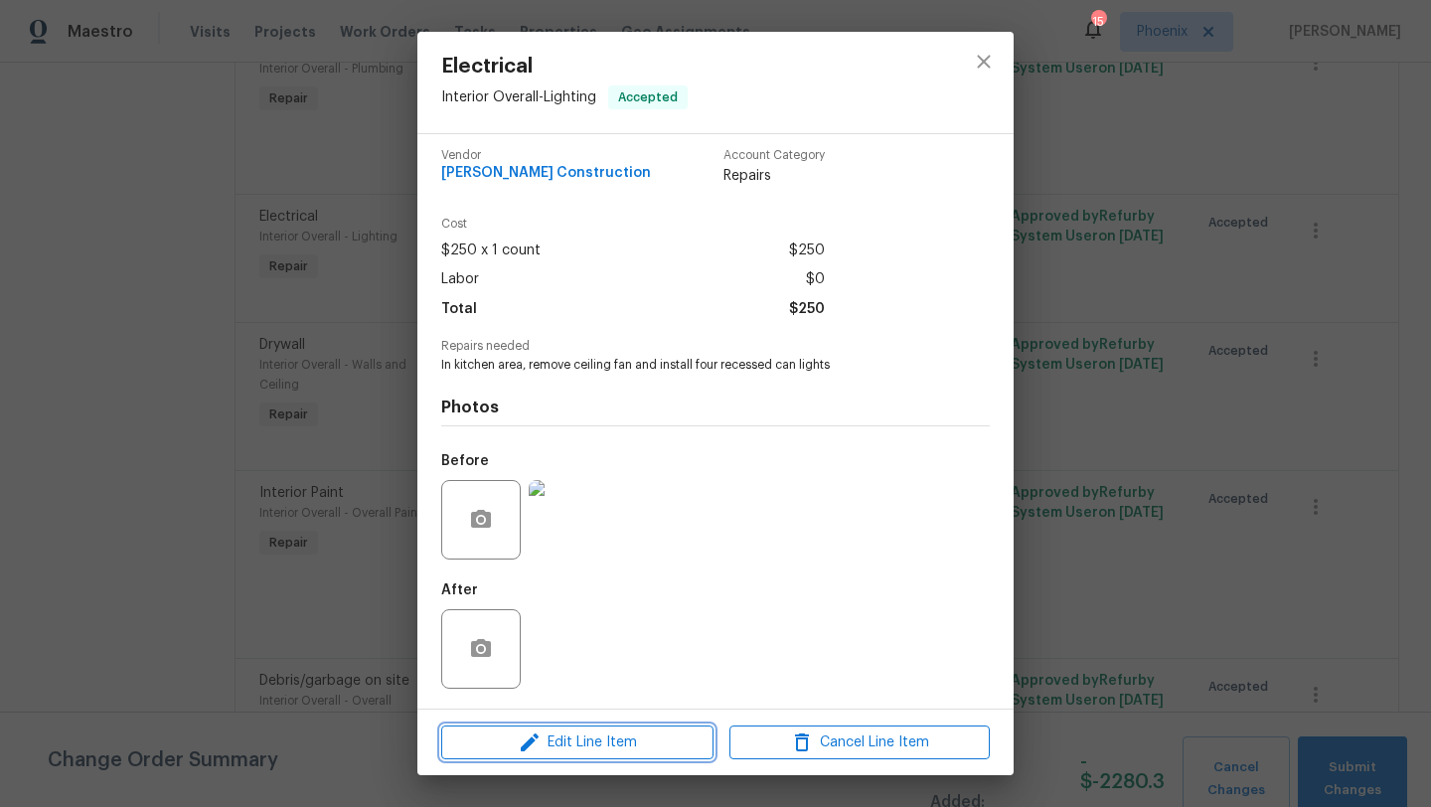
click at [650, 739] on span "Edit Line Item" at bounding box center [577, 742] width 260 height 25
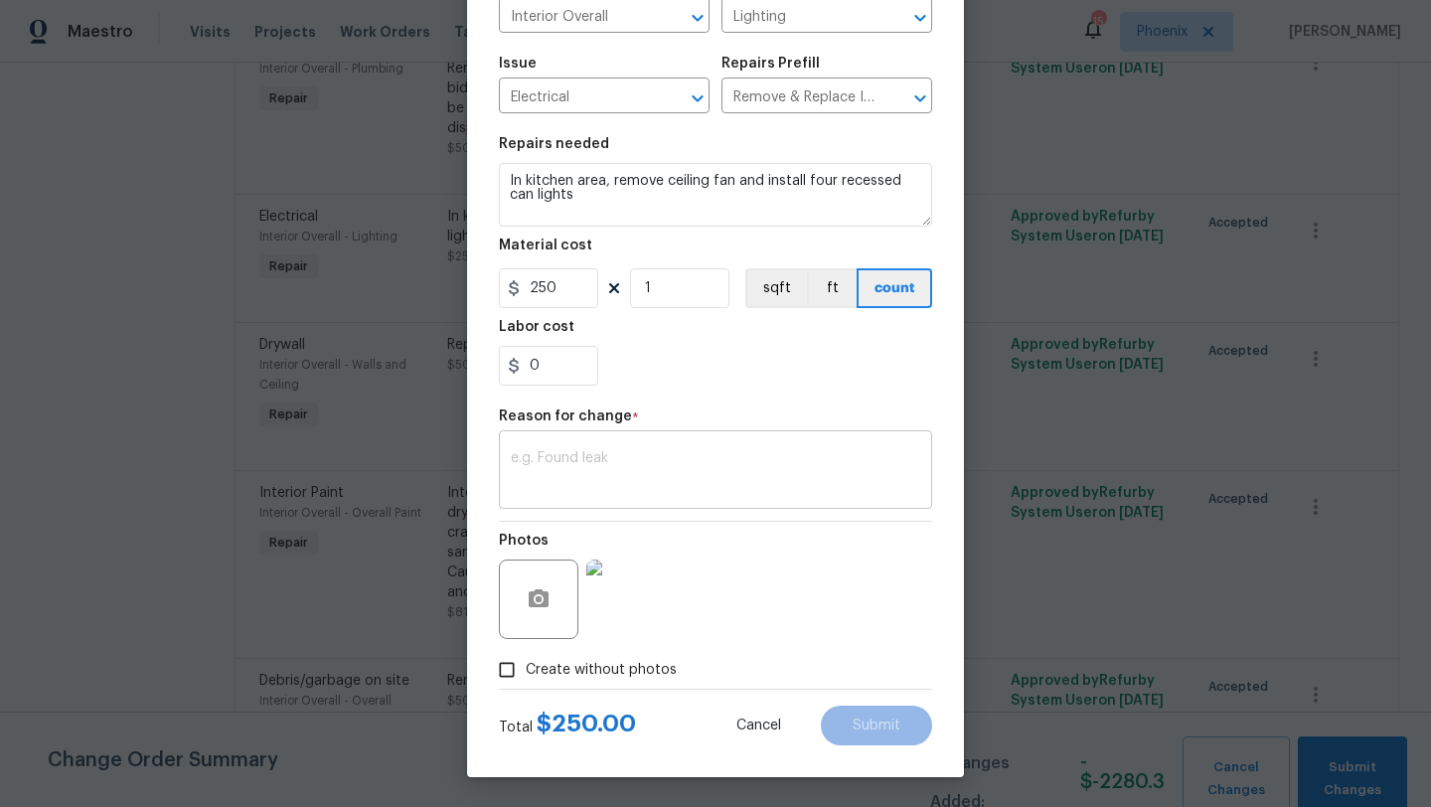
scroll to position [0, 0]
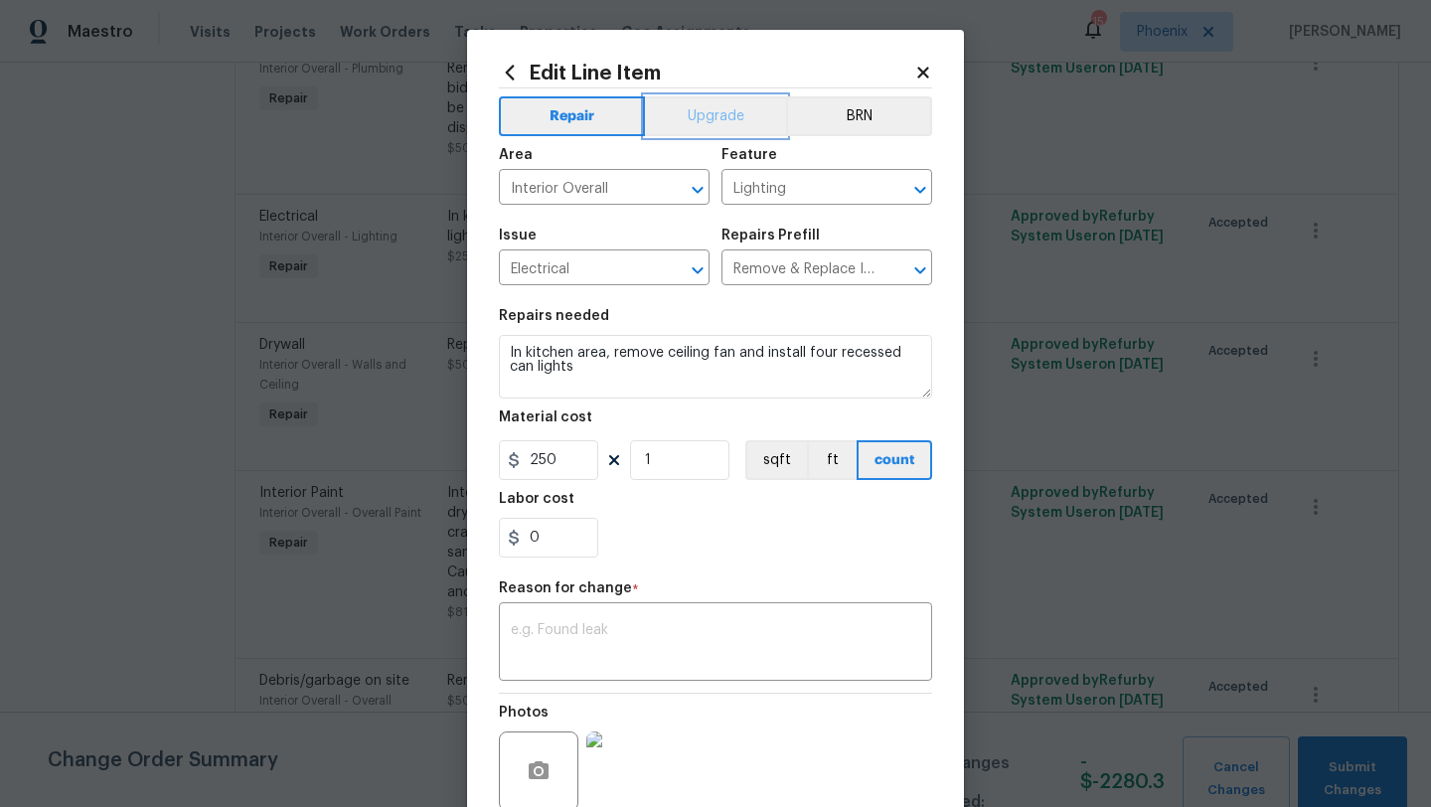
click at [736, 114] on button "Upgrade" at bounding box center [716, 116] width 142 height 40
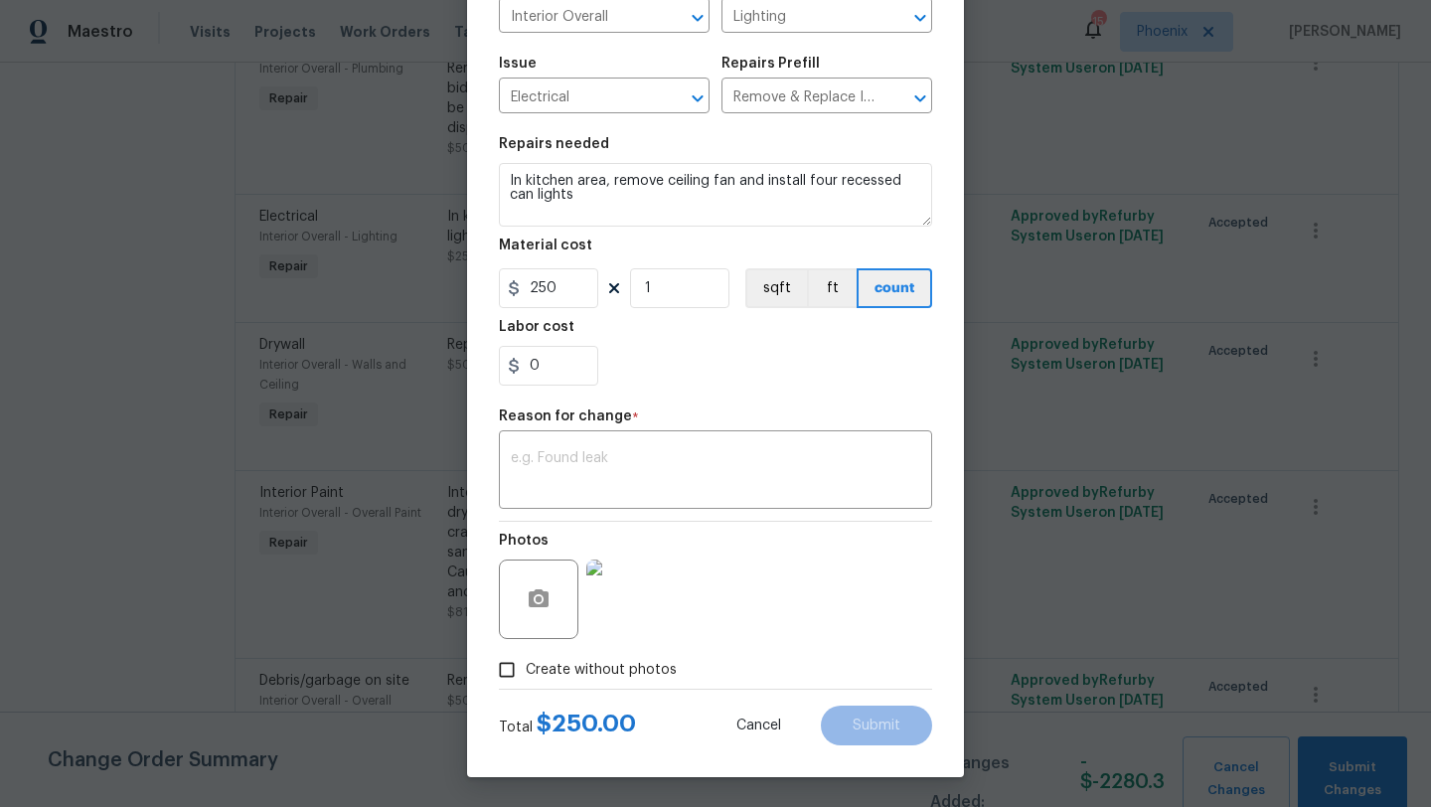
click at [668, 431] on div "Reason for change *" at bounding box center [715, 422] width 433 height 26
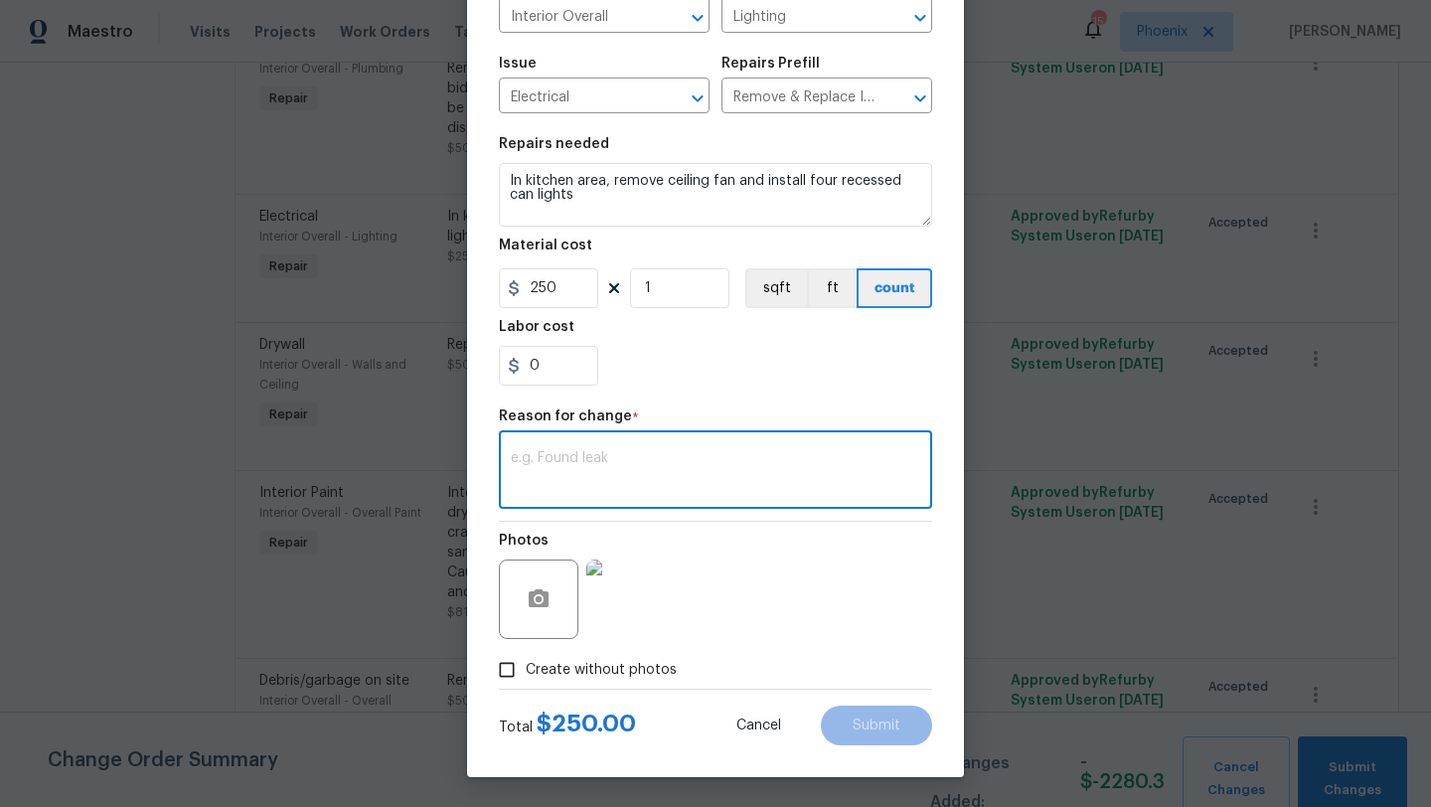
click at [635, 457] on textarea at bounding box center [715, 472] width 409 height 42
type textarea "Upgrade"
click at [861, 719] on span "Submit" at bounding box center [877, 726] width 48 height 15
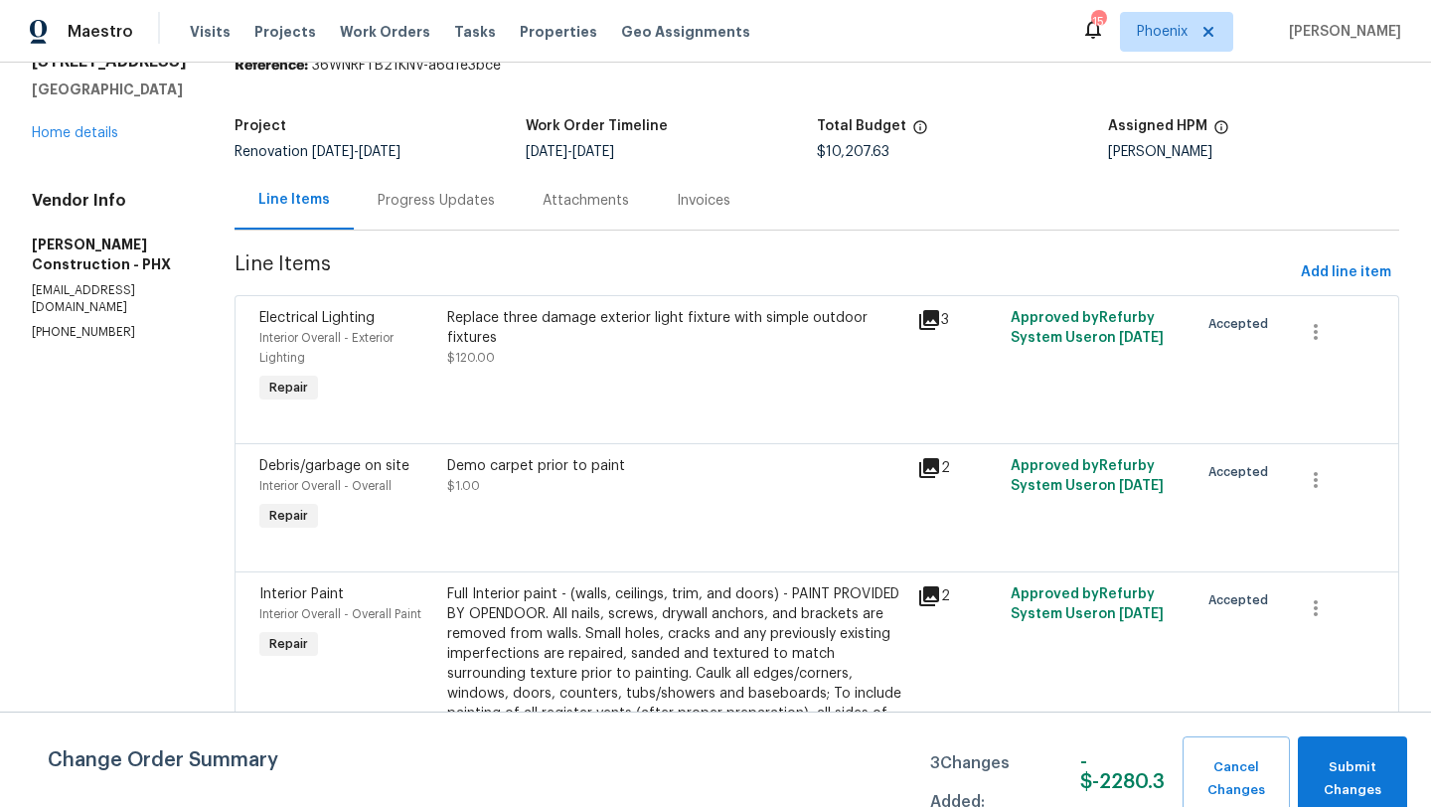
scroll to position [88, 0]
click at [1359, 784] on span "Submit Changes" at bounding box center [1352, 779] width 89 height 46
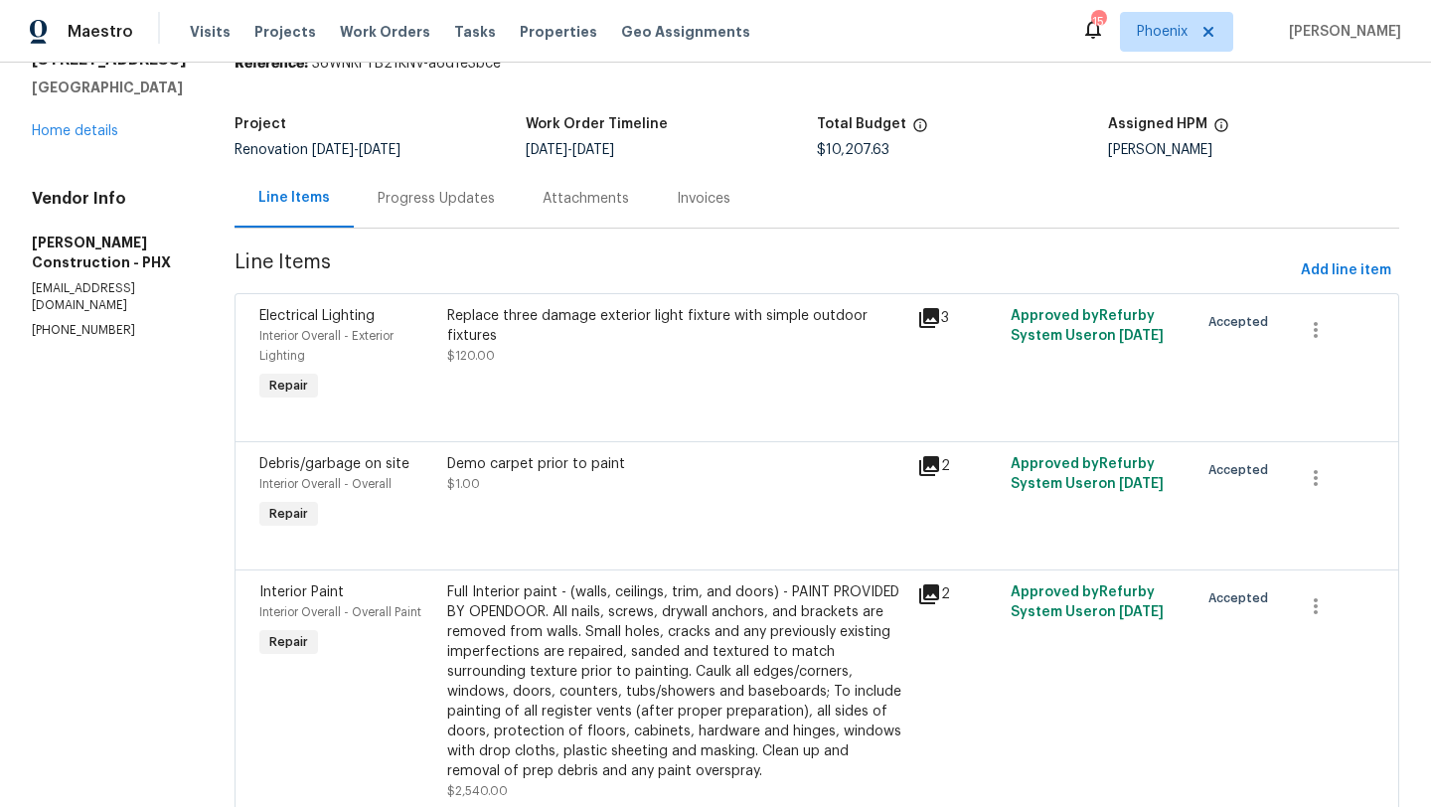
scroll to position [0, 0]
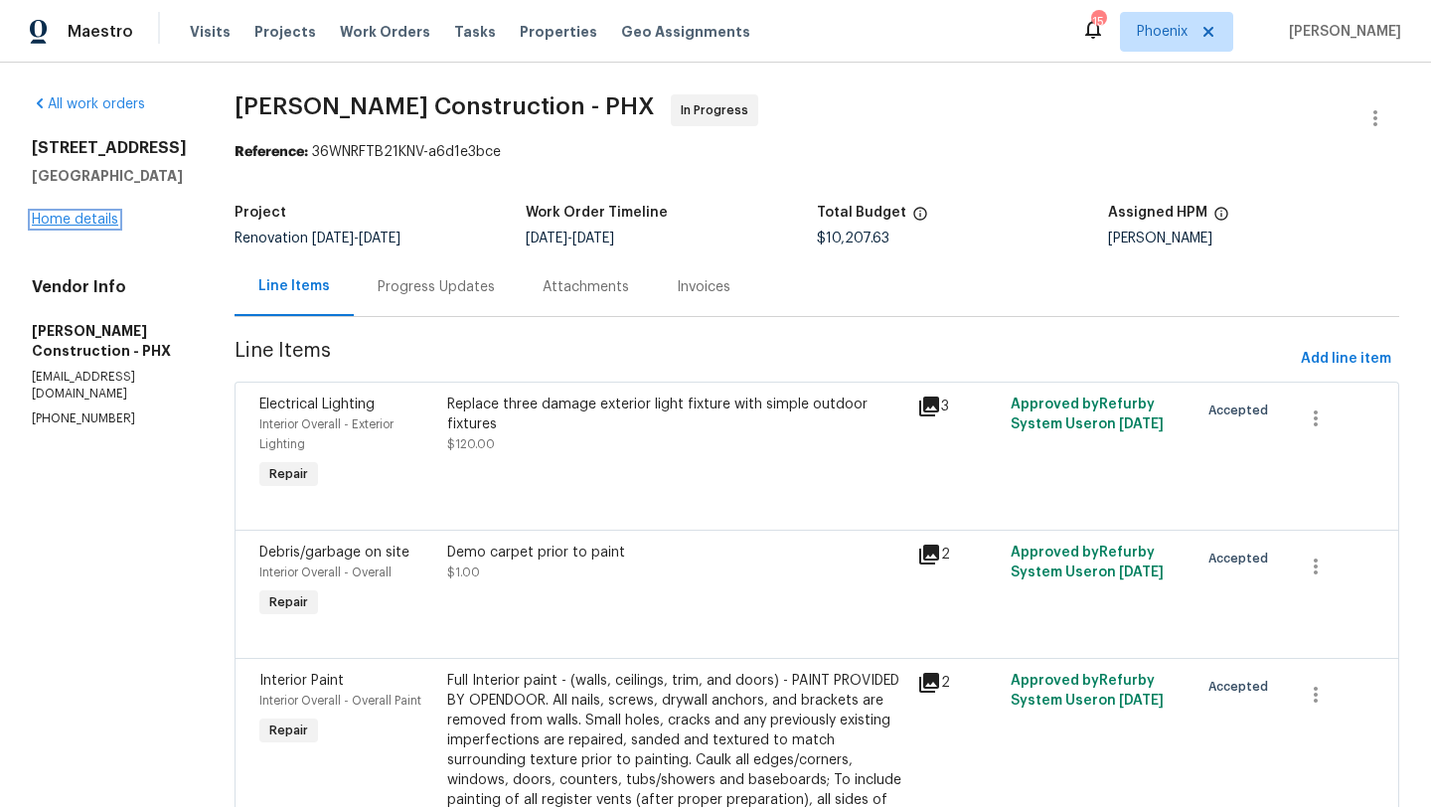
click at [78, 227] on link "Home details" at bounding box center [75, 220] width 86 height 14
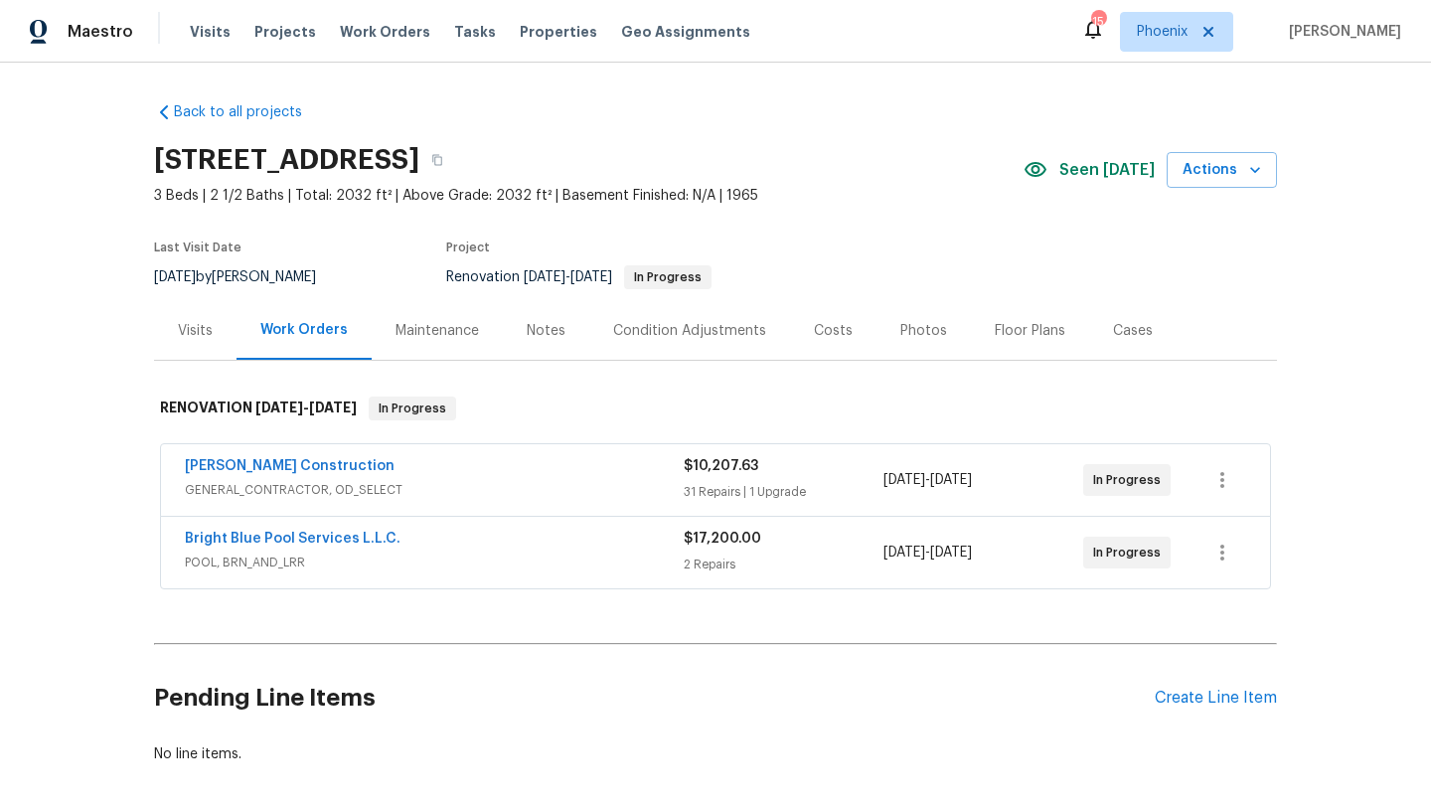
click at [831, 324] on div "Costs" at bounding box center [833, 331] width 39 height 20
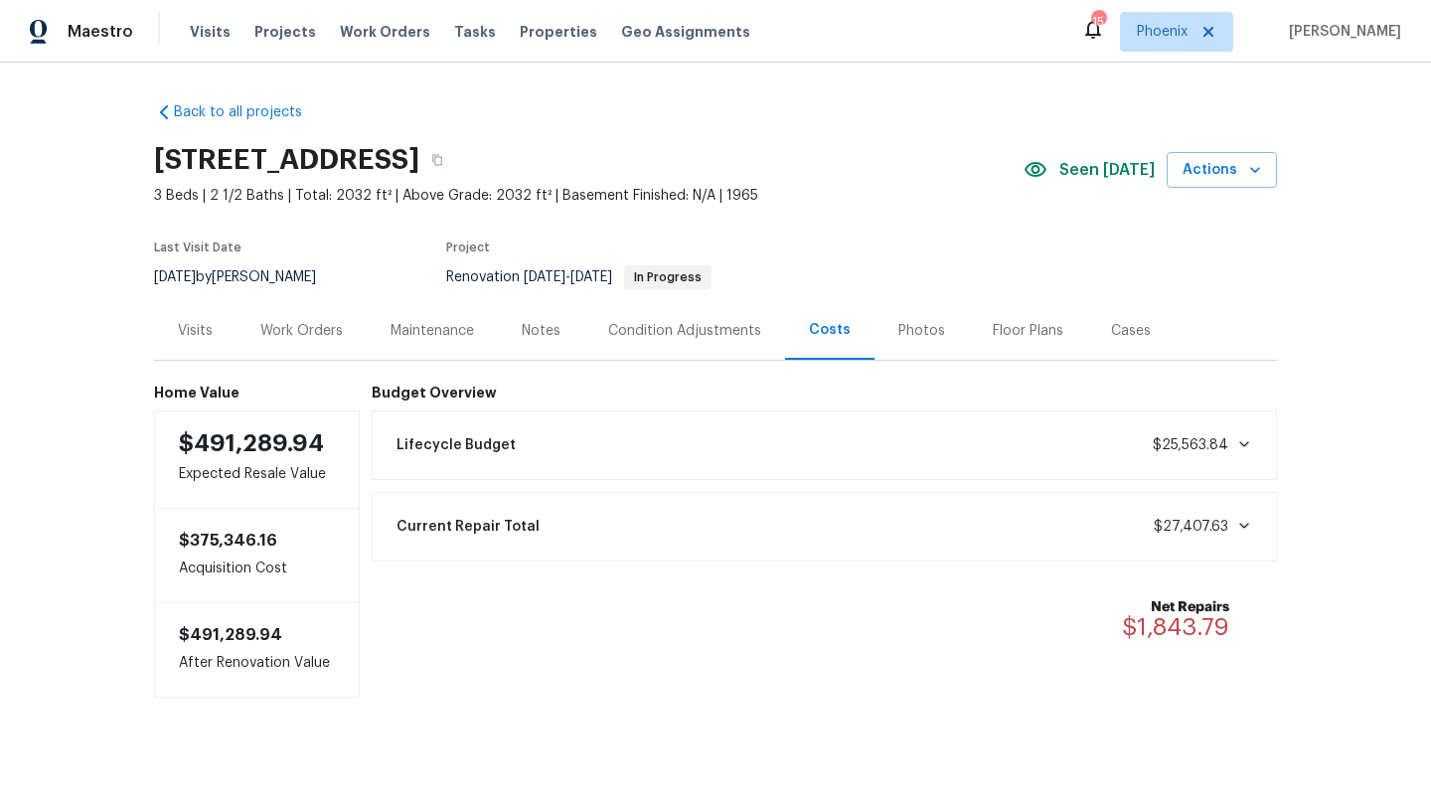
click at [318, 326] on div "Work Orders" at bounding box center [301, 331] width 82 height 20
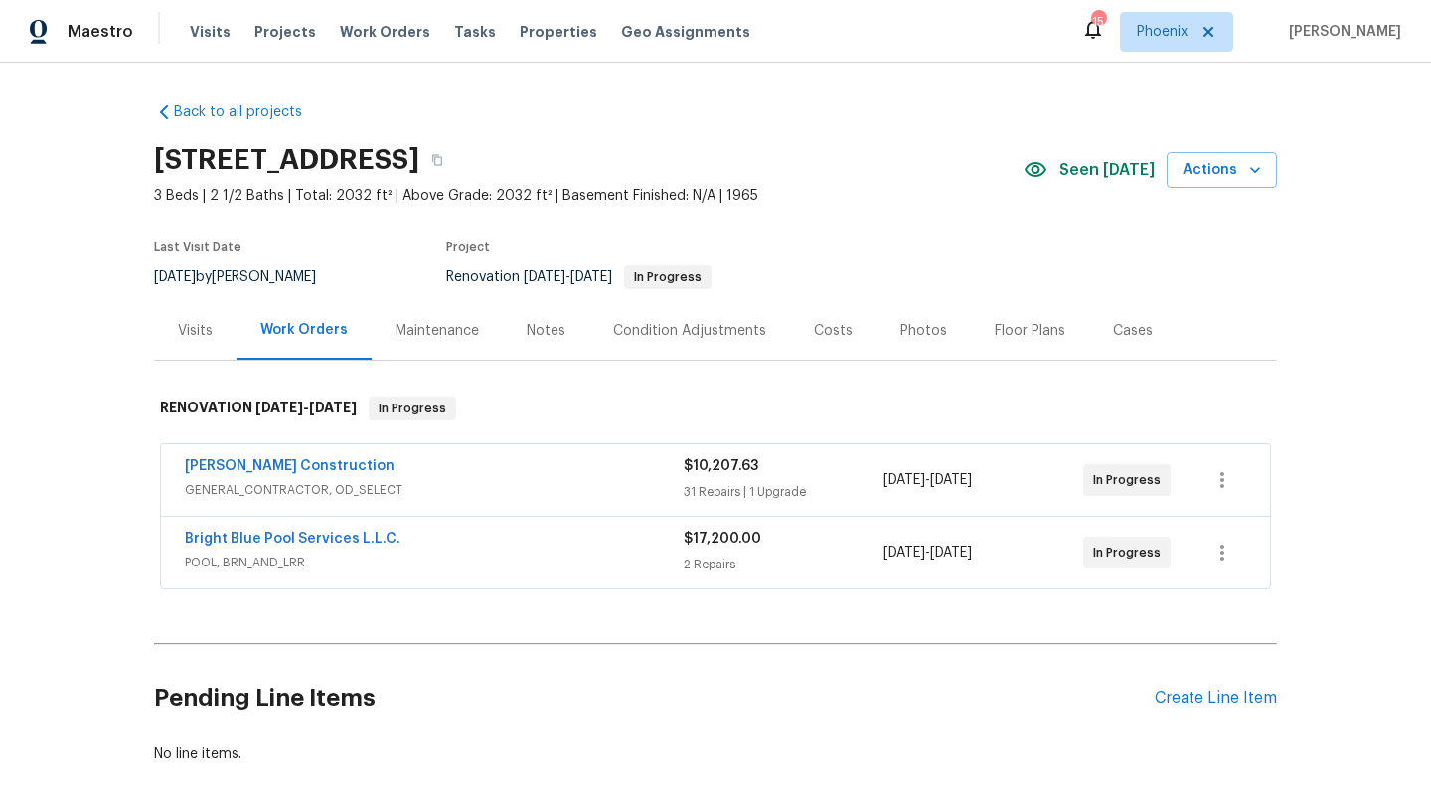
scroll to position [92, 0]
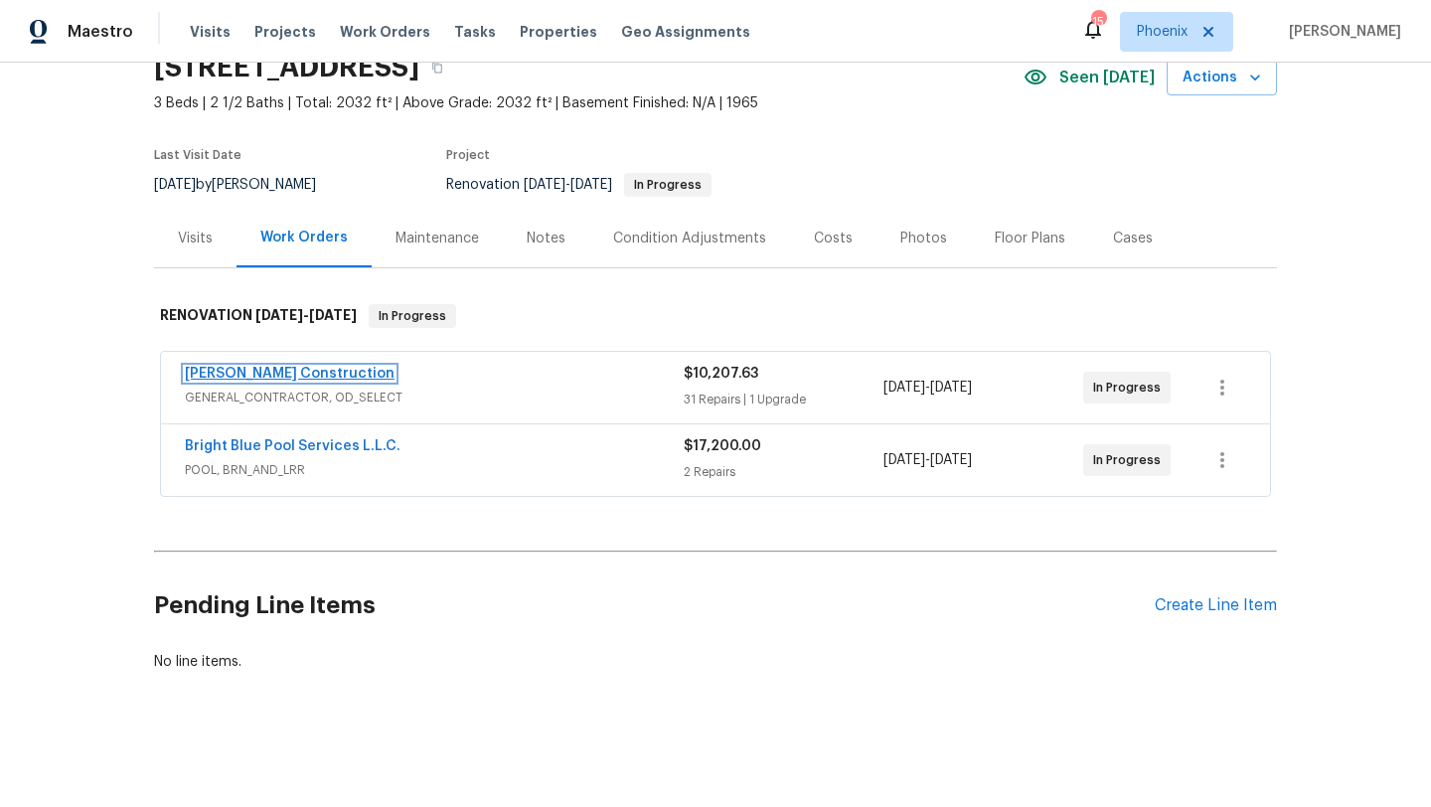
click at [293, 374] on link "[PERSON_NAME] Construction" at bounding box center [290, 374] width 210 height 14
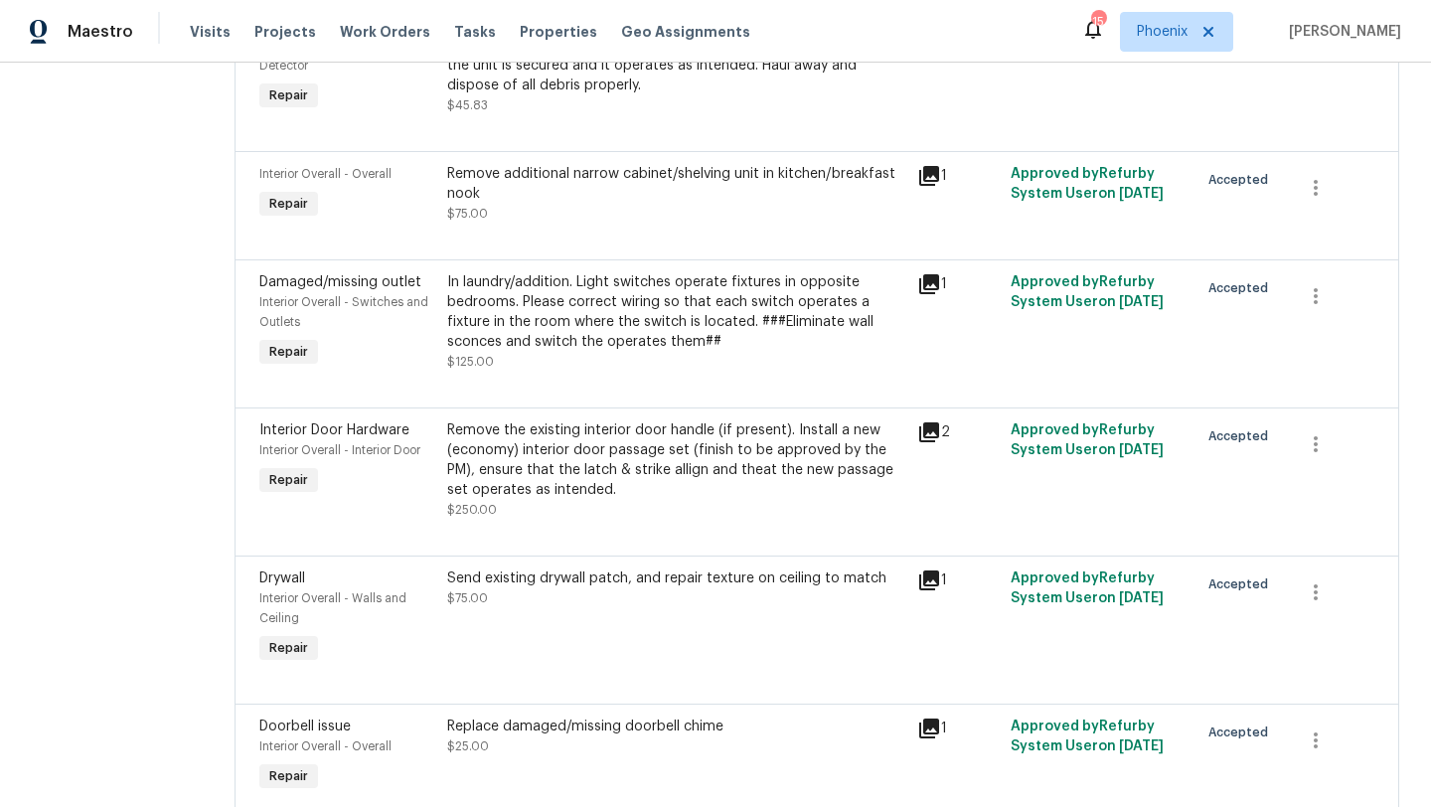
scroll to position [3977, 0]
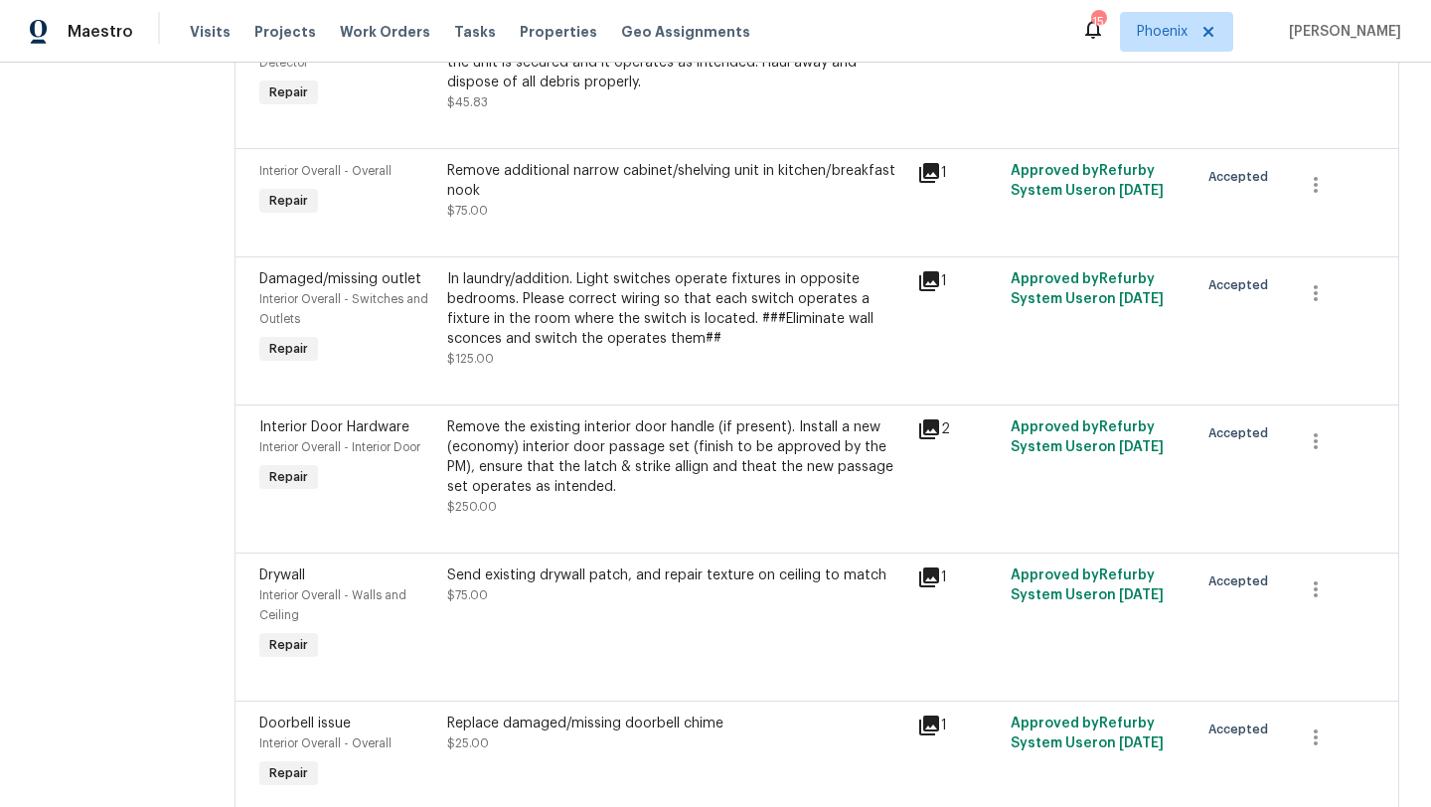
click at [589, 461] on div "Remove the existing interior door handle (if present). Install a new (economy) …" at bounding box center [676, 457] width 458 height 80
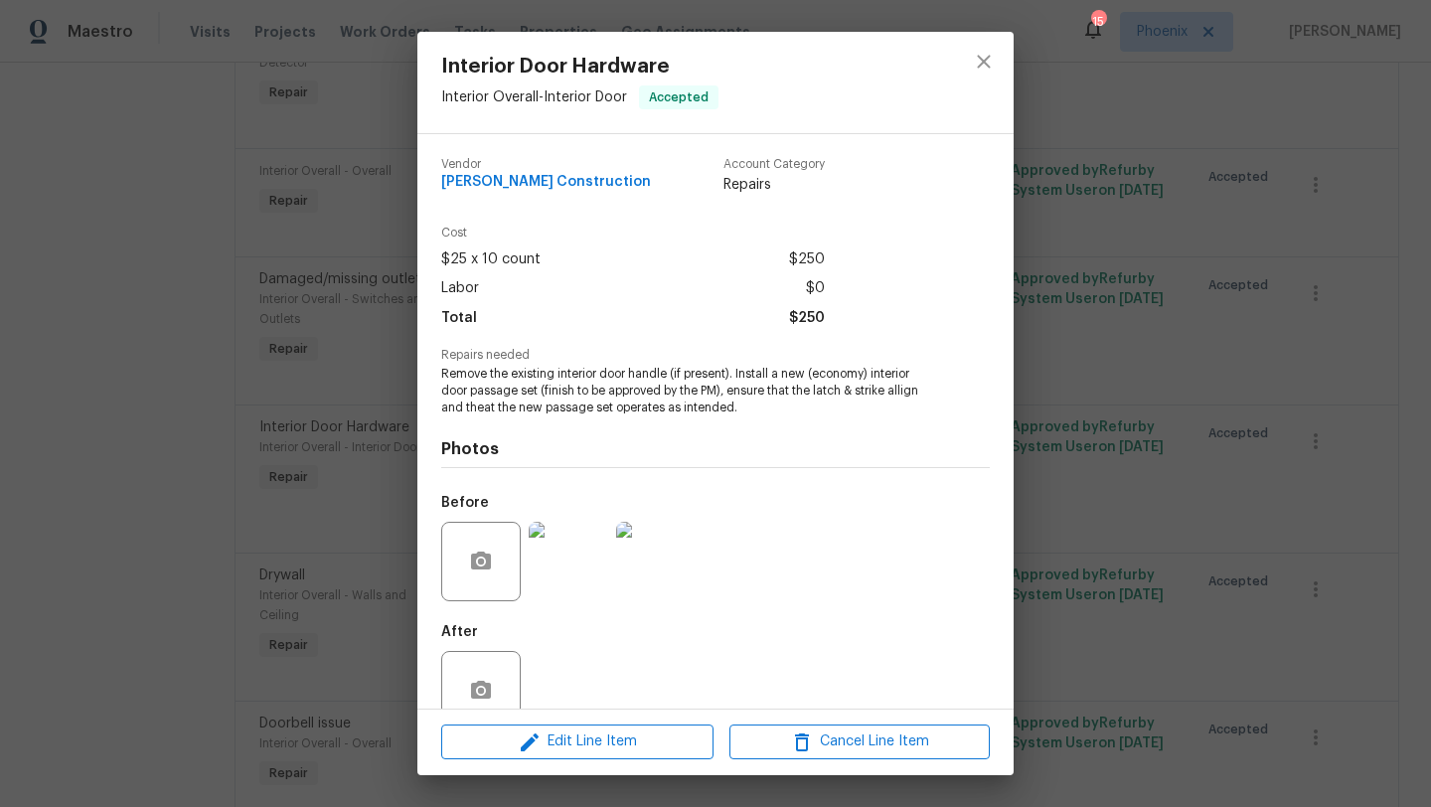
scroll to position [43, 0]
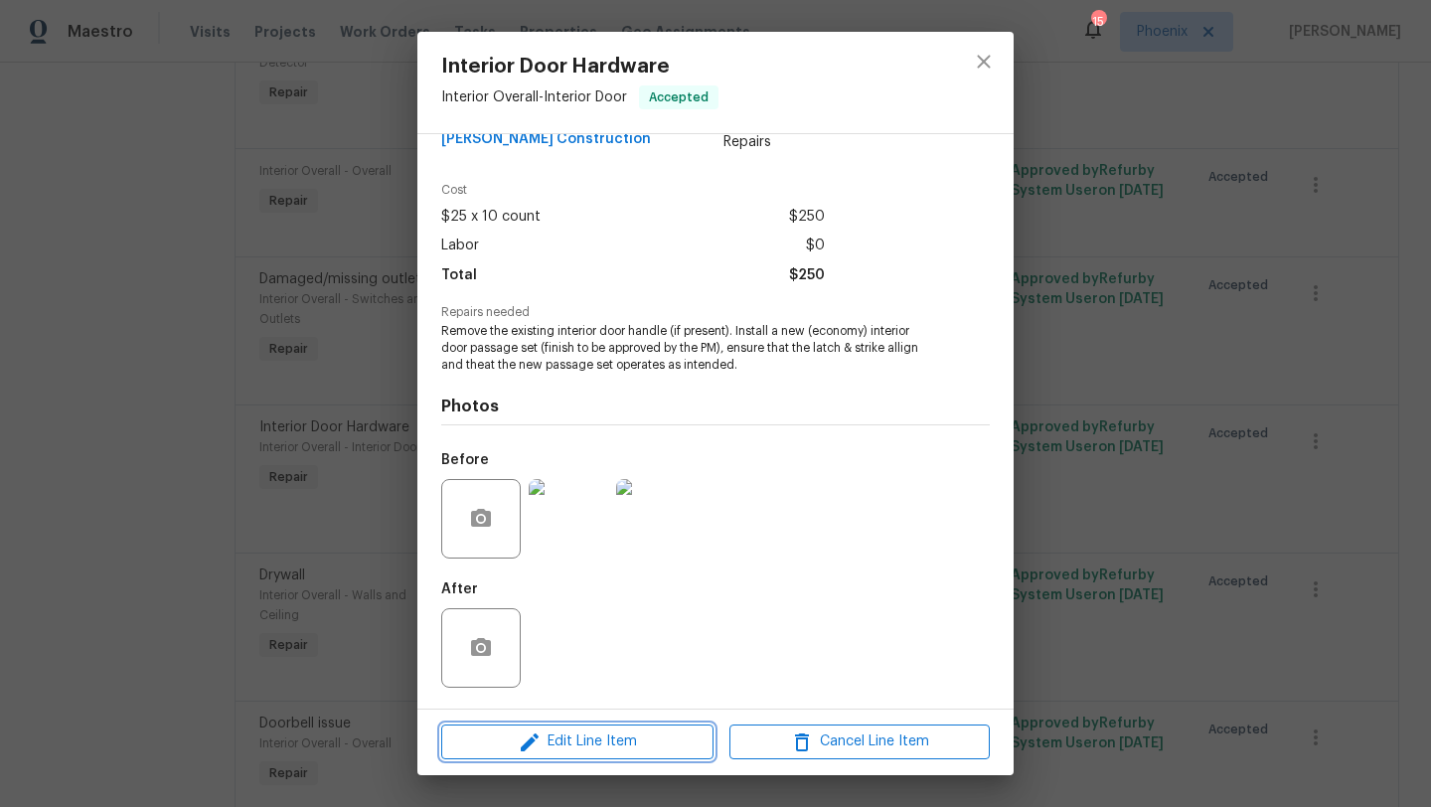
click at [595, 739] on span "Edit Line Item" at bounding box center [577, 741] width 260 height 25
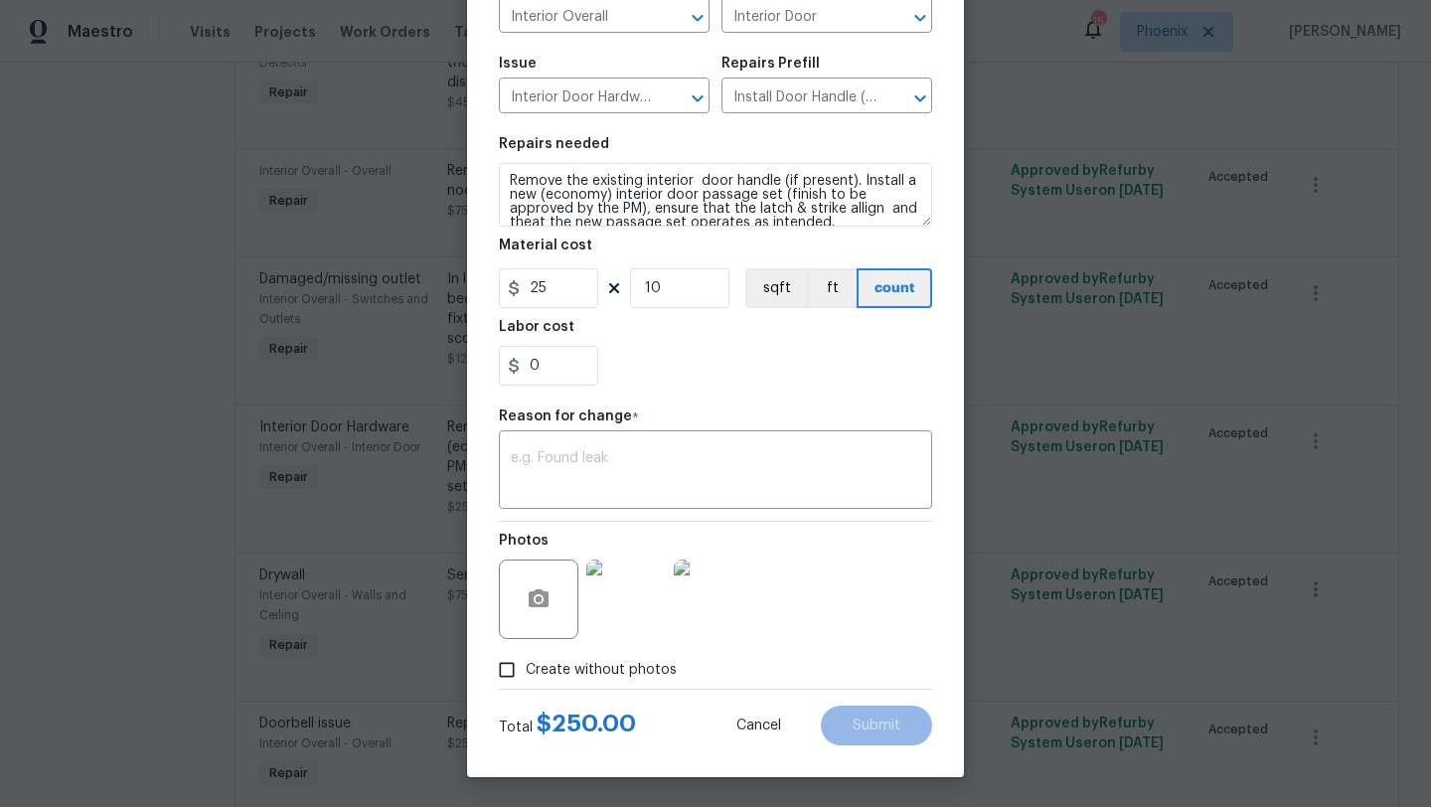
scroll to position [70, 0]
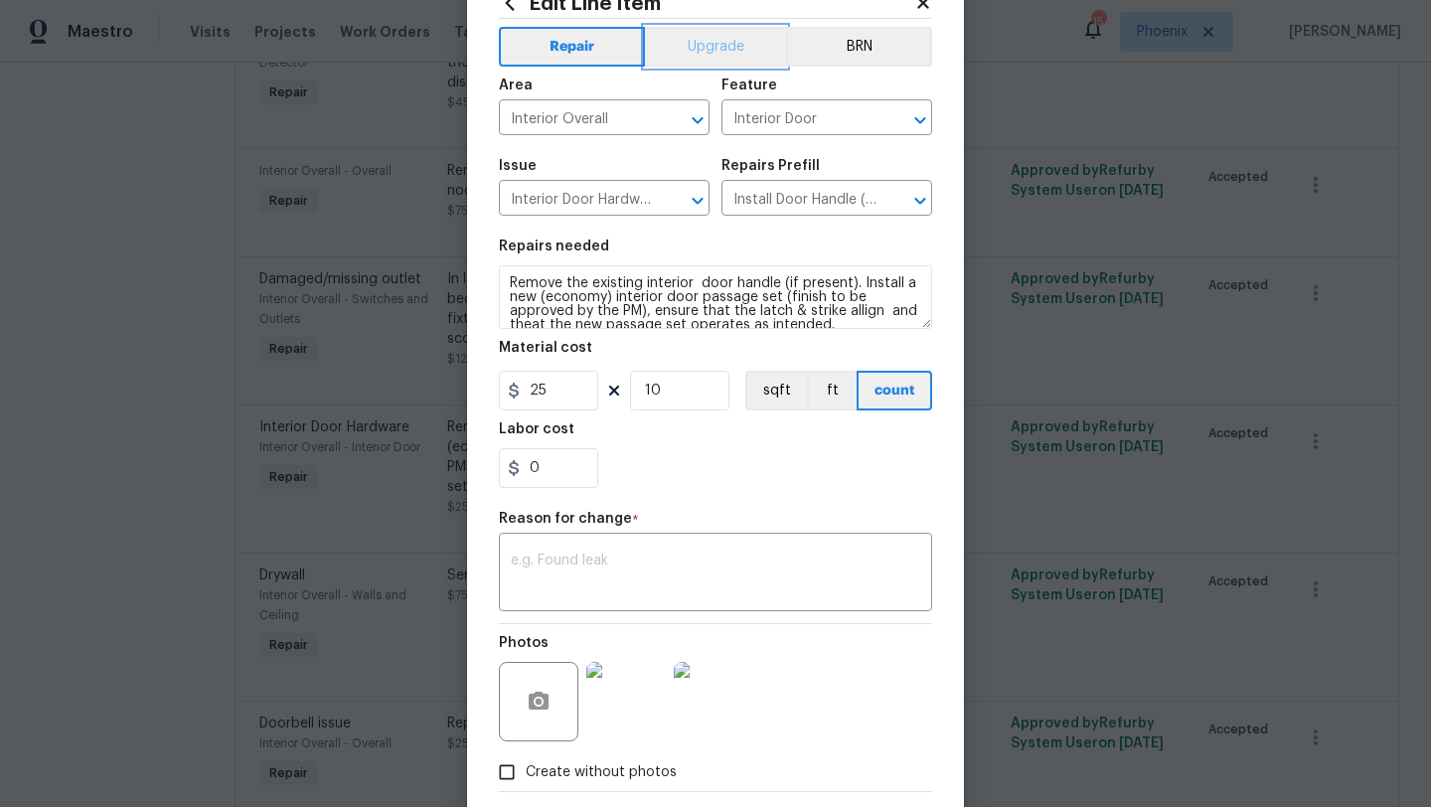
click at [732, 49] on button "Upgrade" at bounding box center [716, 47] width 142 height 40
click at [569, 558] on textarea at bounding box center [715, 575] width 409 height 42
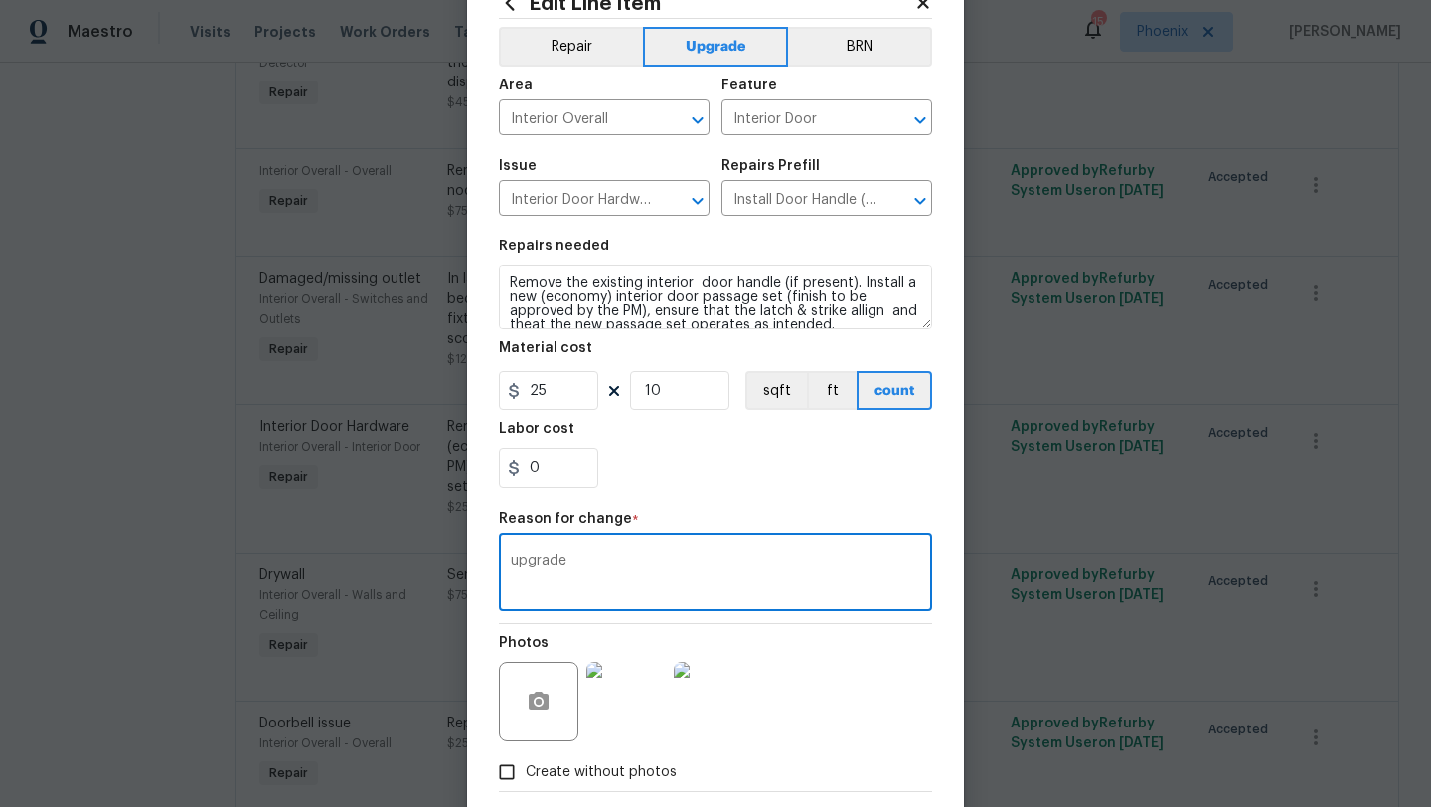
scroll to position [173, 0]
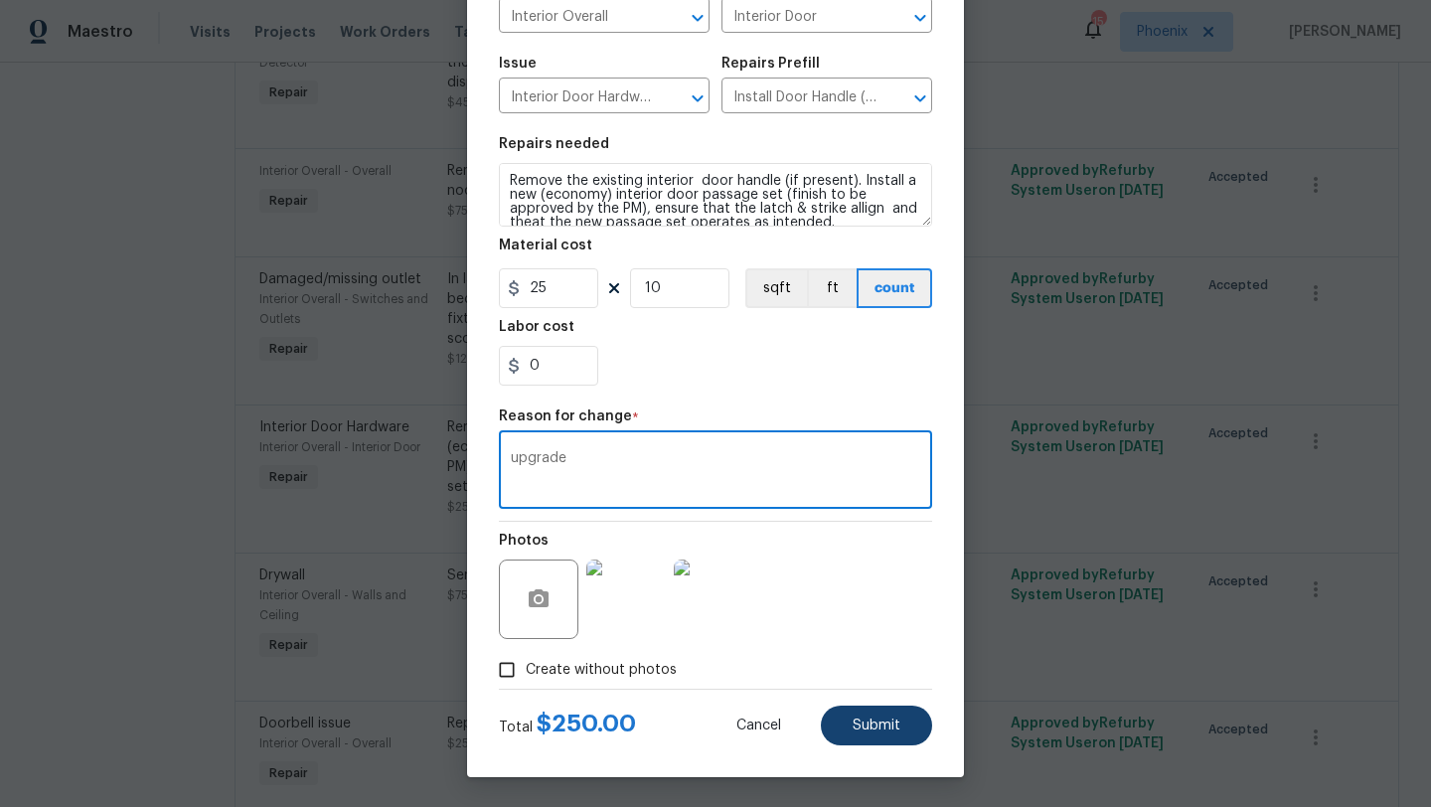
type textarea "upgrade"
click at [873, 729] on span "Submit" at bounding box center [877, 726] width 48 height 15
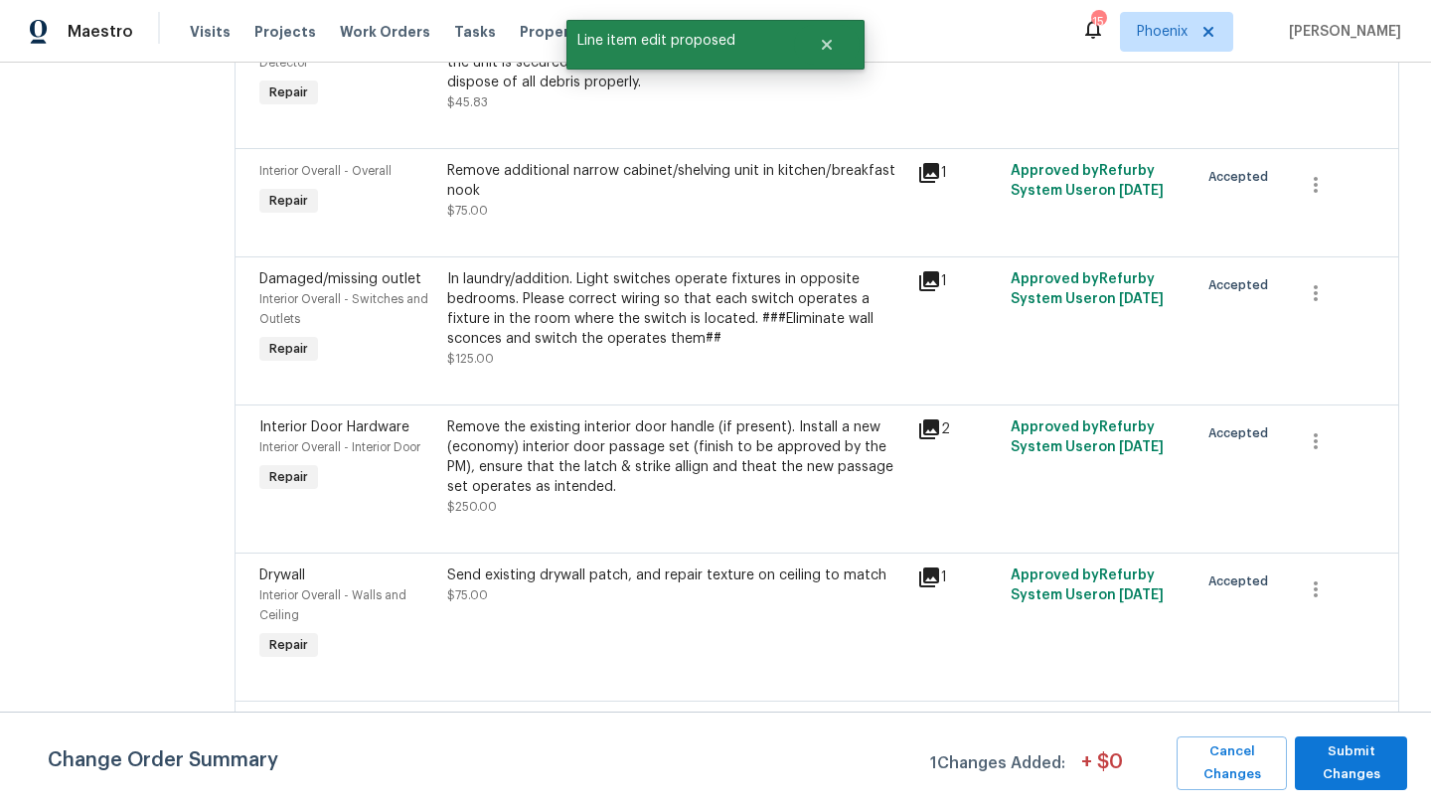
scroll to position [0, 0]
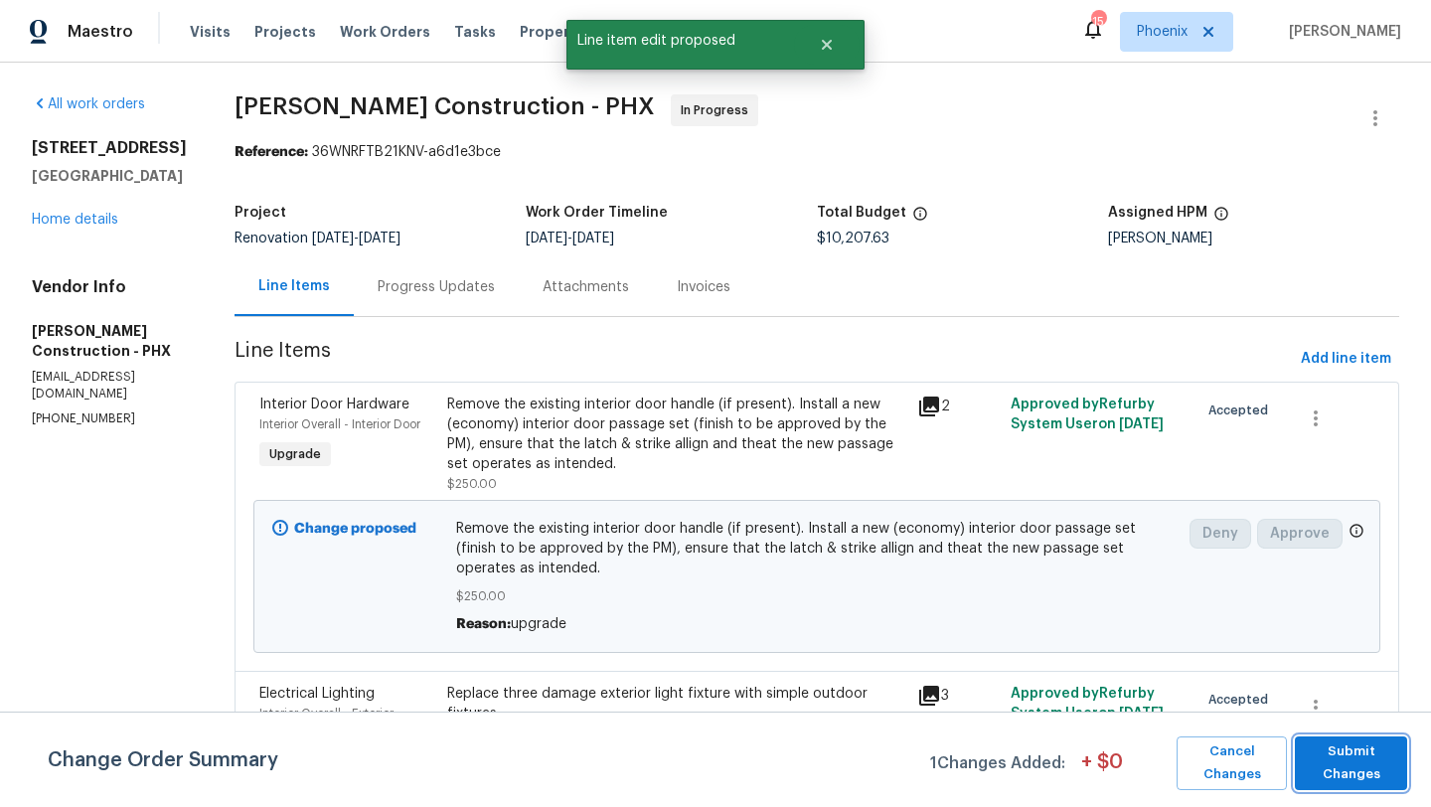
click at [1338, 769] on span "Submit Changes" at bounding box center [1351, 763] width 92 height 46
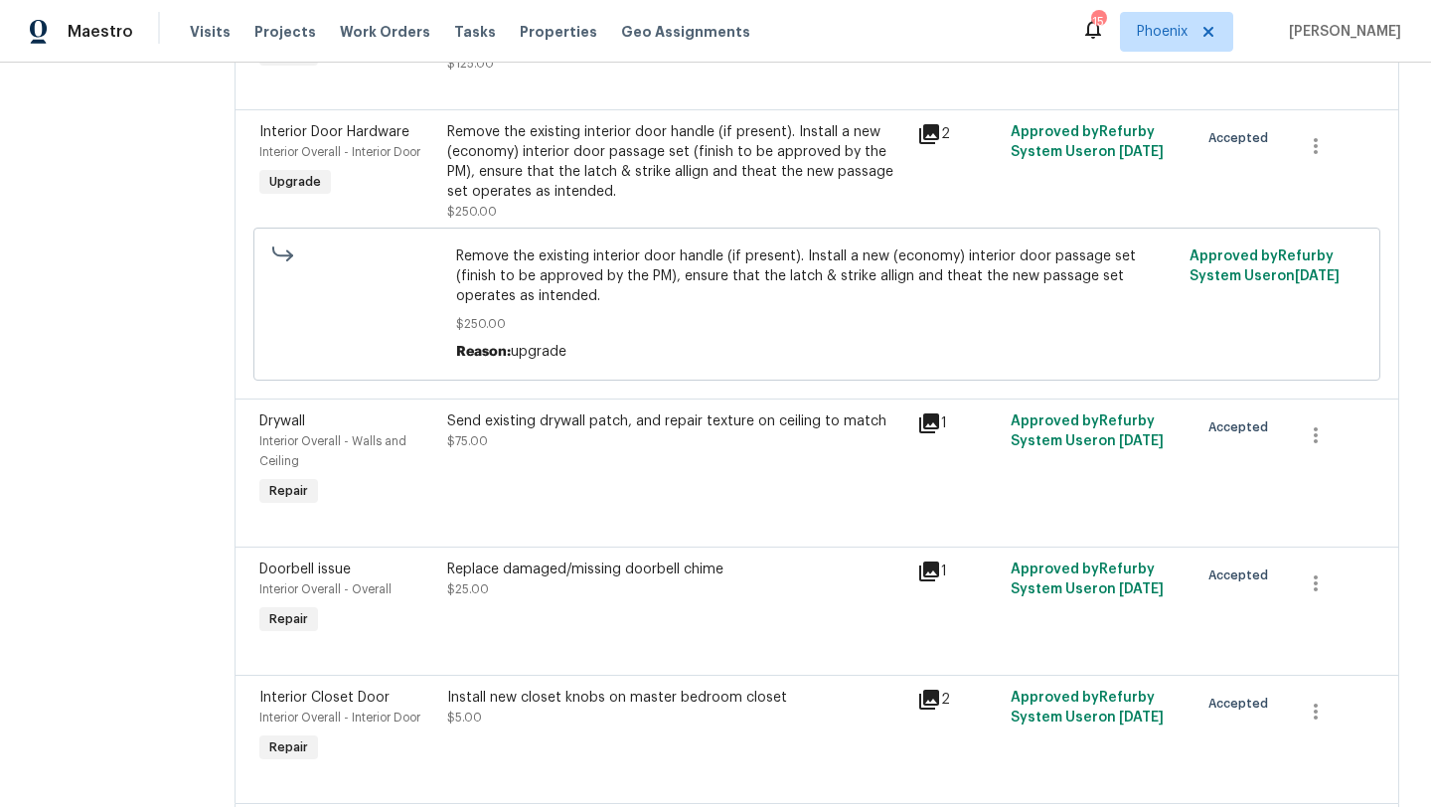
scroll to position [4455, 0]
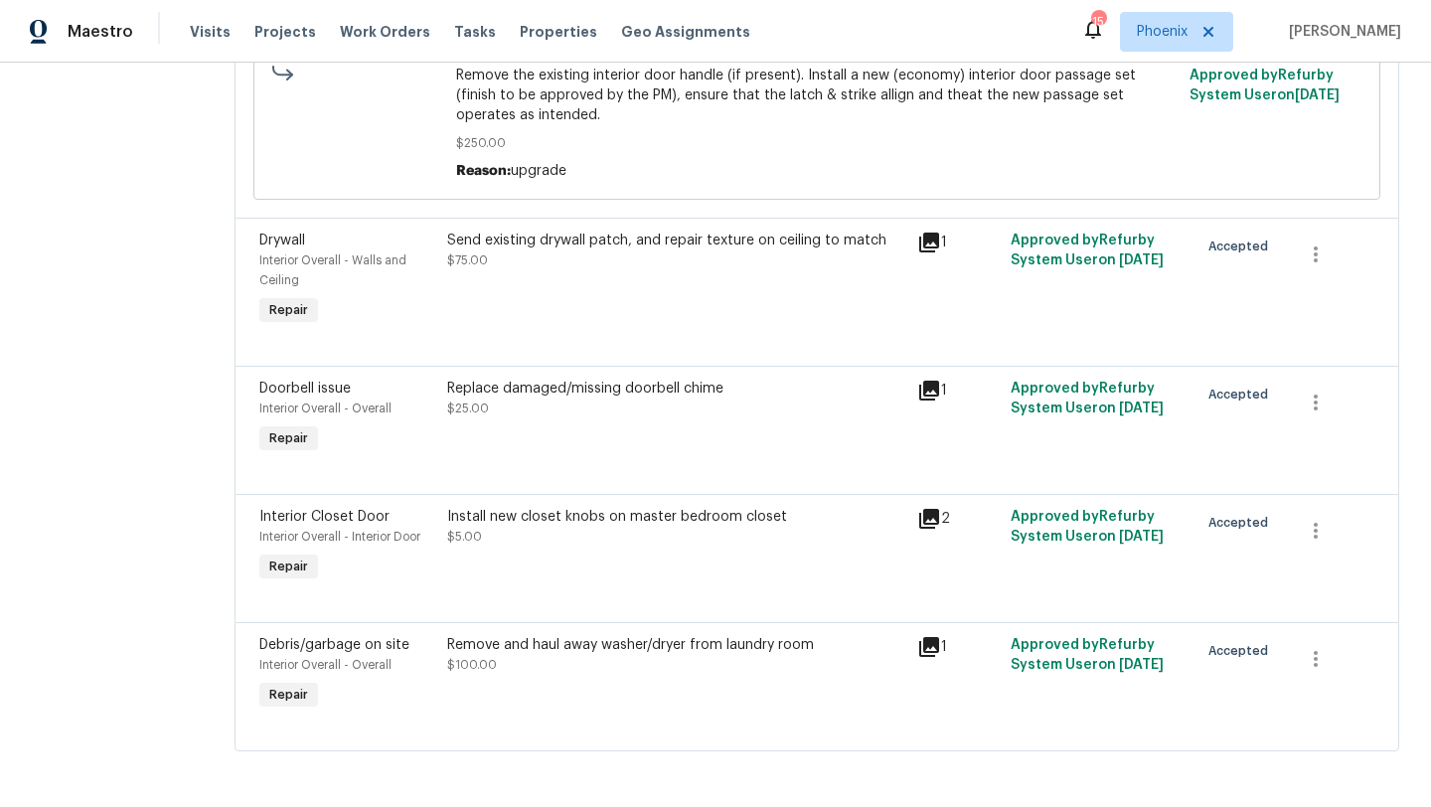
click at [612, 647] on div "Remove and haul away washer/dryer from laundry room" at bounding box center [676, 645] width 458 height 20
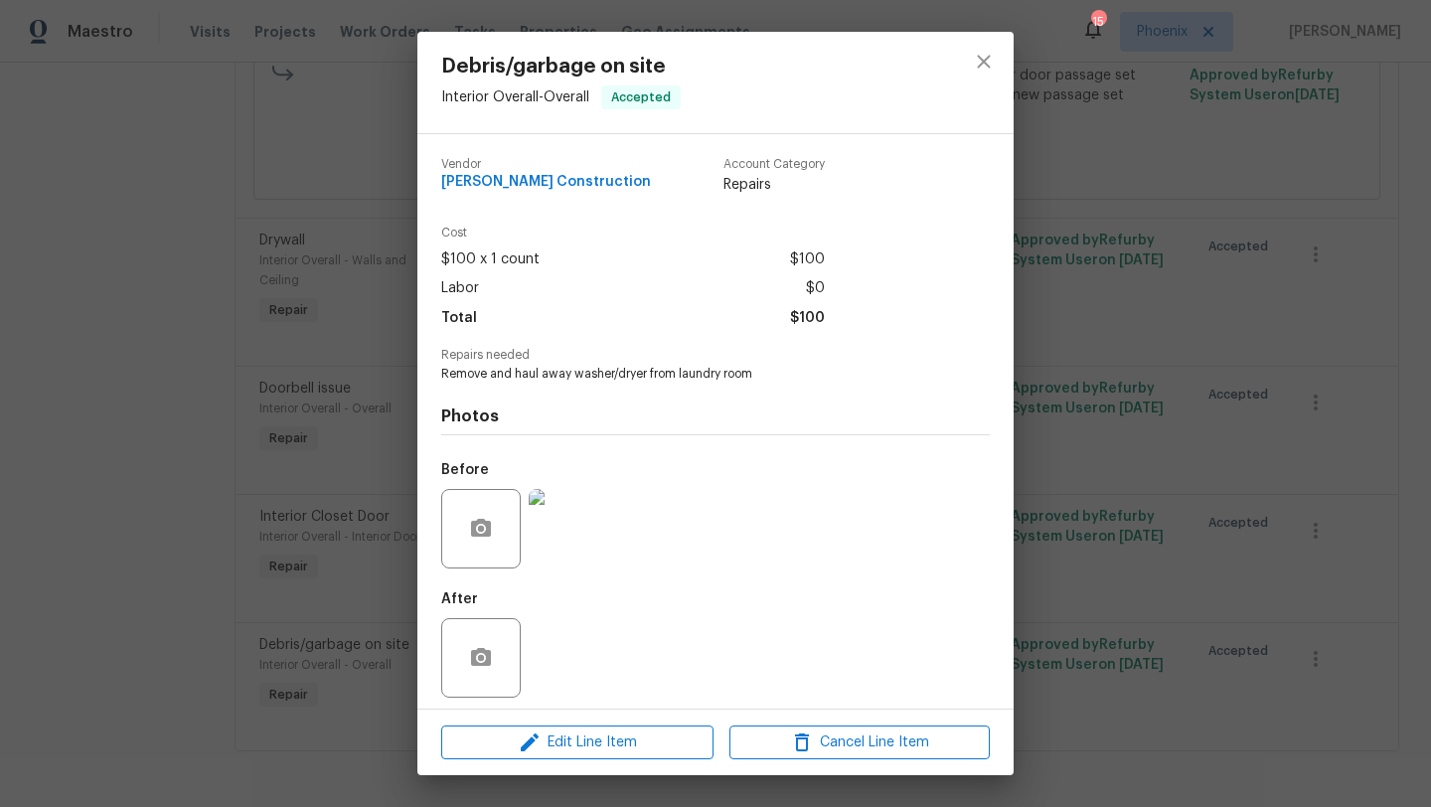
click at [574, 542] on img at bounding box center [569, 529] width 80 height 80
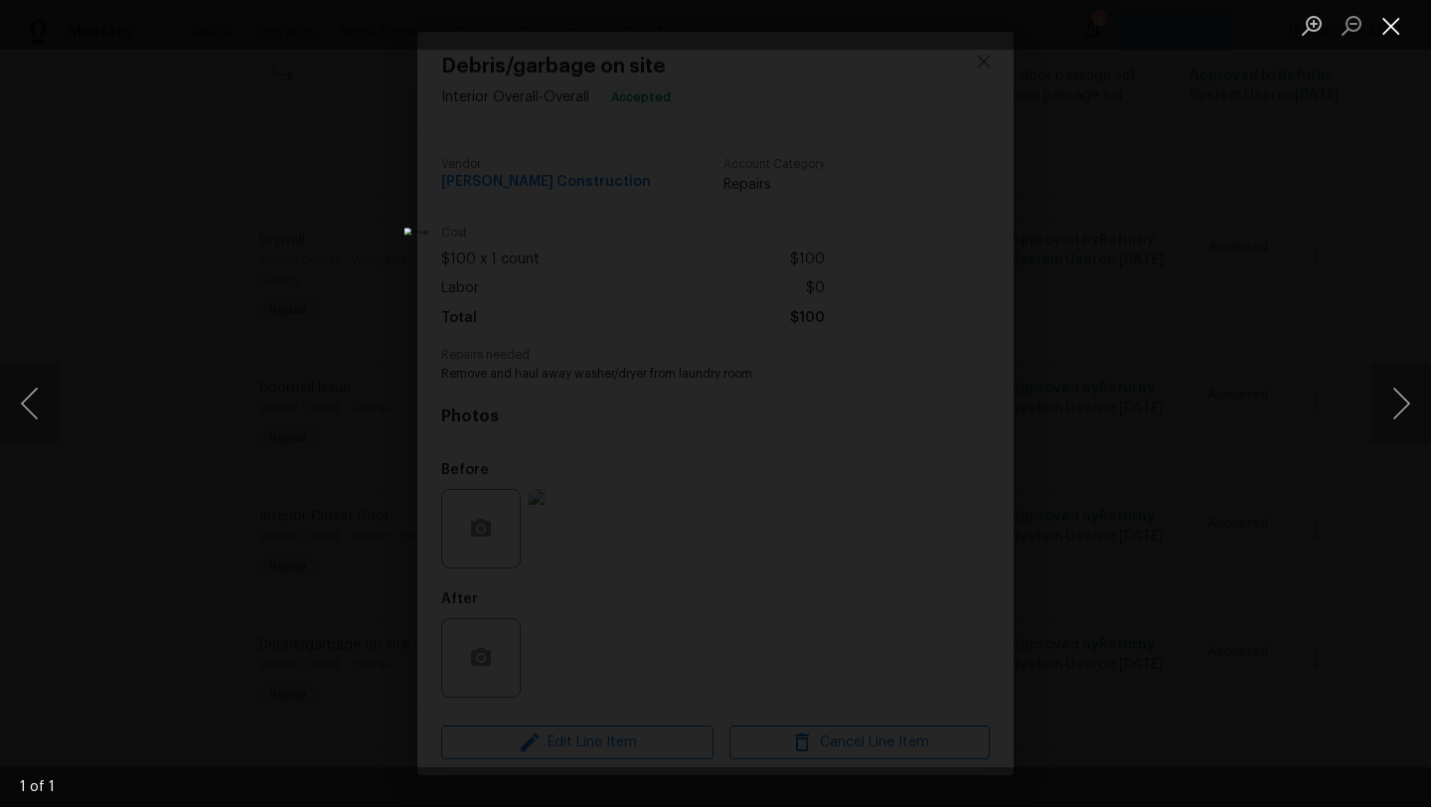
click at [1398, 26] on button "Close lightbox" at bounding box center [1391, 25] width 40 height 35
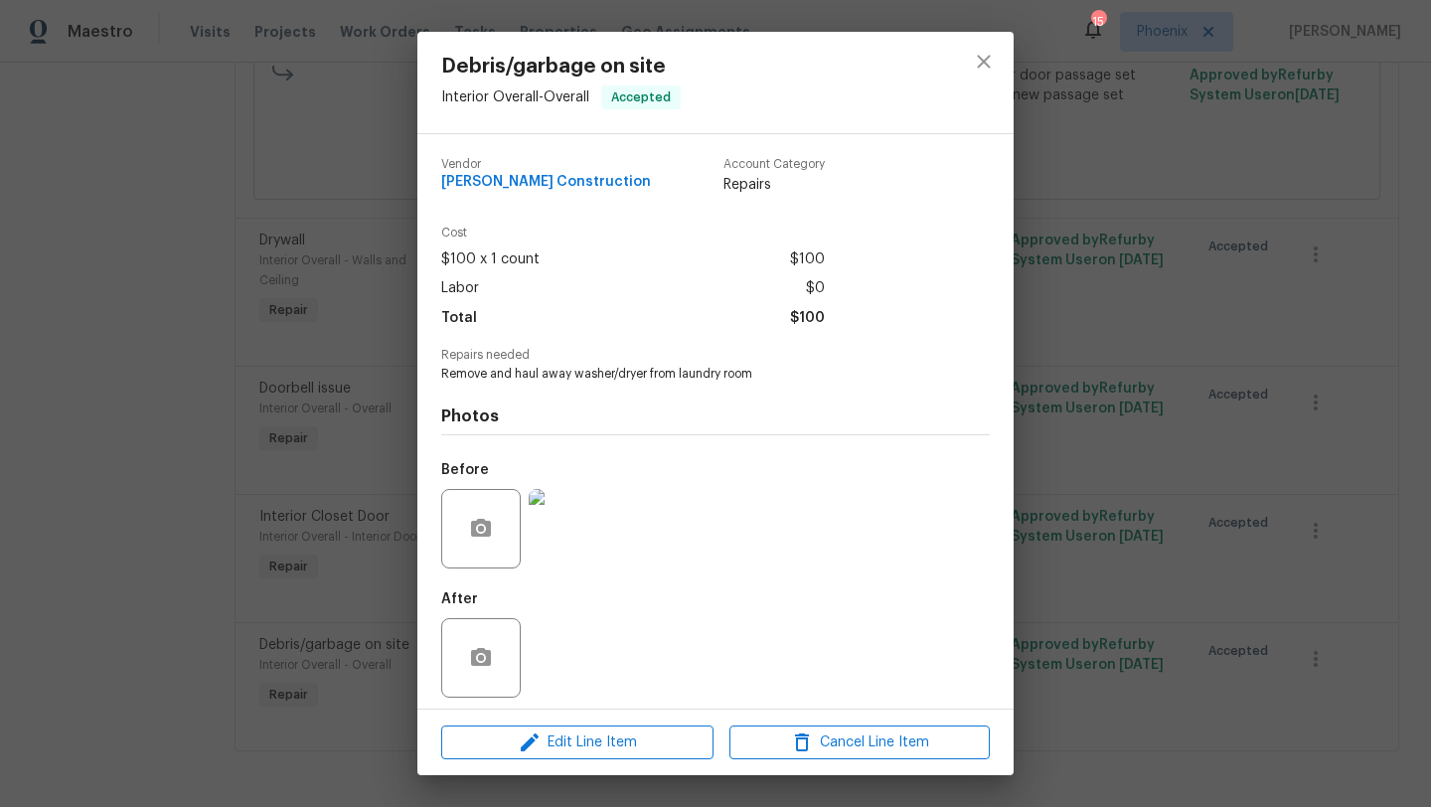
scroll to position [9, 0]
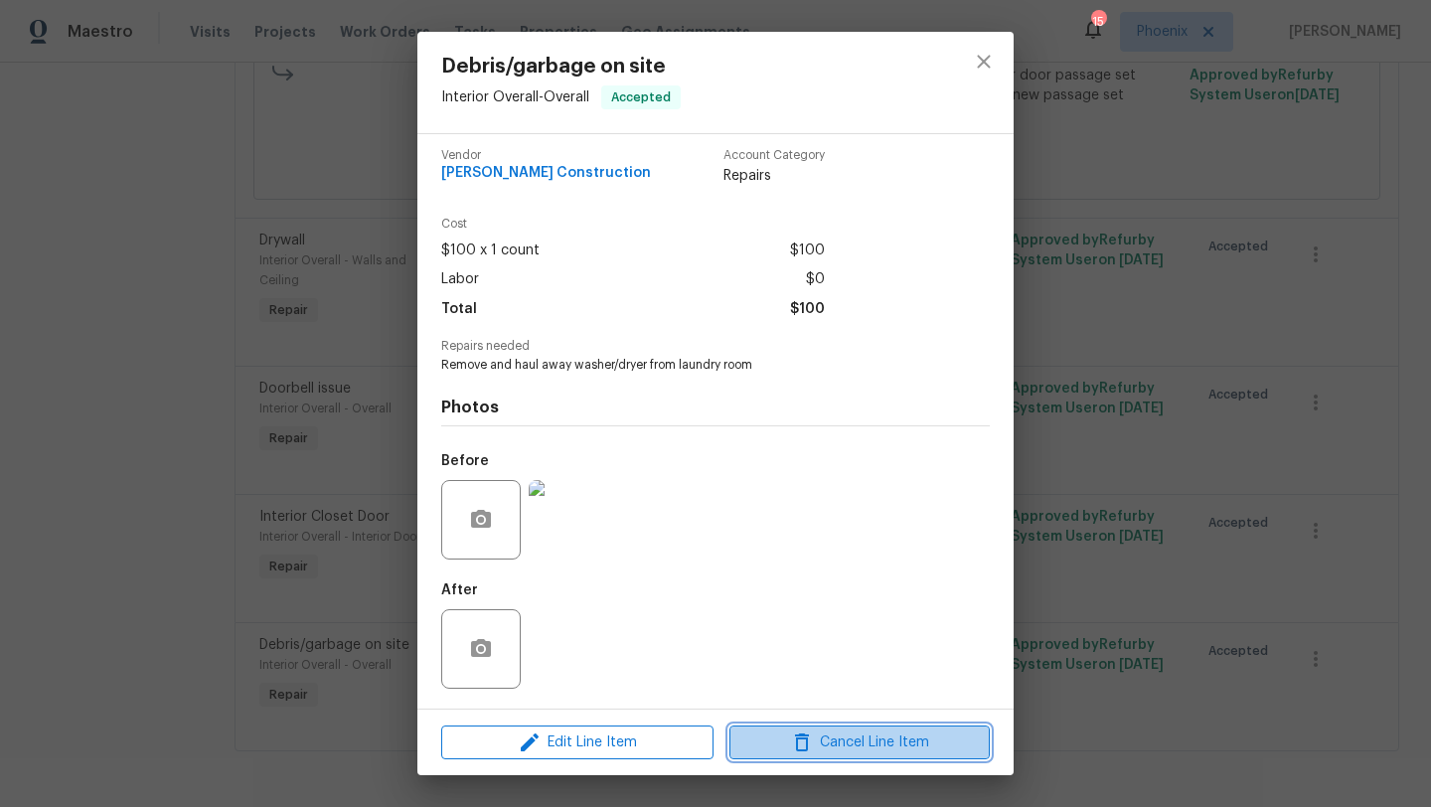
click at [859, 745] on span "Cancel Line Item" at bounding box center [859, 742] width 248 height 25
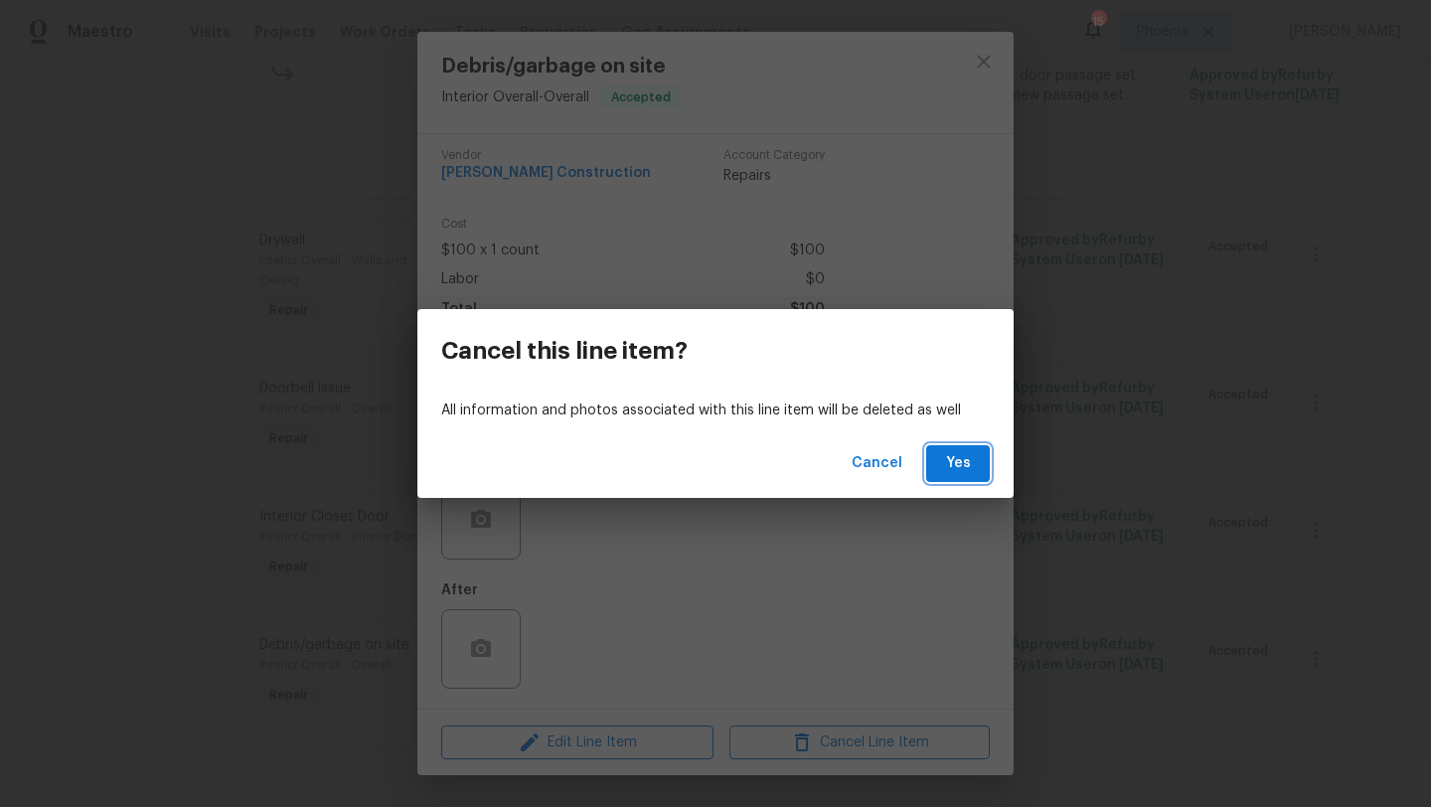
click at [953, 470] on span "Yes" at bounding box center [958, 463] width 32 height 25
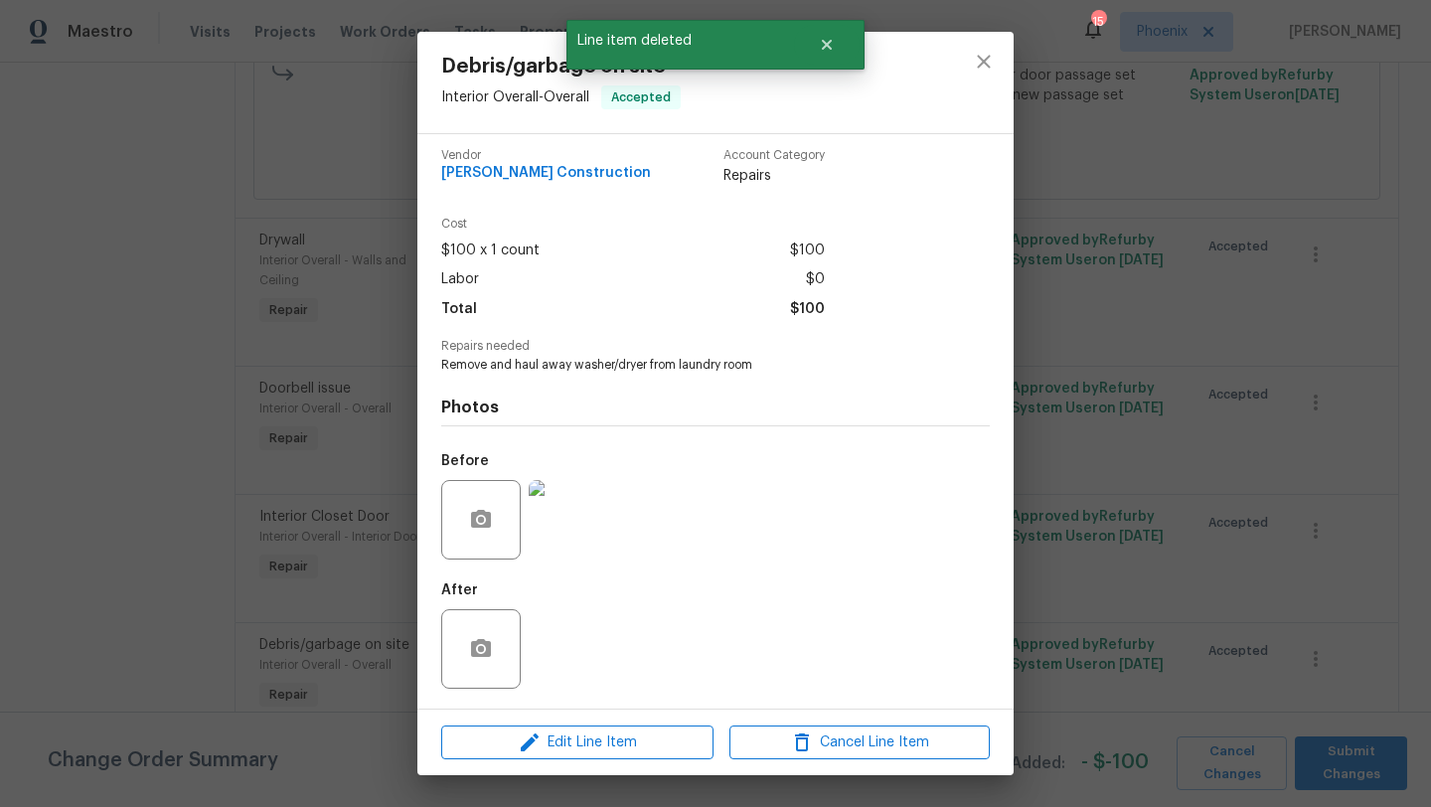
scroll to position [0, 0]
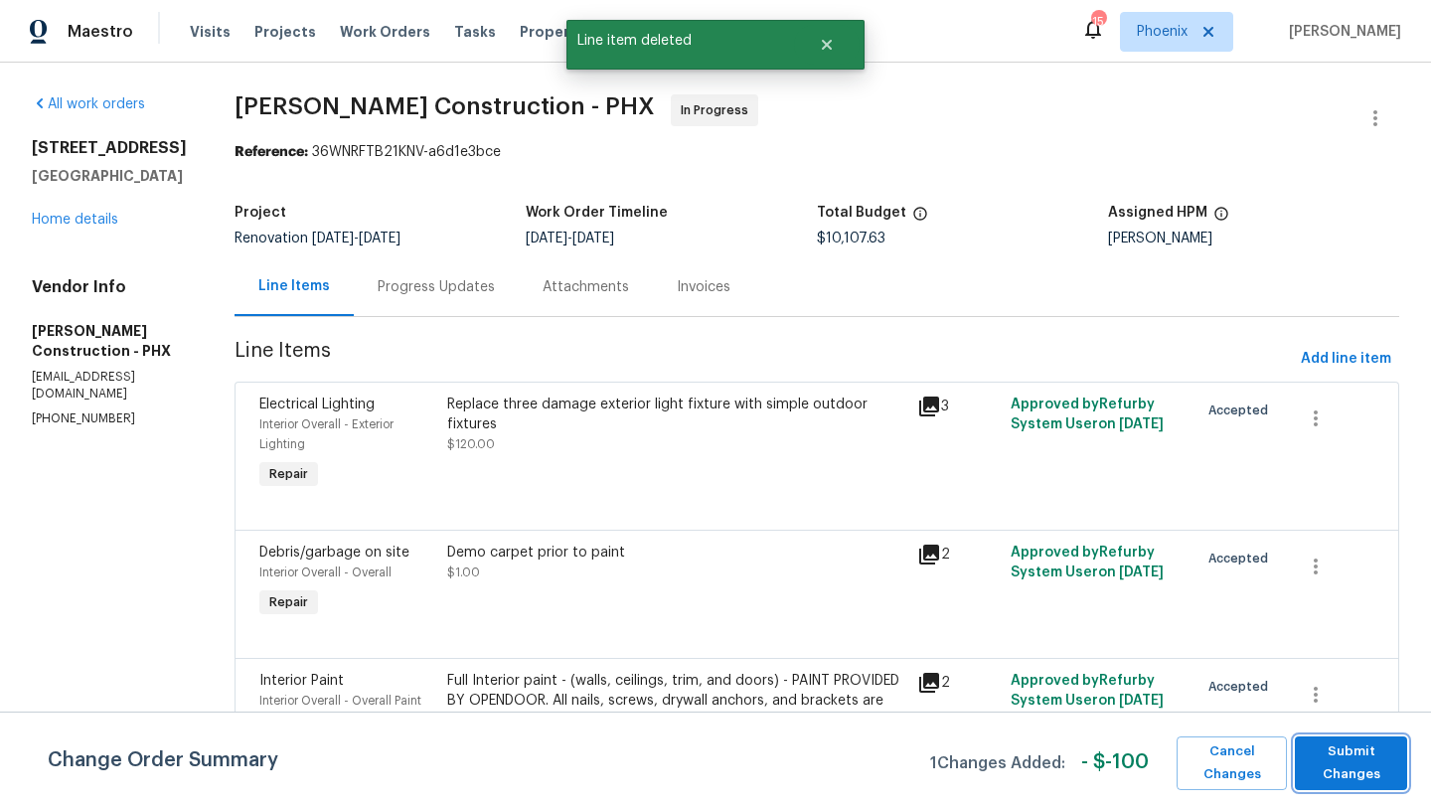
click at [1364, 765] on span "Submit Changes" at bounding box center [1351, 763] width 92 height 46
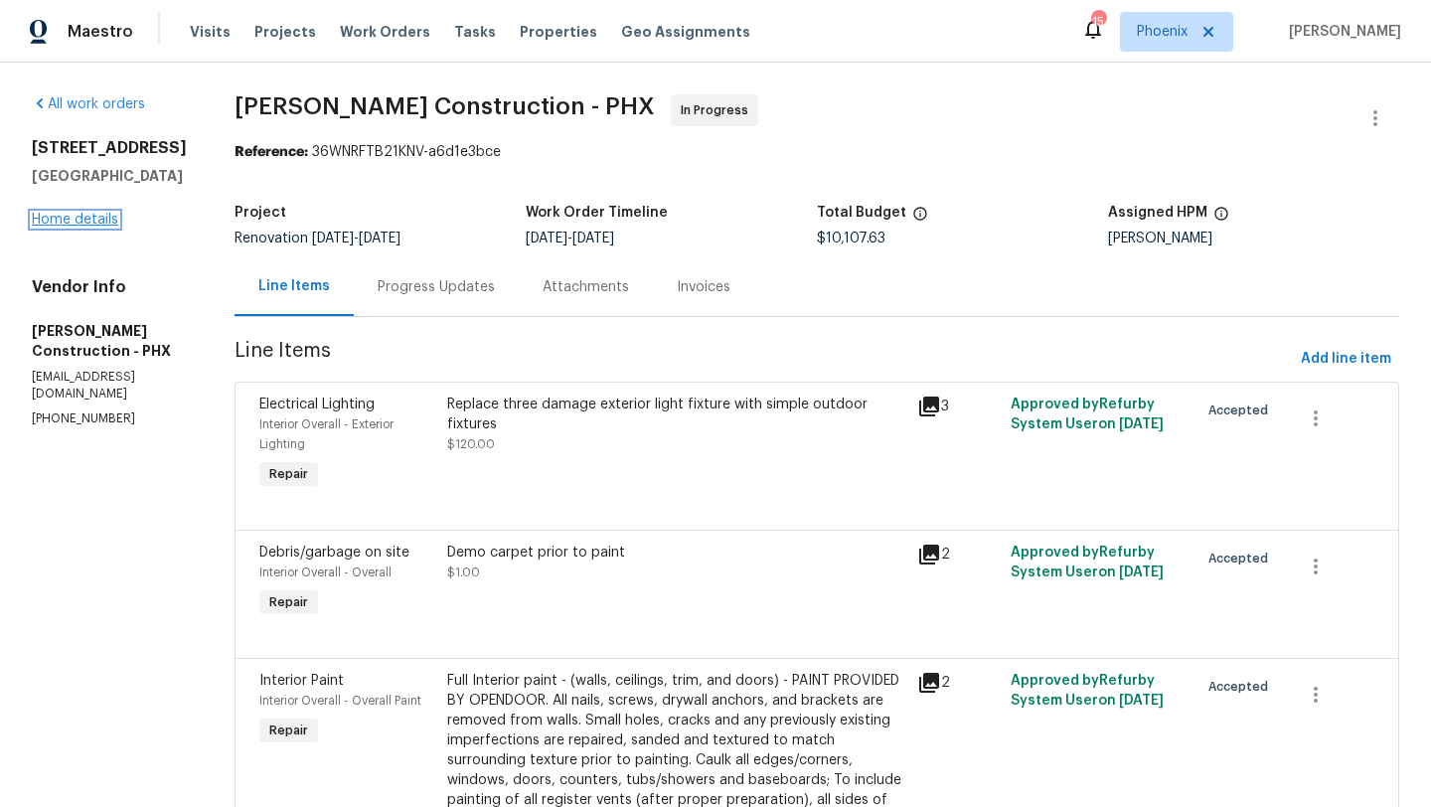
click at [97, 227] on link "Home details" at bounding box center [75, 220] width 86 height 14
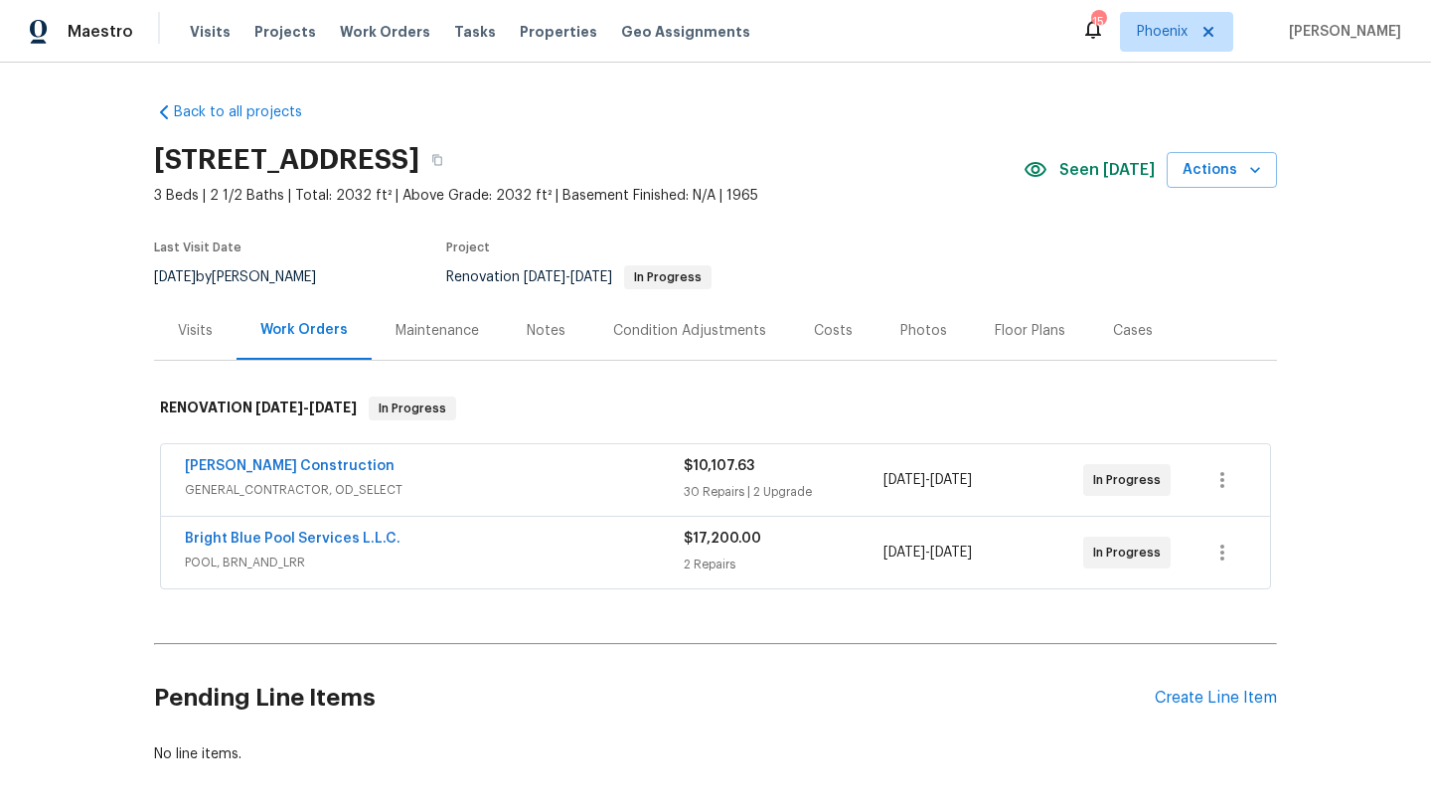
click at [834, 325] on div "Costs" at bounding box center [833, 331] width 39 height 20
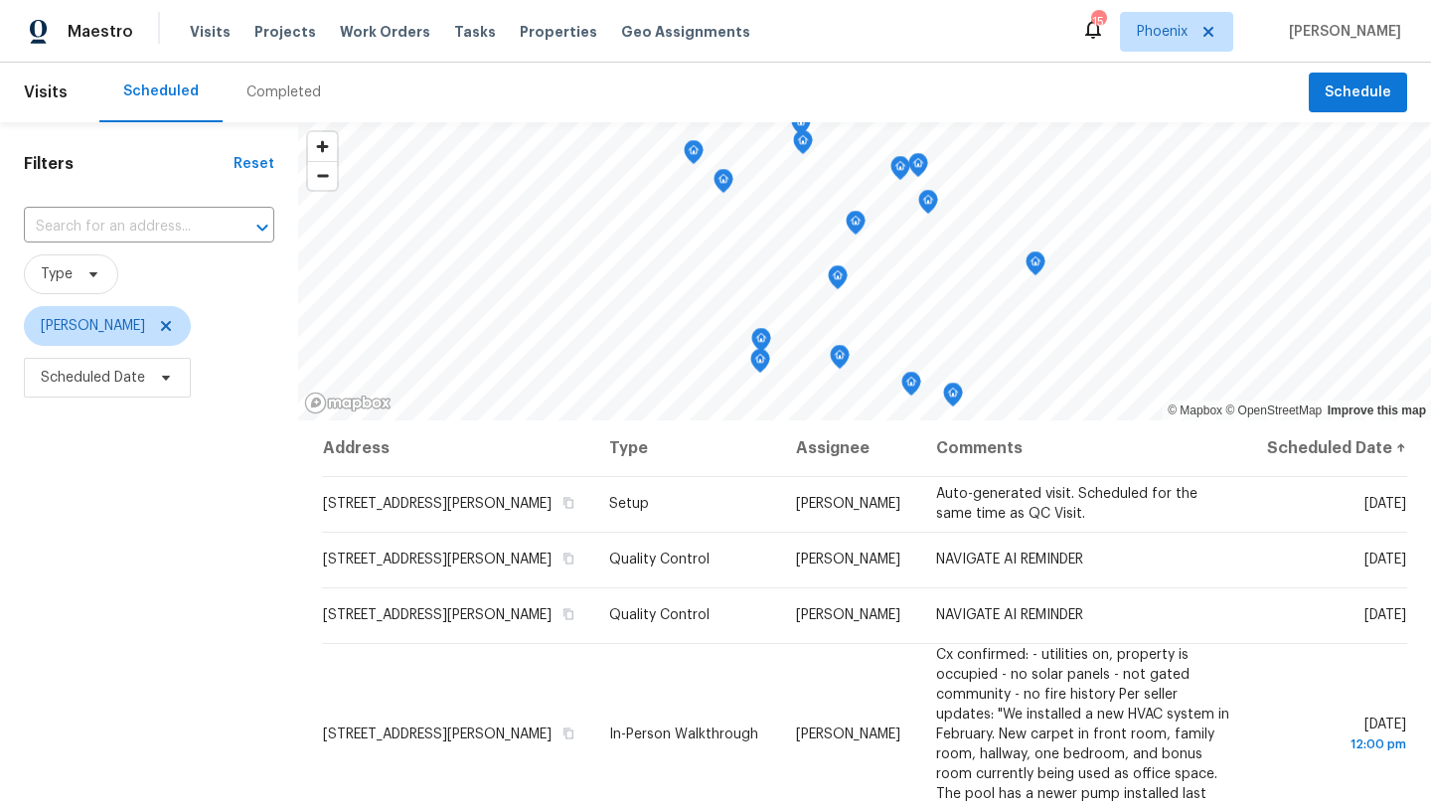
scroll to position [145, 0]
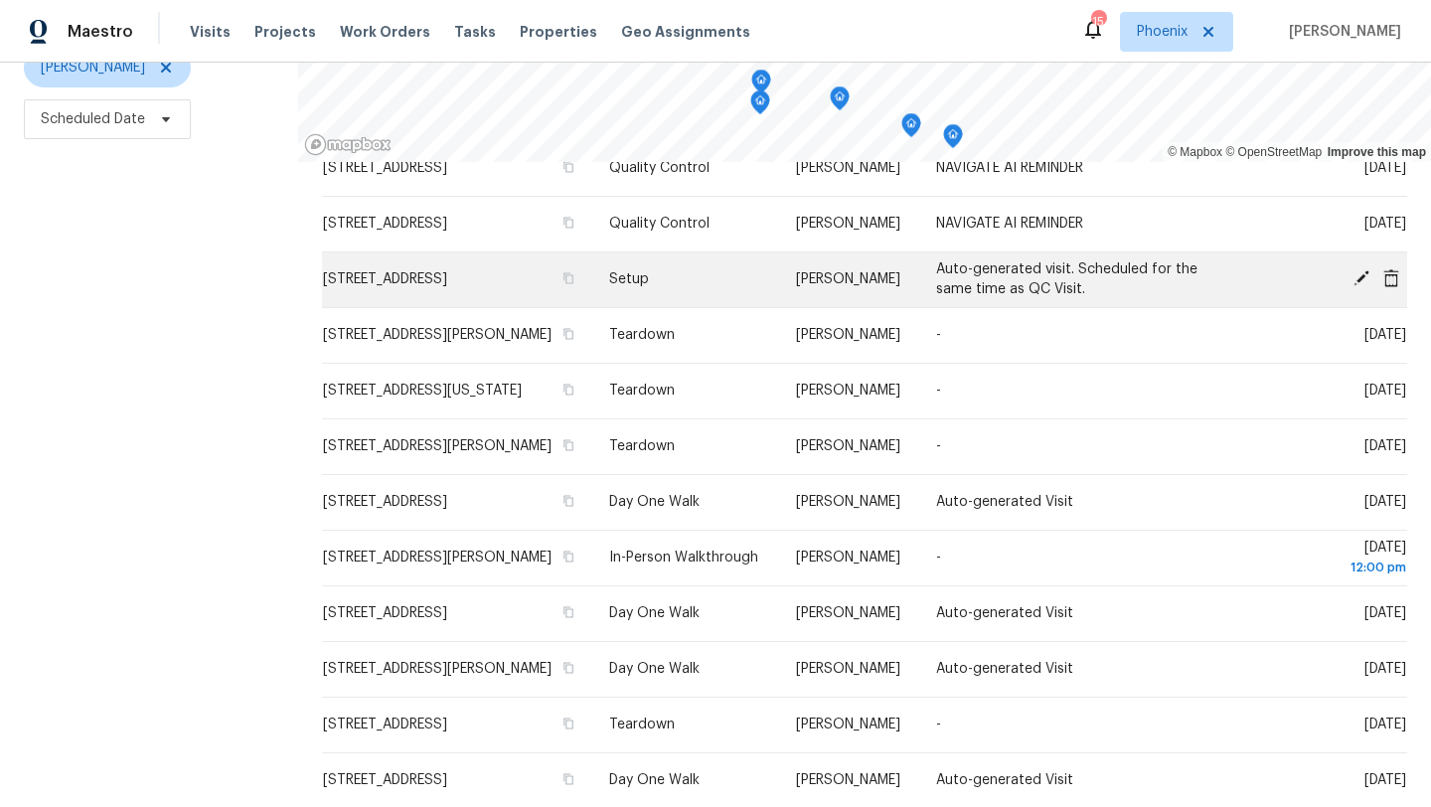
scroll to position [676, 0]
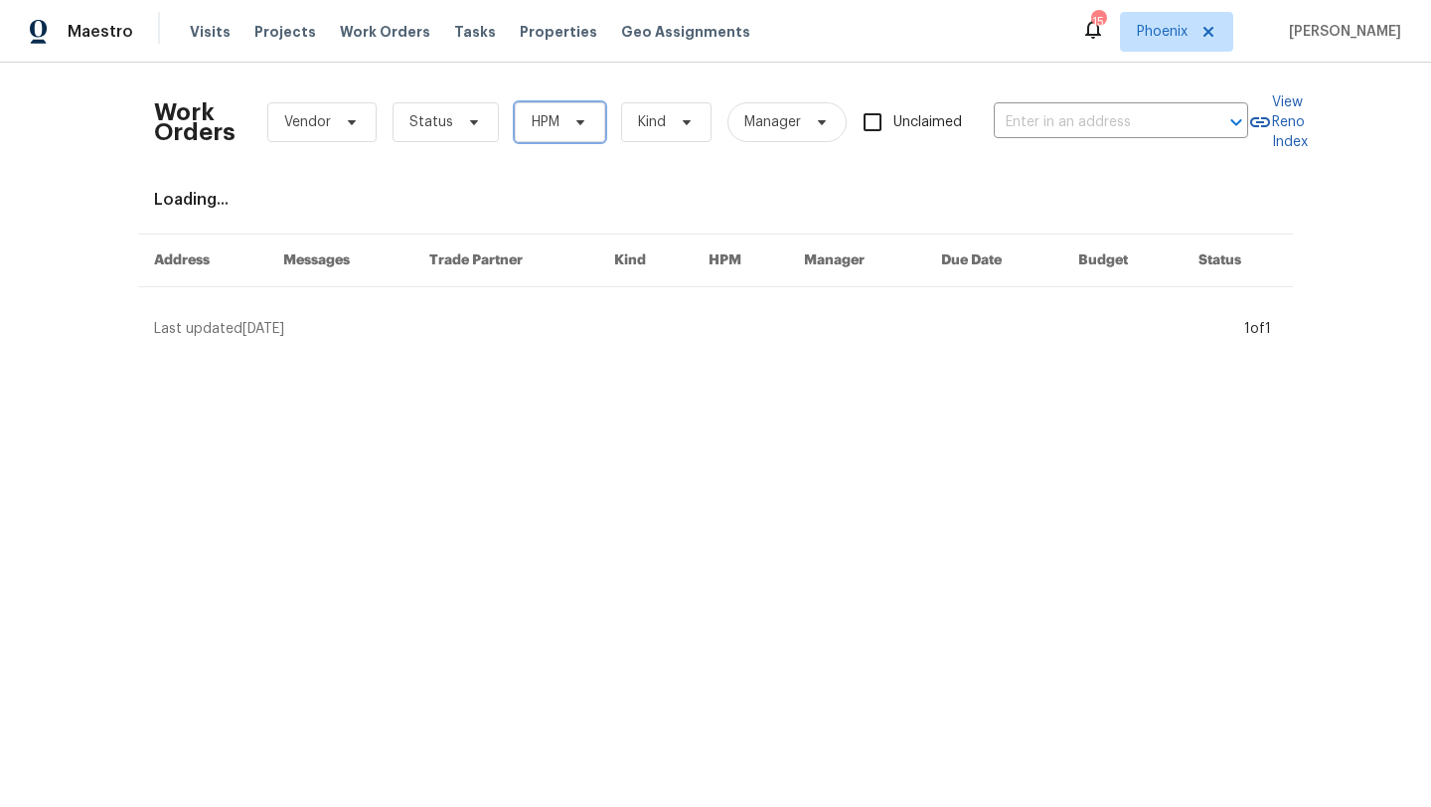
click at [566, 123] on span at bounding box center [577, 122] width 22 height 16
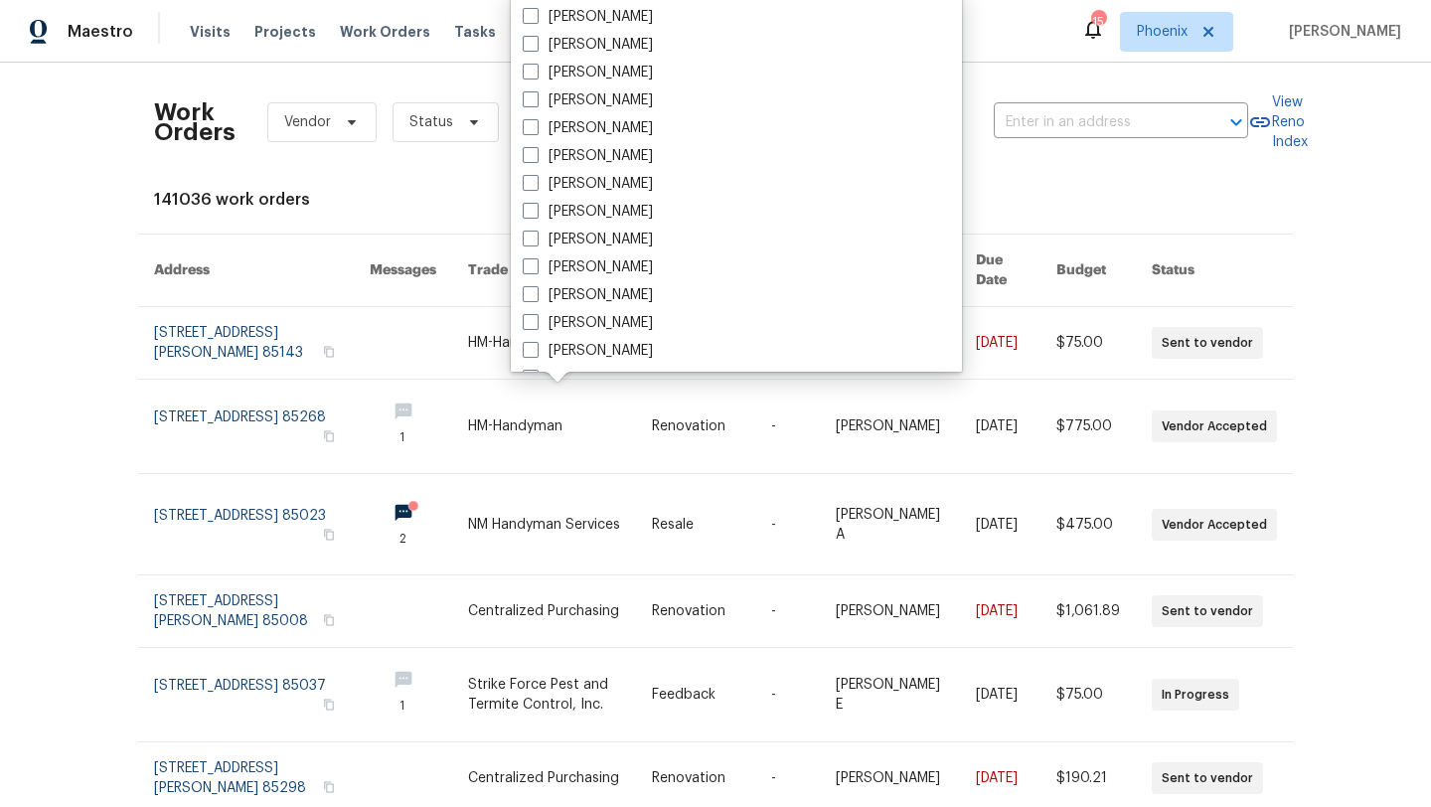
scroll to position [1193, 0]
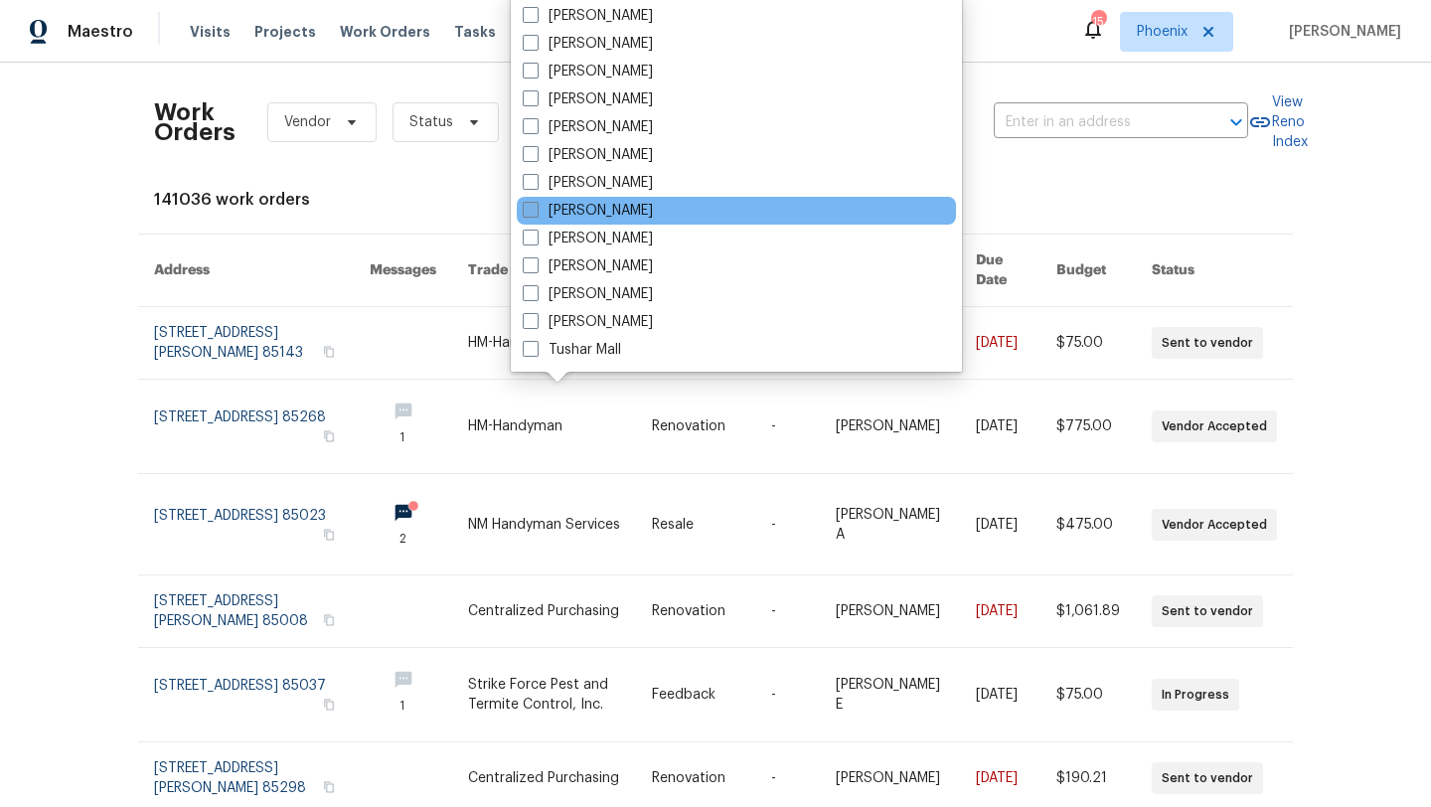
click at [532, 210] on span at bounding box center [531, 210] width 16 height 16
click at [532, 210] on input "[PERSON_NAME]" at bounding box center [529, 207] width 13 height 13
checkbox input "true"
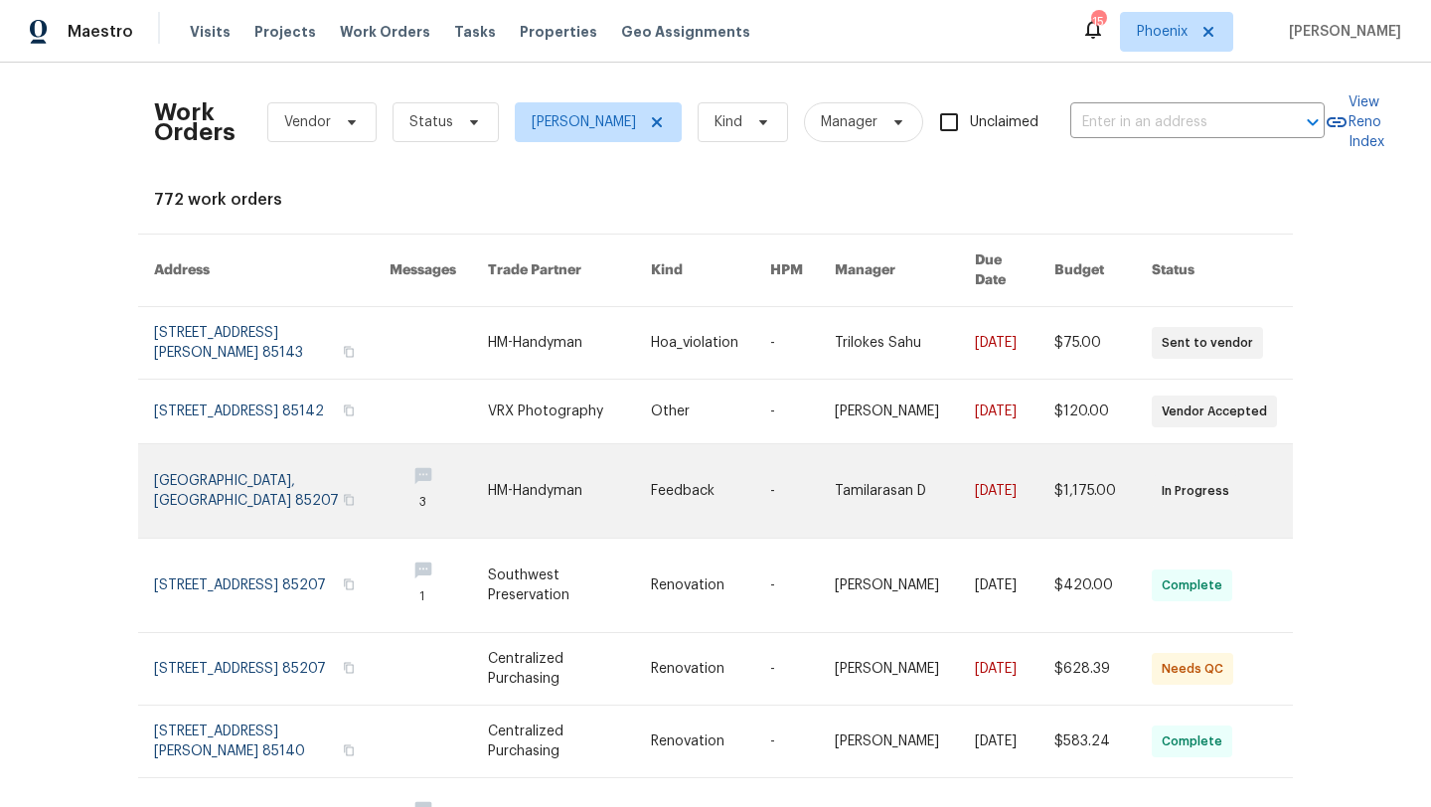
click at [297, 468] on link at bounding box center [272, 490] width 236 height 93
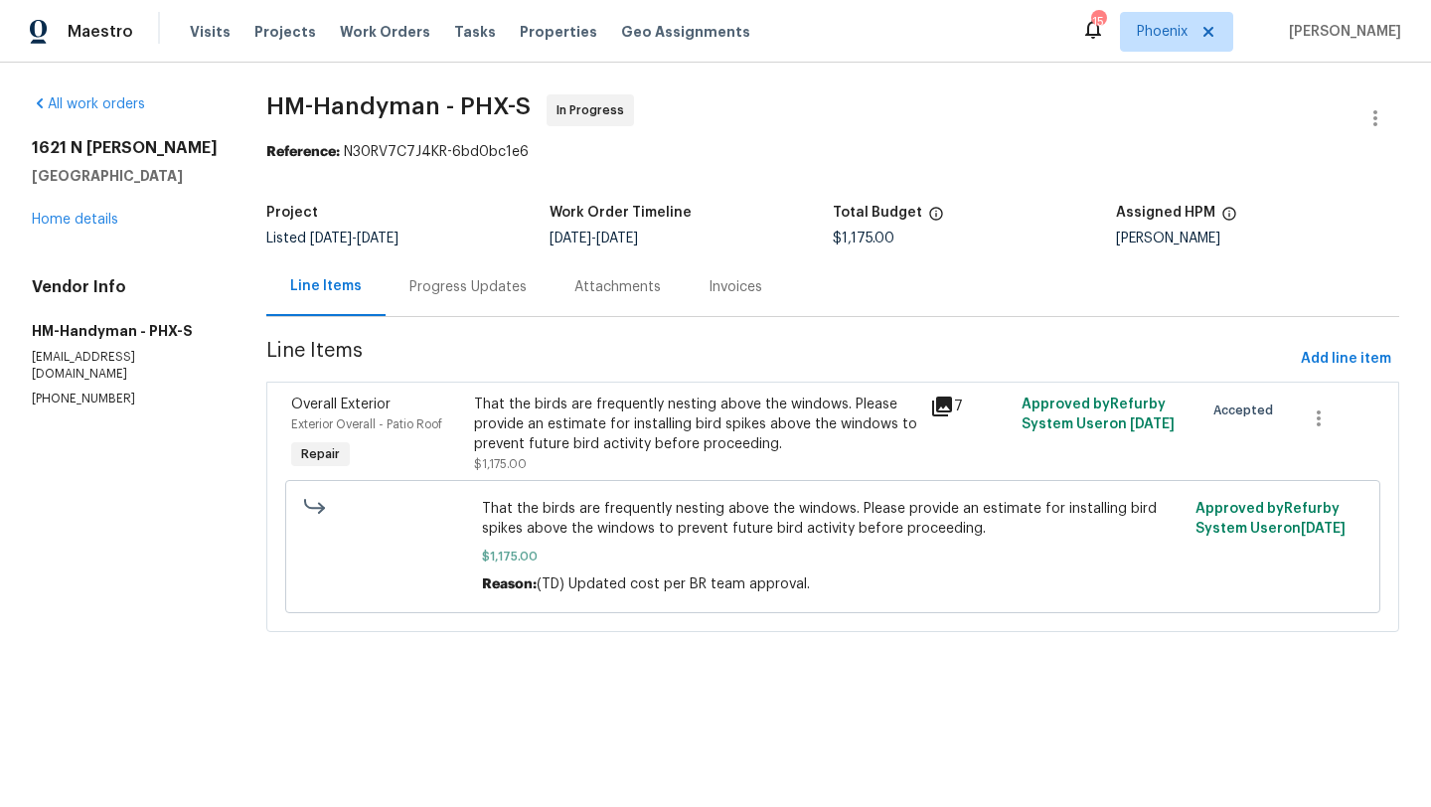
click at [496, 281] on div "Progress Updates" at bounding box center [467, 287] width 117 height 20
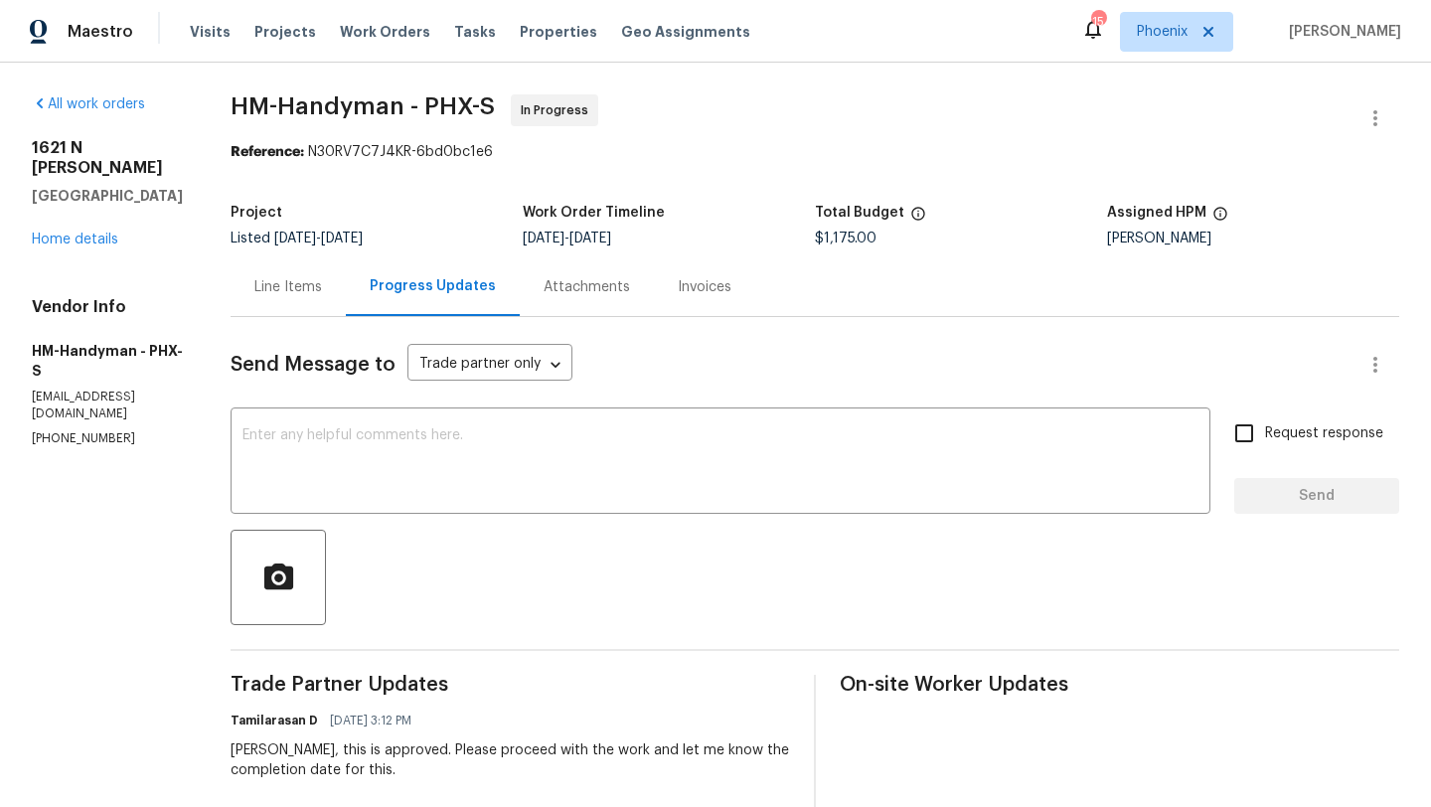
click at [307, 278] on div "Line Items" at bounding box center [288, 287] width 68 height 20
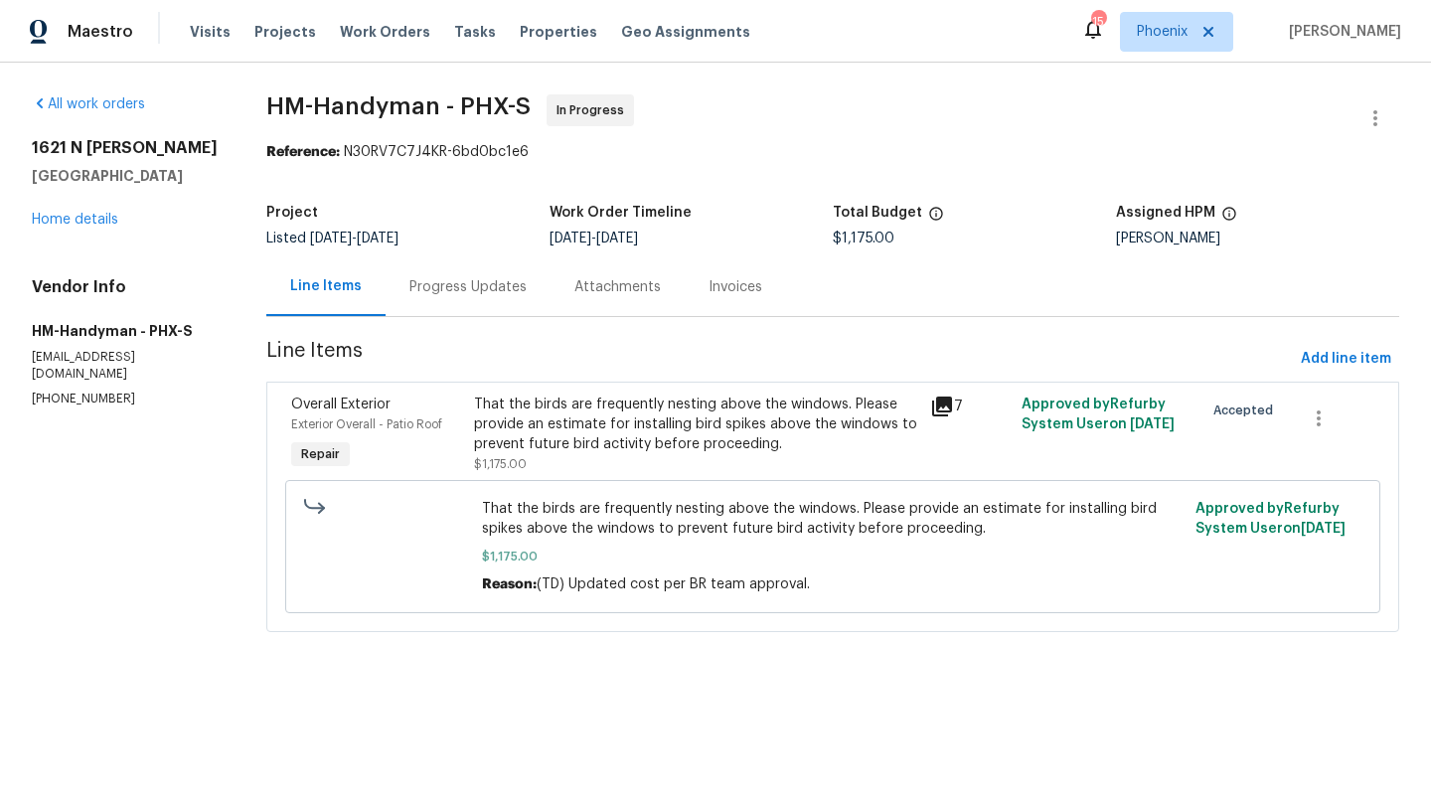
click at [550, 400] on div "That the birds are frequently nesting above the windows. Please provide an esti…" at bounding box center [696, 425] width 444 height 60
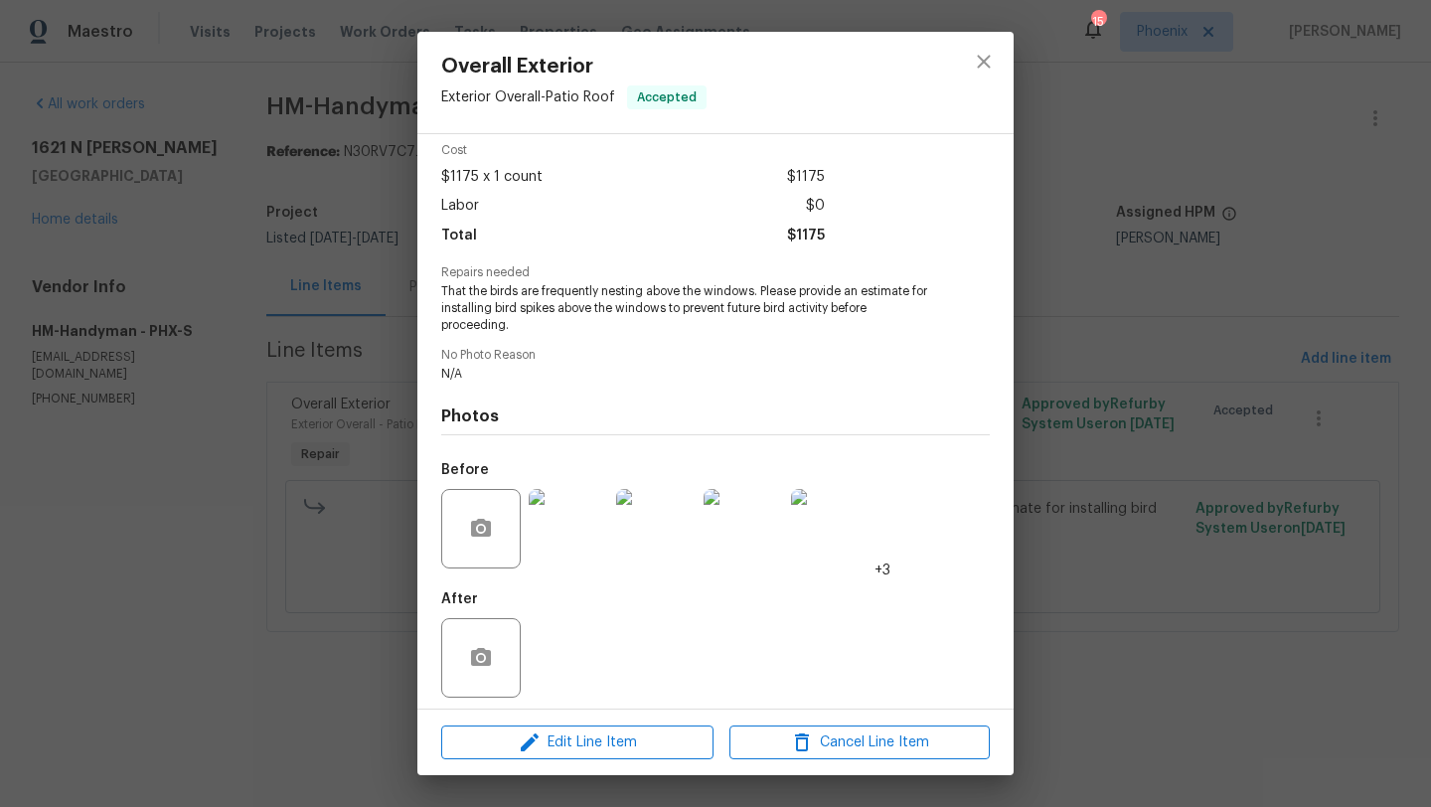
scroll to position [91, 0]
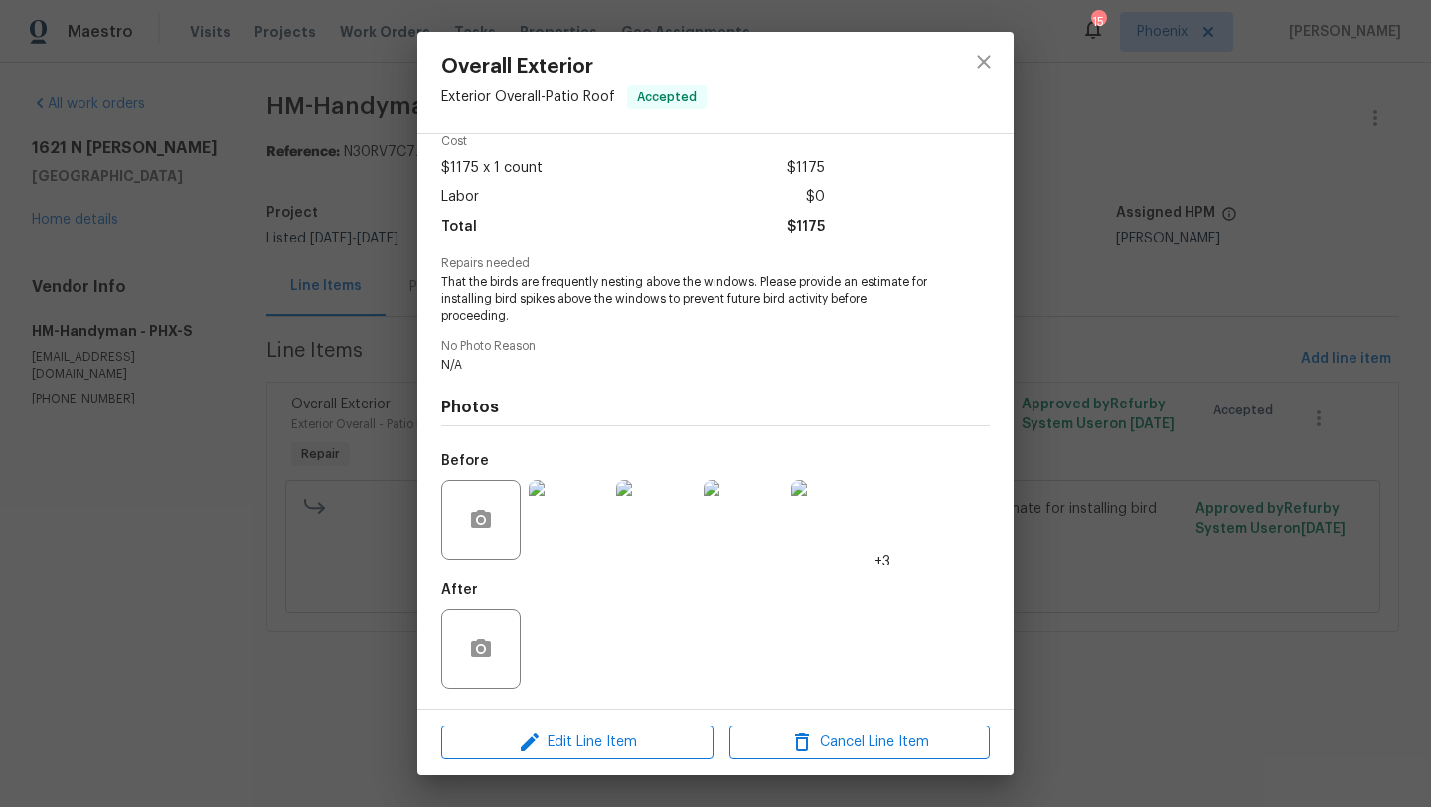
click at [573, 534] on img at bounding box center [569, 520] width 80 height 80
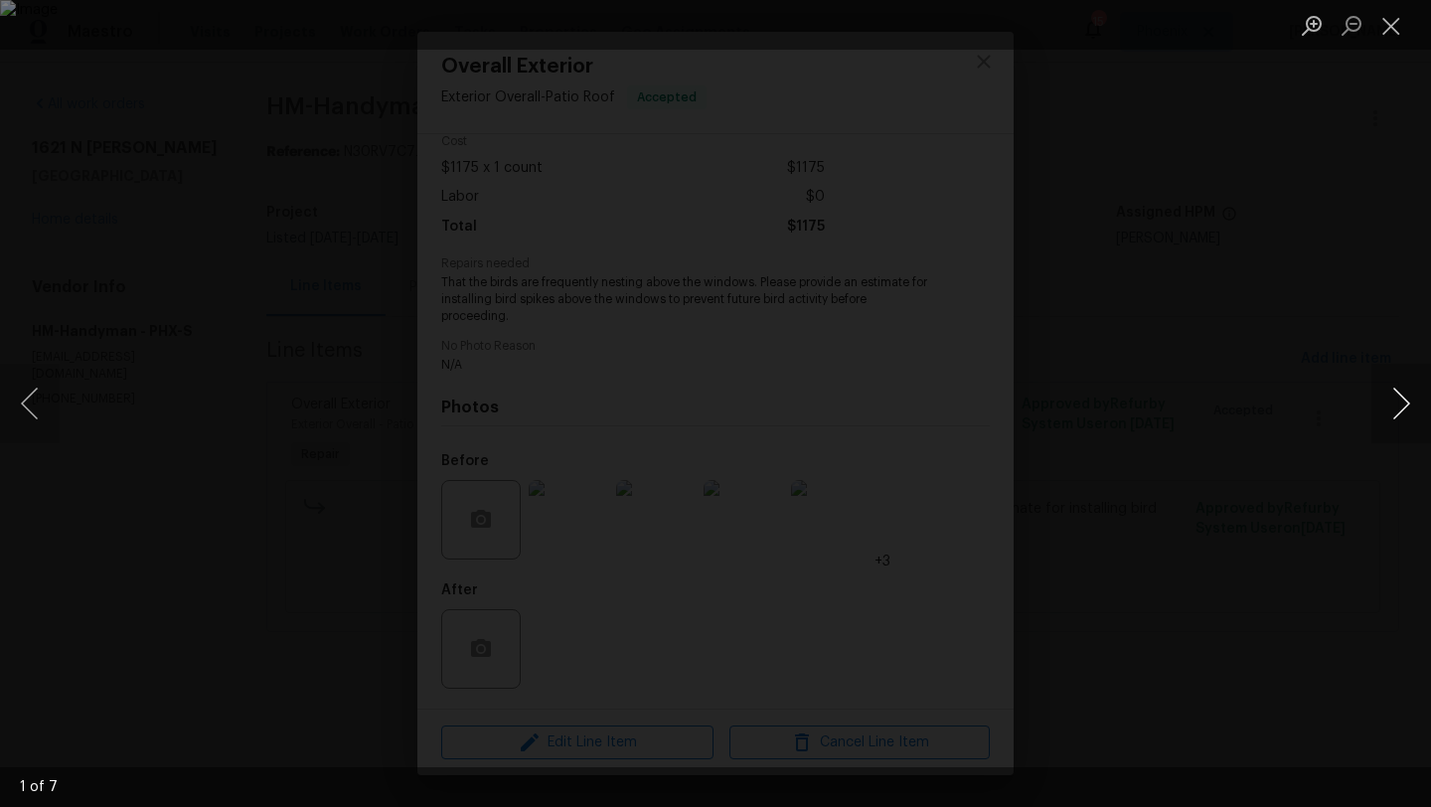
click at [1398, 405] on button "Next image" at bounding box center [1401, 404] width 60 height 80
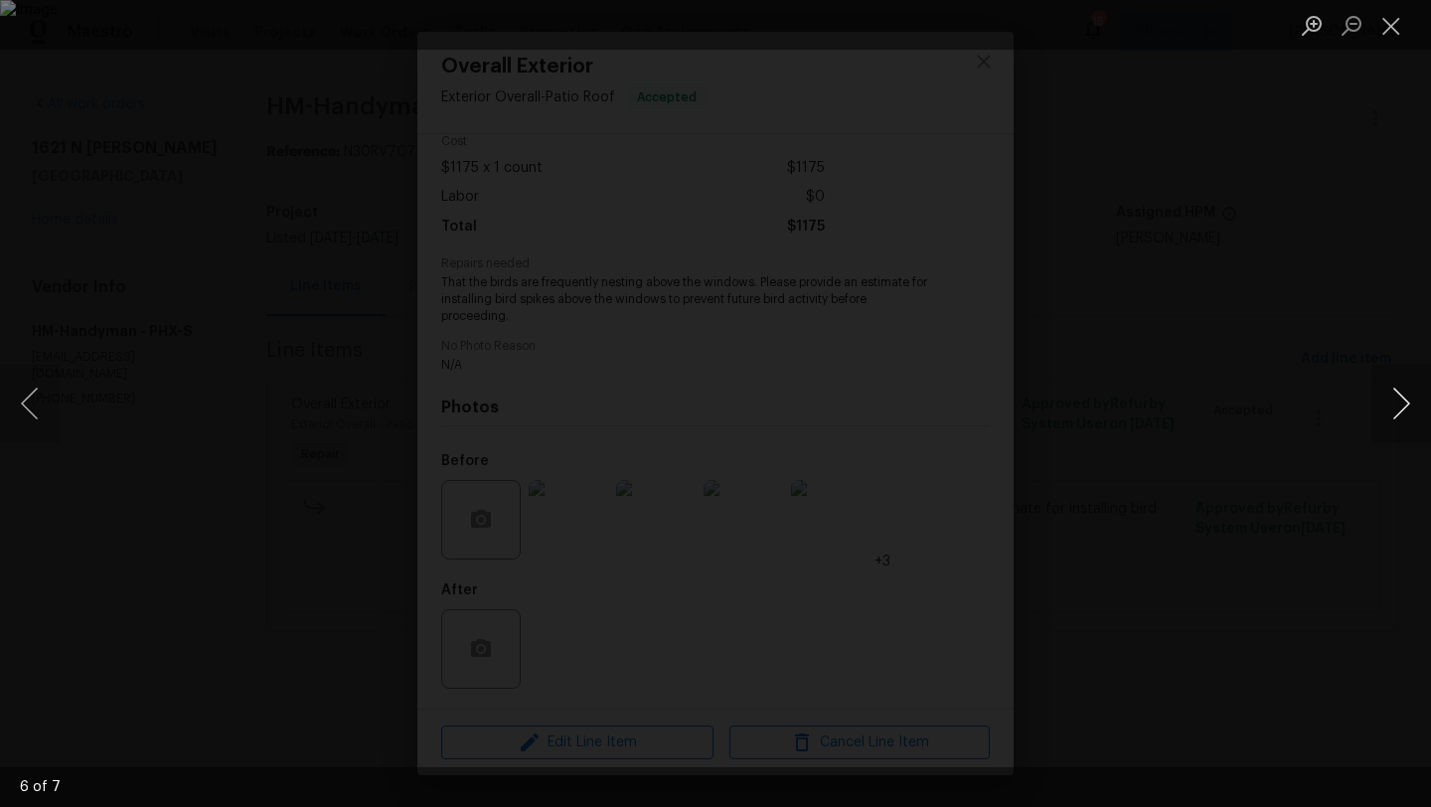
click at [1398, 405] on button "Next image" at bounding box center [1401, 404] width 60 height 80
click at [1398, 404] on button "Next image" at bounding box center [1401, 404] width 60 height 80
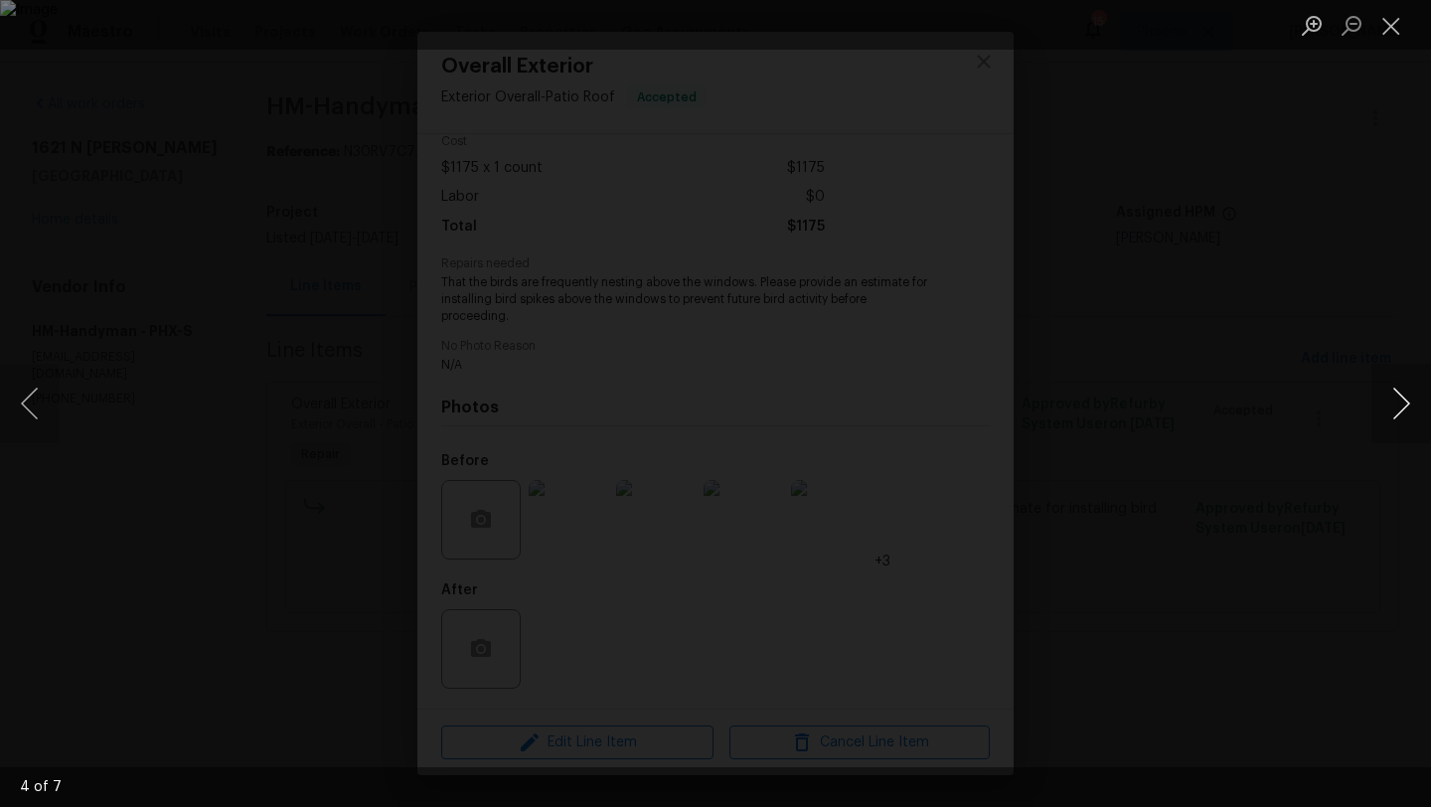
click at [1398, 404] on button "Next image" at bounding box center [1401, 404] width 60 height 80
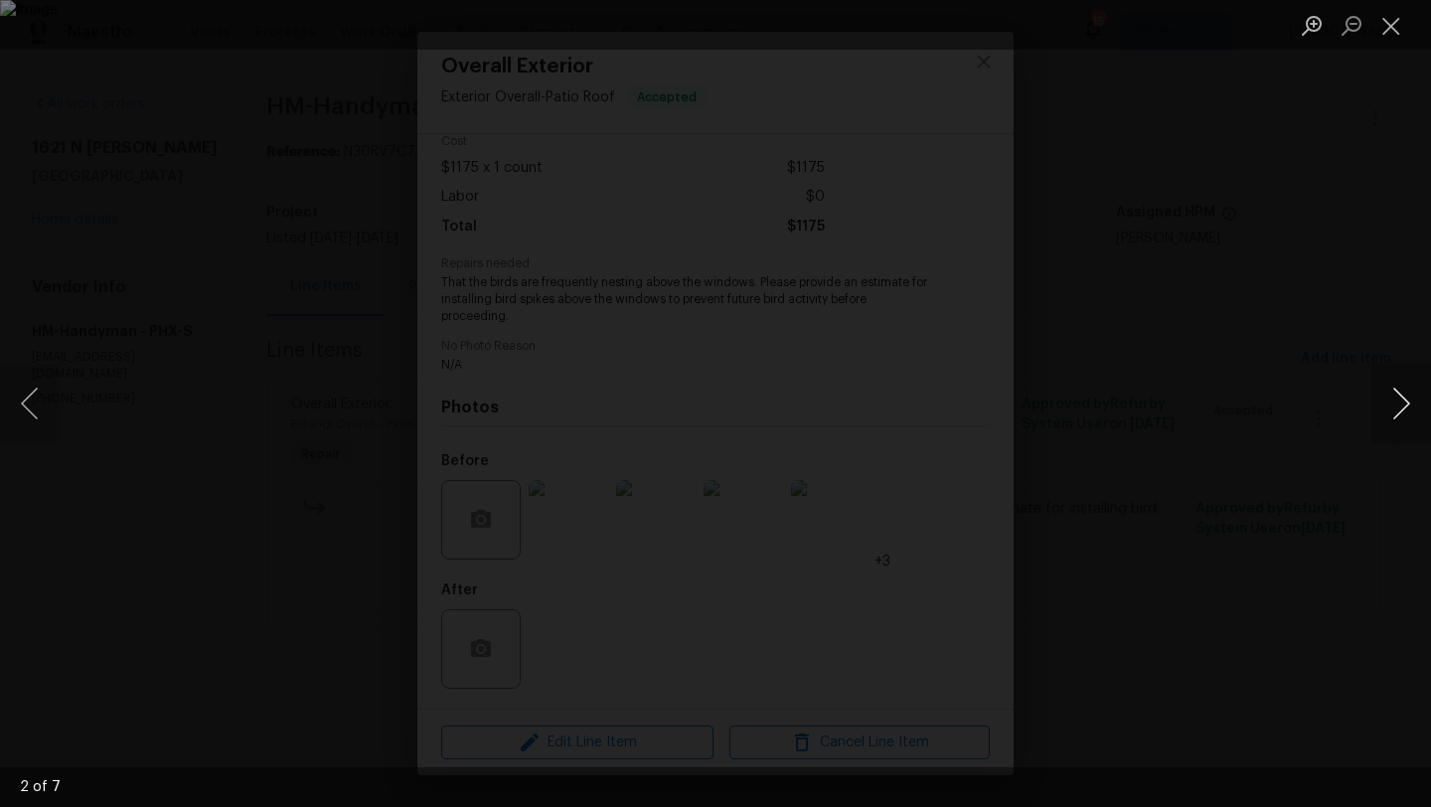
click at [1398, 404] on button "Next image" at bounding box center [1401, 404] width 60 height 80
click at [1390, 21] on button "Close lightbox" at bounding box center [1391, 25] width 40 height 35
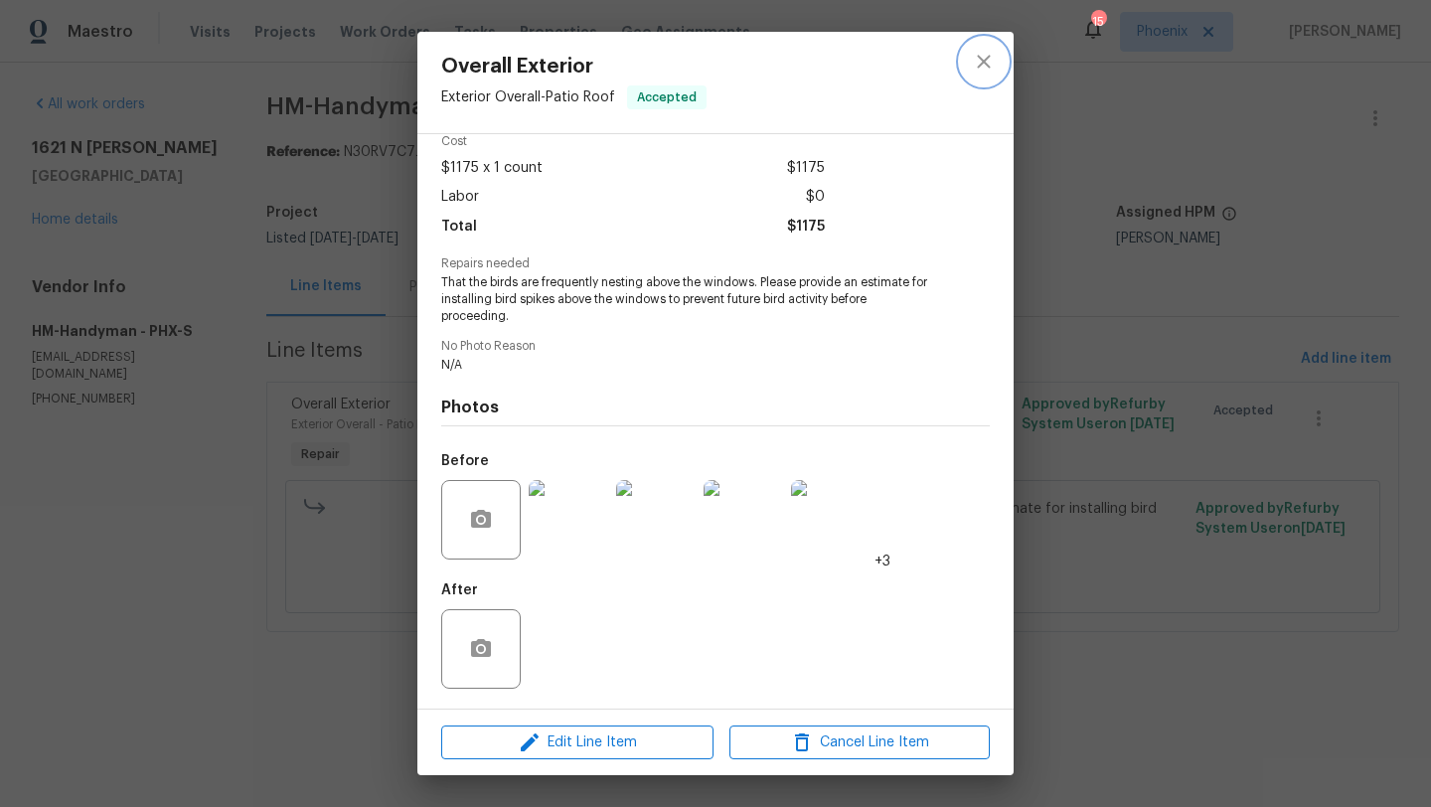
click at [985, 50] on icon "close" at bounding box center [984, 62] width 24 height 24
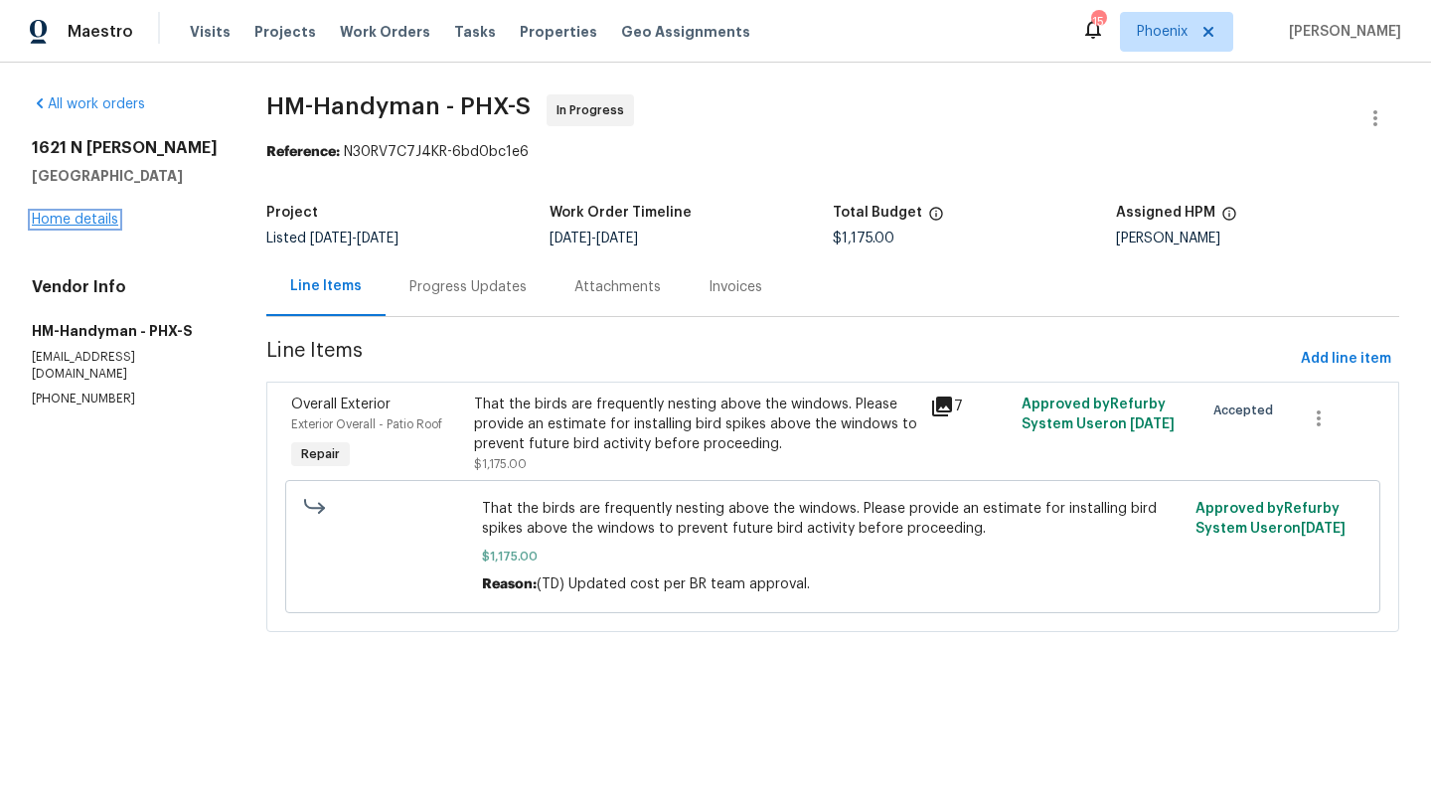
click at [97, 218] on link "Home details" at bounding box center [75, 220] width 86 height 14
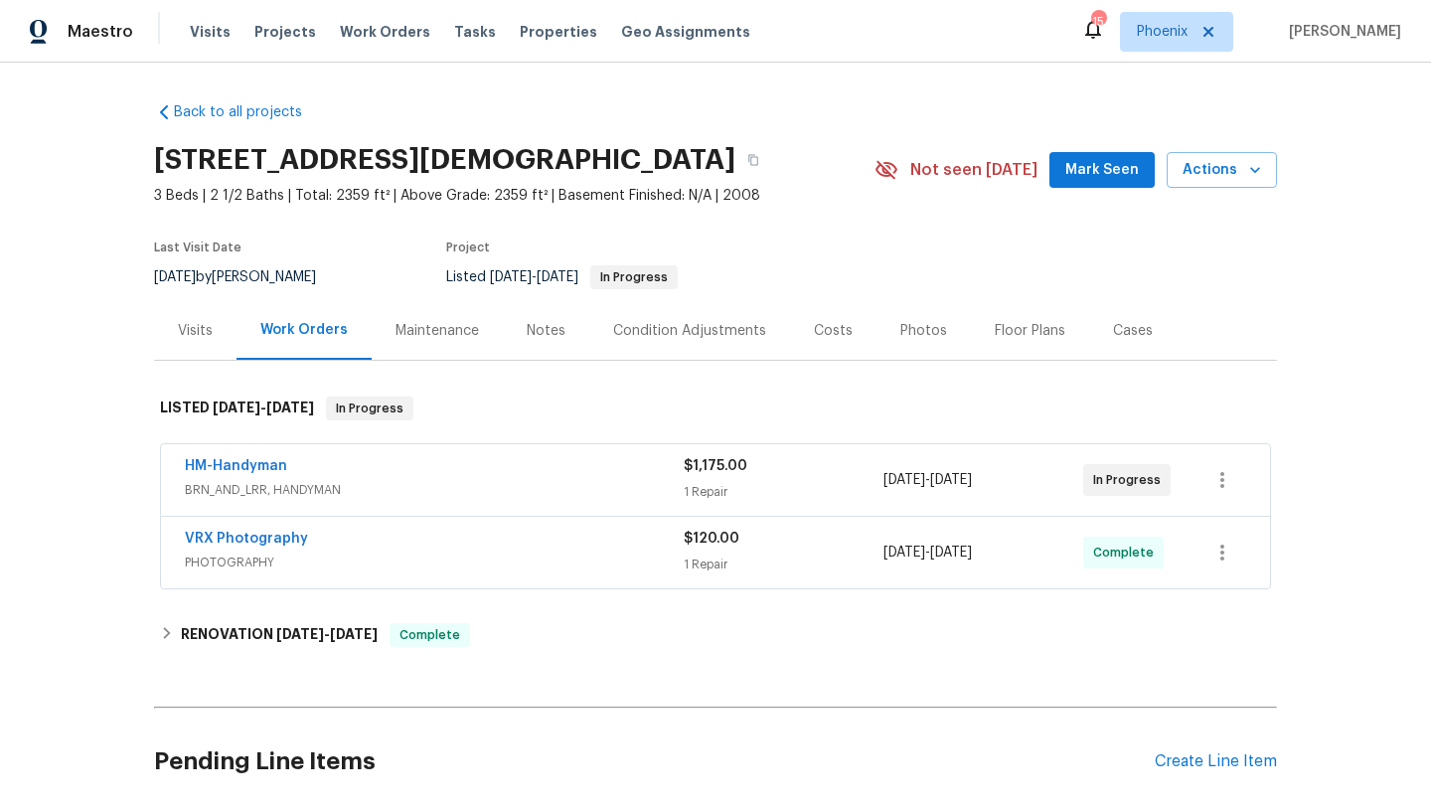
click at [822, 334] on div "Costs" at bounding box center [833, 331] width 39 height 20
